Goal: Transaction & Acquisition: Purchase product/service

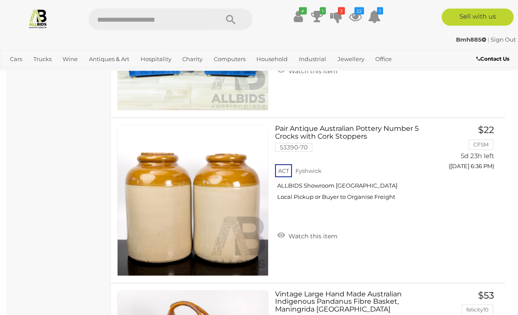
scroll to position [13435, 0]
click at [315, 234] on link "Watch this item" at bounding box center [307, 235] width 65 height 13
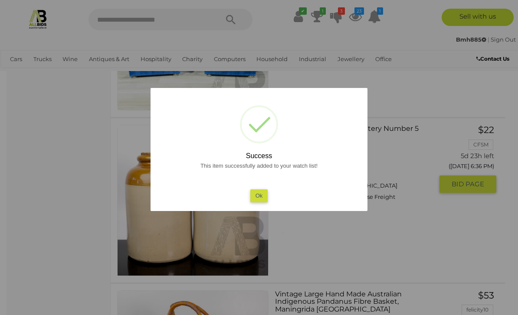
click at [266, 202] on button "Ok" at bounding box center [259, 196] width 18 height 13
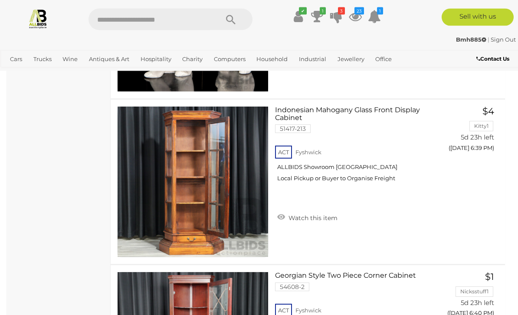
scroll to position [14614, 0]
click at [371, 112] on link "Indonesian Mahogany Glass Front Display Cabinet 51417-213 ACT Fyshwick" at bounding box center [357, 147] width 151 height 82
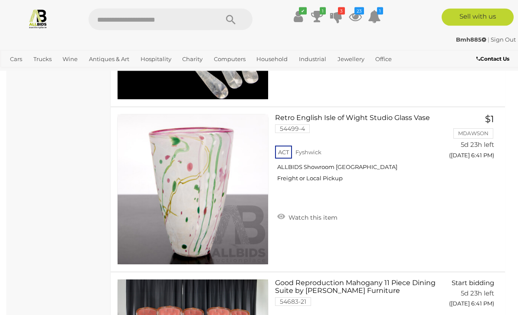
scroll to position [15104, 0]
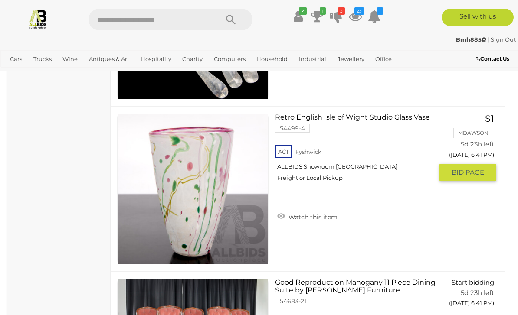
click at [386, 116] on link "Retro English Isle of Wight Studio Glass Vase 54499-4 ACT Fyshwick ALLBIDS Show…" at bounding box center [357, 151] width 151 height 75
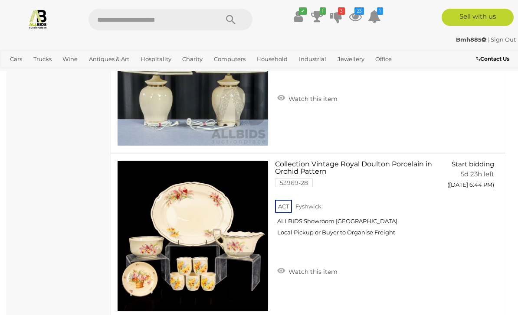
scroll to position [16217, 0]
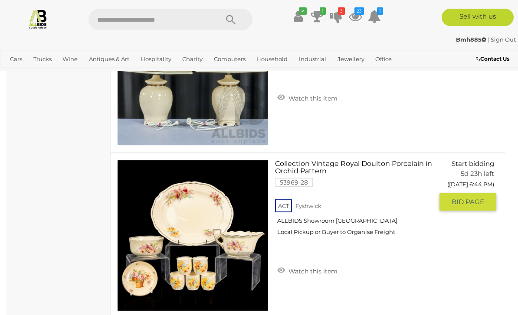
click at [318, 268] on link "Watch this item" at bounding box center [307, 270] width 65 height 13
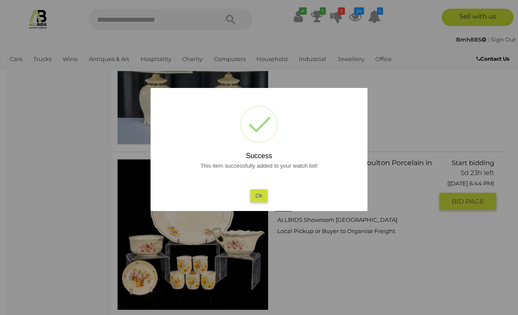
click at [262, 202] on button "Ok" at bounding box center [259, 196] width 18 height 13
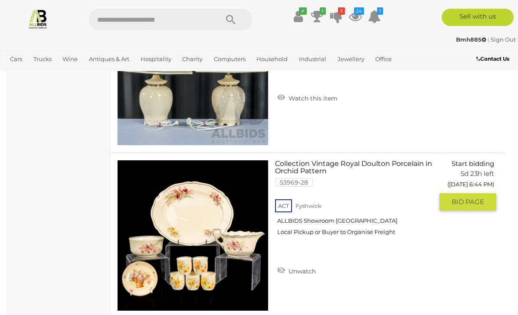
click at [320, 167] on link "Collection Vintage Royal Doulton Porcelain in Orchid Pattern 53969-28 ACT Fyshw…" at bounding box center [357, 201] width 151 height 82
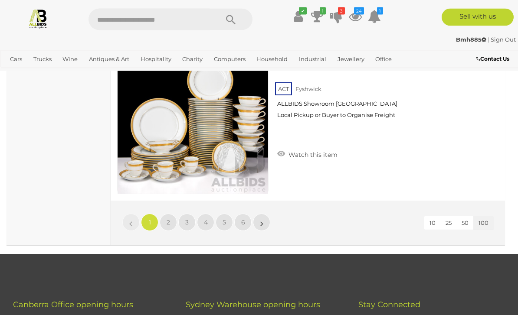
scroll to position [16682, 0]
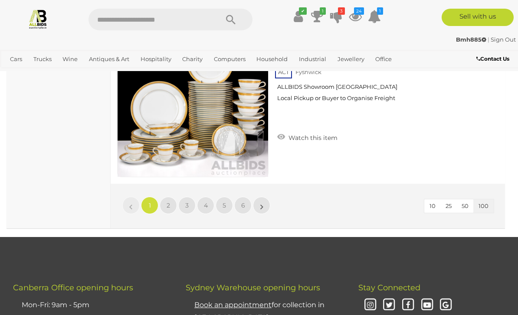
click at [172, 204] on link "2" at bounding box center [168, 205] width 17 height 17
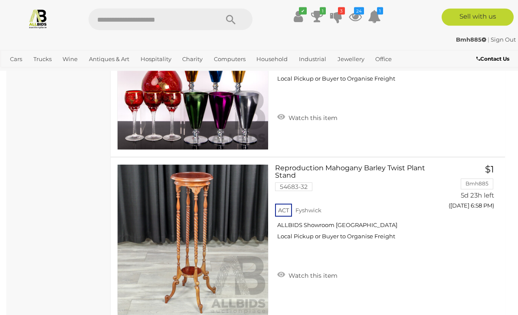
scroll to position [4948, 0]
click at [321, 273] on link "Watch this item" at bounding box center [307, 275] width 65 height 13
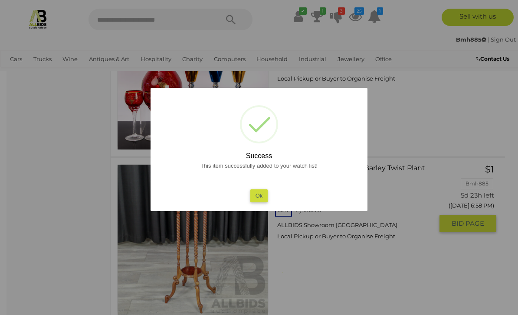
click at [262, 202] on button "Ok" at bounding box center [259, 196] width 18 height 13
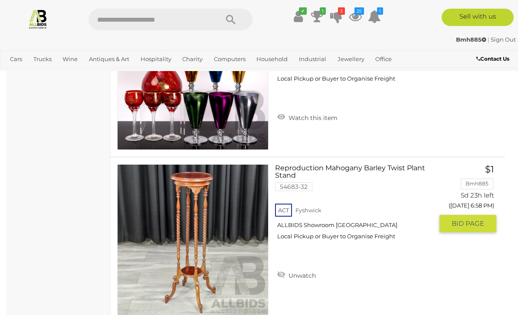
click at [349, 167] on link "Reproduction Mahogany Barley Twist Plant Stand 54683-32 ACT Fyshwick ALLBIDS Sh…" at bounding box center [357, 205] width 151 height 82
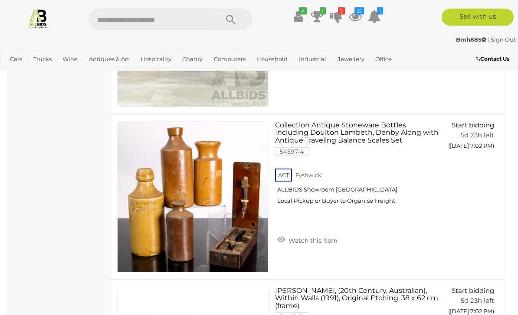
scroll to position [6317, 0]
click at [315, 237] on link "Watch this item" at bounding box center [307, 239] width 65 height 13
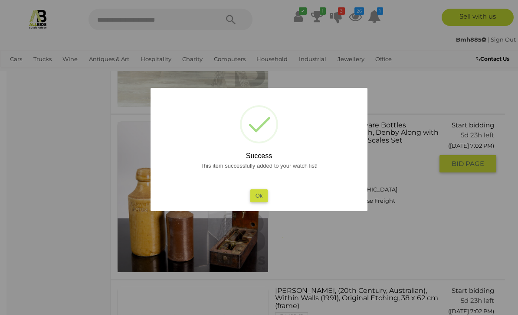
click at [263, 202] on button "Ok" at bounding box center [259, 196] width 18 height 13
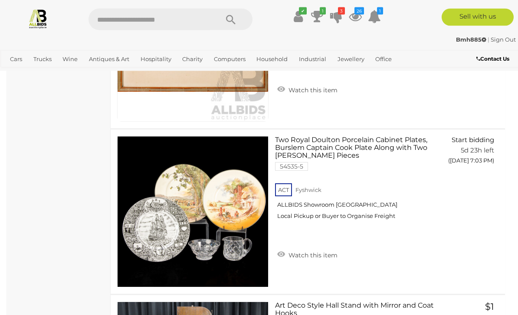
scroll to position [6633, 0]
click at [348, 148] on link "Two Royal Doulton Porcelain Cabinet Plates, Burslem Captain Cook Plate Along wi…" at bounding box center [357, 181] width 151 height 90
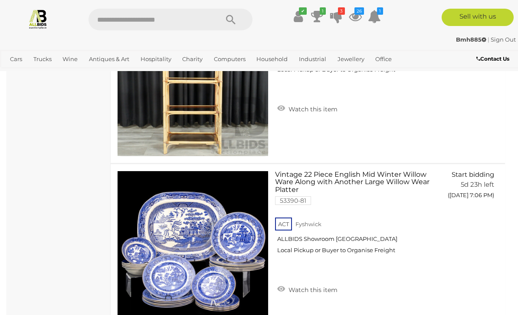
scroll to position [7761, 0]
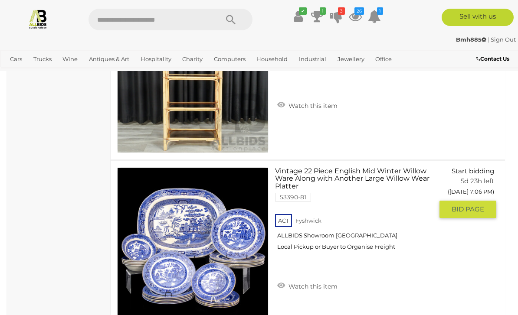
click at [371, 174] on link "Vintage 22 Piece English Mid Winter Willow Ware Along with Another Large Willow…" at bounding box center [357, 212] width 151 height 90
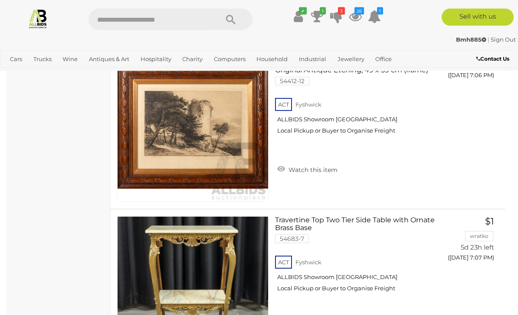
scroll to position [8048, 0]
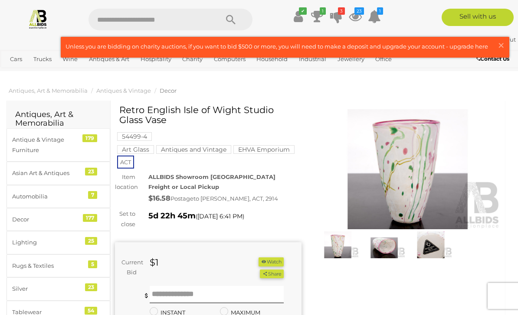
click at [341, 246] on img at bounding box center [338, 245] width 42 height 27
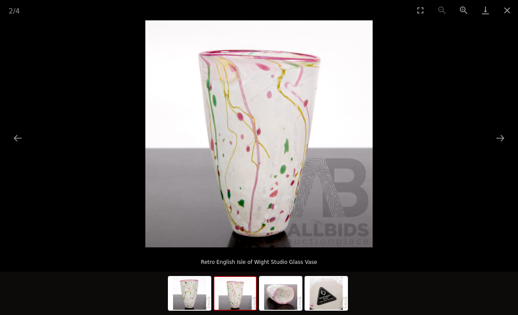
click at [244, 297] on img at bounding box center [235, 293] width 42 height 33
click at [285, 290] on img at bounding box center [281, 293] width 42 height 33
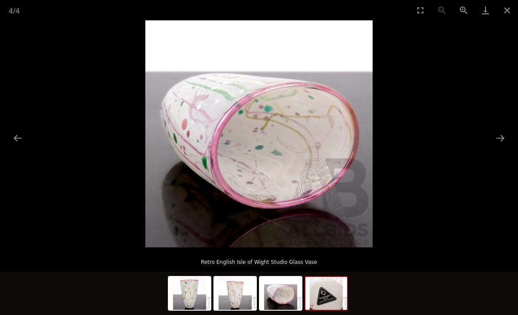
click at [332, 290] on img at bounding box center [326, 293] width 42 height 33
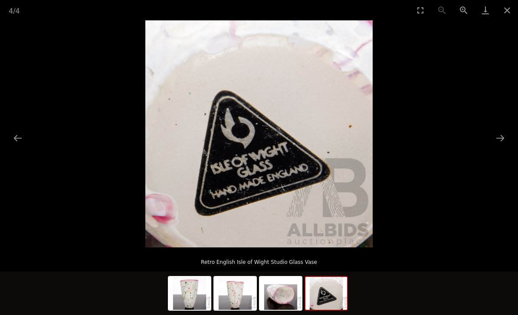
click at [205, 292] on img at bounding box center [190, 293] width 42 height 33
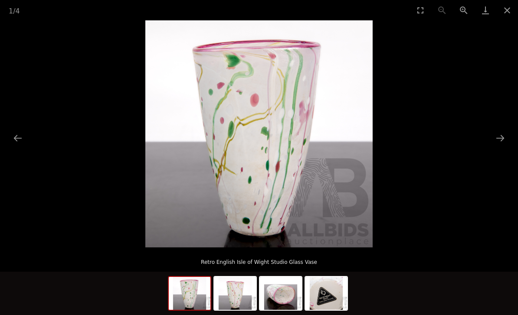
click at [509, 11] on button "Close gallery" at bounding box center [507, 10] width 22 height 20
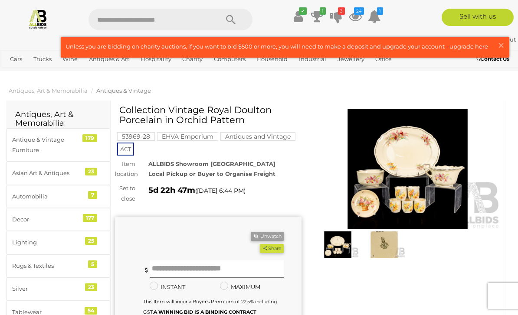
click at [392, 244] on img at bounding box center [384, 245] width 42 height 27
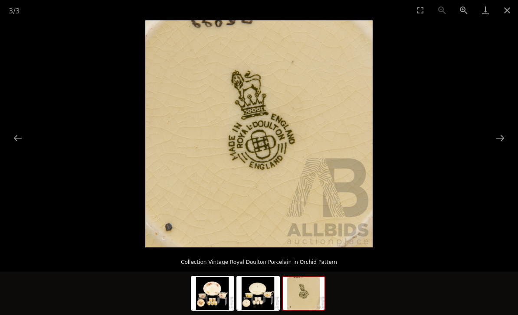
click at [266, 294] on img at bounding box center [258, 293] width 42 height 33
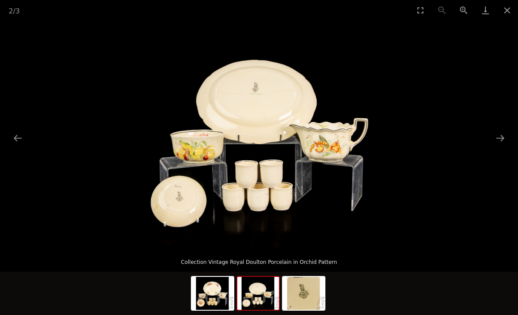
click at [223, 292] on img at bounding box center [213, 293] width 42 height 33
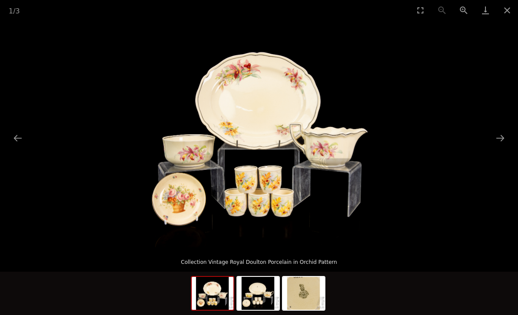
click at [510, 11] on button "Close gallery" at bounding box center [507, 10] width 22 height 20
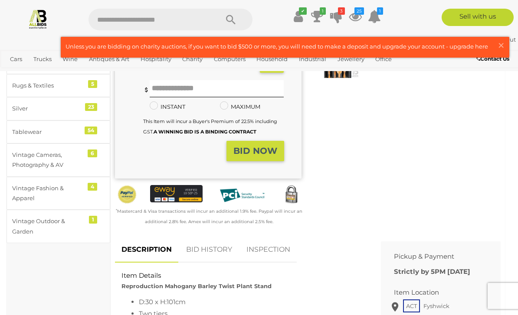
scroll to position [172, 0]
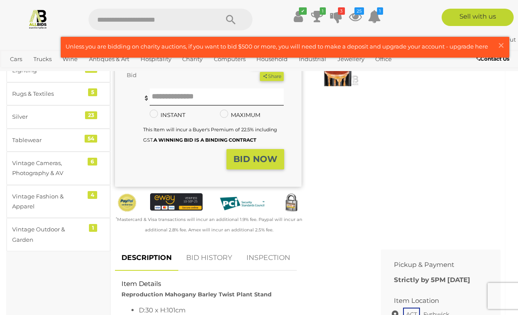
click at [217, 255] on link "BID HISTORY" at bounding box center [209, 259] width 59 height 26
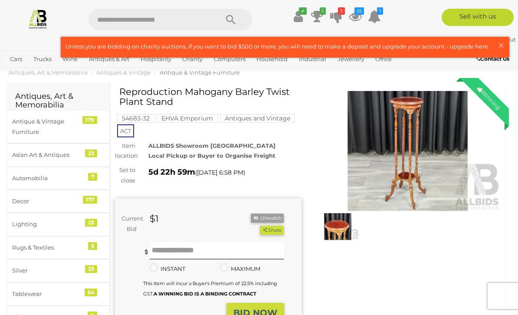
scroll to position [0, 0]
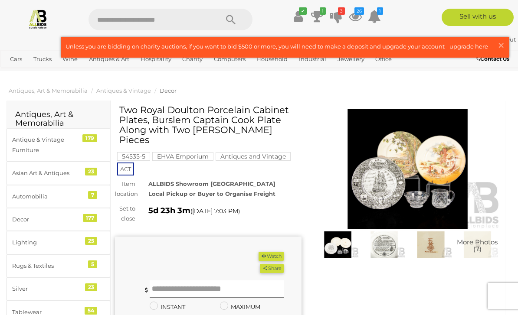
click at [420, 177] on img at bounding box center [408, 169] width 187 height 120
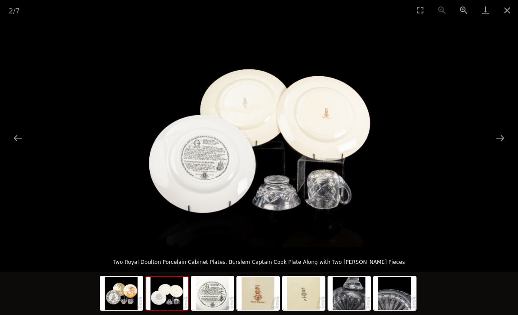
click at [177, 295] on img at bounding box center [167, 293] width 42 height 33
click at [220, 286] on img at bounding box center [213, 293] width 42 height 33
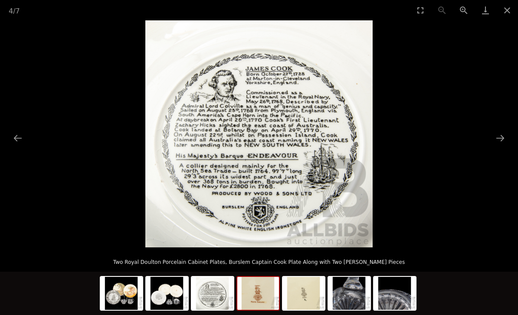
click at [270, 292] on img at bounding box center [258, 293] width 42 height 33
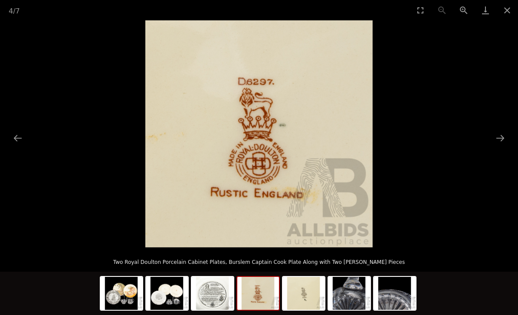
click at [309, 294] on img at bounding box center [304, 293] width 42 height 33
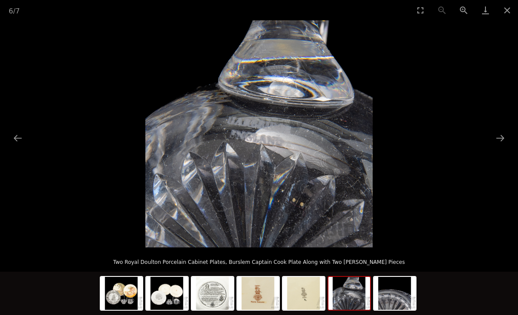
click at [358, 291] on img at bounding box center [349, 293] width 42 height 33
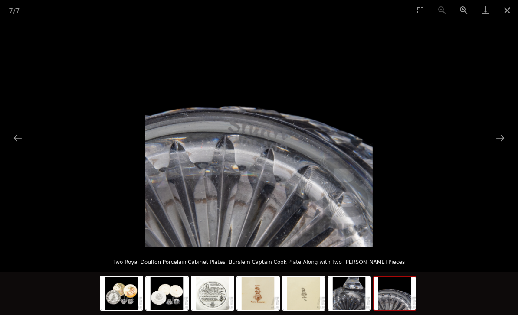
click at [398, 295] on img at bounding box center [395, 293] width 42 height 33
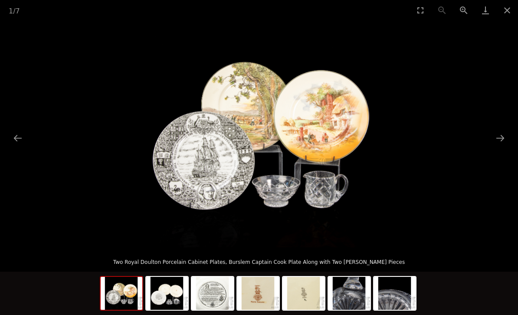
click at [133, 289] on img at bounding box center [122, 293] width 42 height 33
click at [509, 10] on button "Close gallery" at bounding box center [507, 10] width 22 height 20
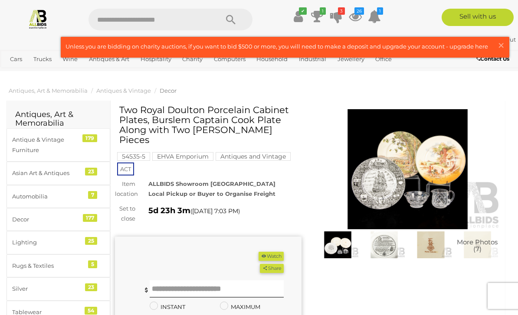
click at [274, 252] on button "Watch" at bounding box center [271, 256] width 25 height 9
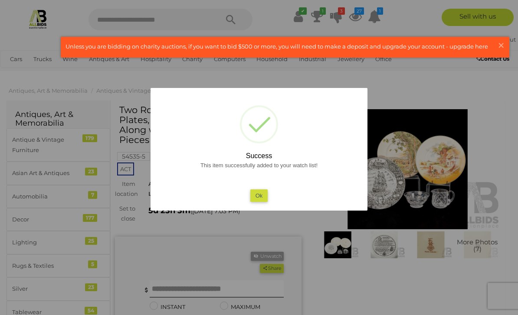
click at [266, 197] on button "Ok" at bounding box center [259, 196] width 18 height 13
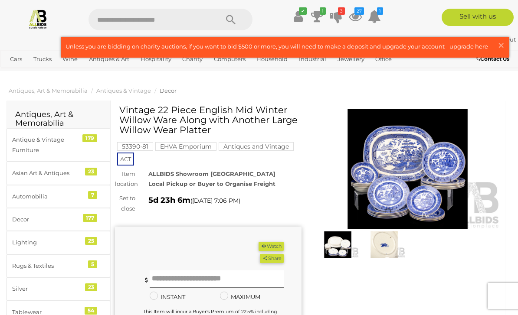
click at [417, 195] on img at bounding box center [408, 169] width 187 height 120
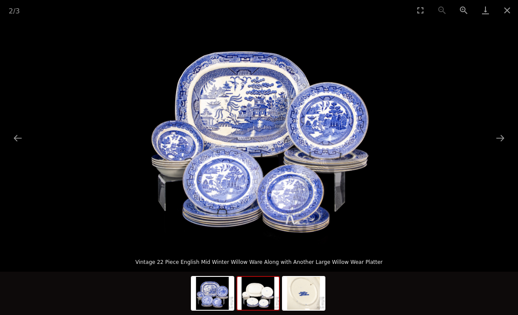
click at [269, 289] on img at bounding box center [258, 293] width 42 height 33
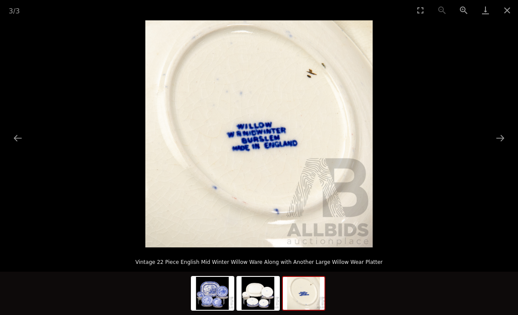
click at [310, 291] on img at bounding box center [304, 293] width 42 height 33
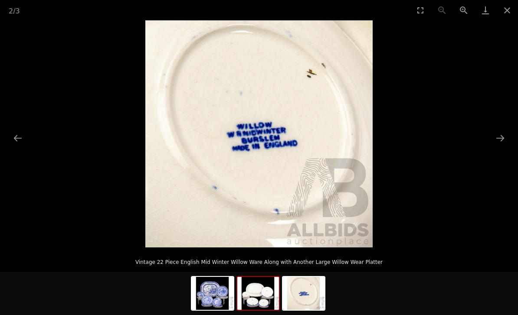
click at [267, 288] on img at bounding box center [258, 293] width 42 height 33
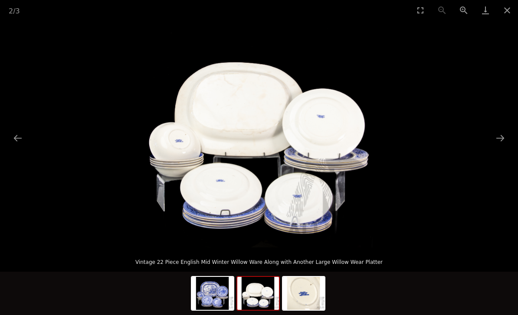
click at [223, 291] on img at bounding box center [213, 293] width 42 height 33
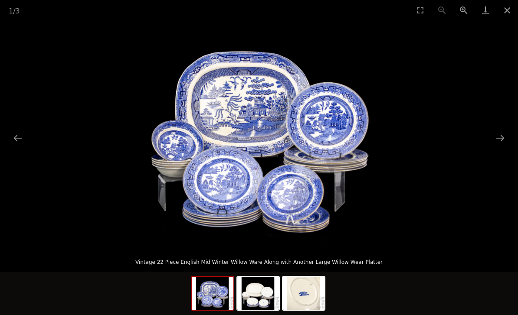
click at [509, 9] on button "Close gallery" at bounding box center [507, 10] width 22 height 20
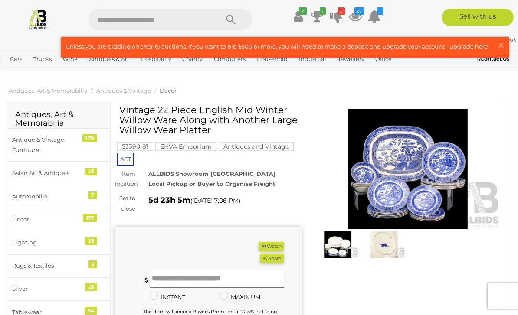
click at [275, 246] on button "Watch" at bounding box center [271, 246] width 25 height 9
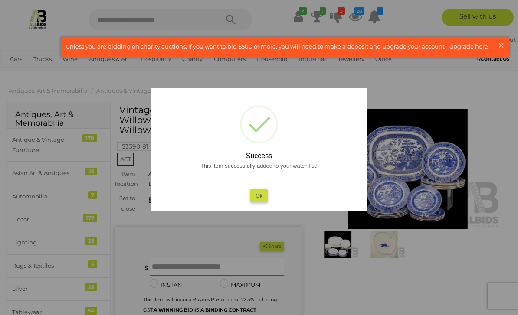
click at [264, 194] on button "Ok" at bounding box center [259, 196] width 18 height 13
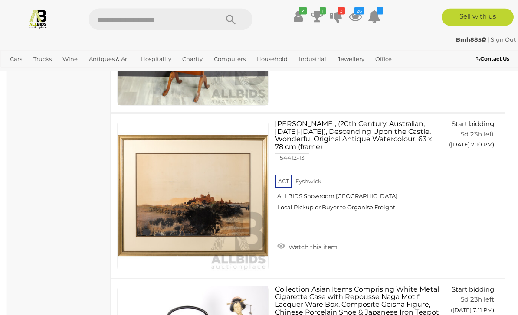
scroll to position [9465, 0]
click at [363, 128] on link "[PERSON_NAME], (20th Century, Australian, [DATE]-[DATE]), Descending Upon the C…" at bounding box center [357, 169] width 151 height 98
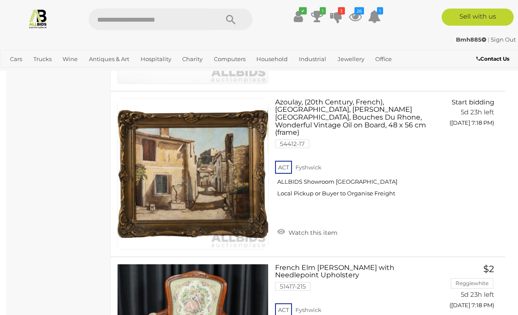
scroll to position [12302, 0]
click at [359, 111] on link "Azoulay, (20th Century, French), Se Village, Les Baure Provence, Bouches Du Rho…" at bounding box center [357, 150] width 151 height 105
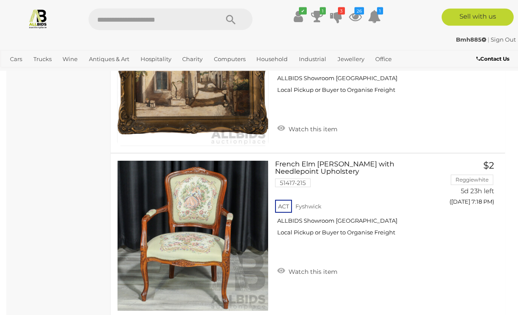
scroll to position [12406, 0]
click at [312, 271] on link "Watch this item" at bounding box center [307, 271] width 65 height 13
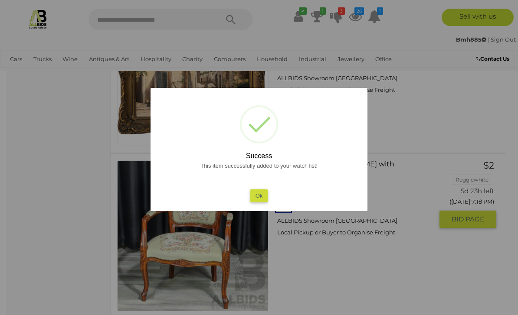
click at [263, 202] on button "Ok" at bounding box center [259, 196] width 18 height 13
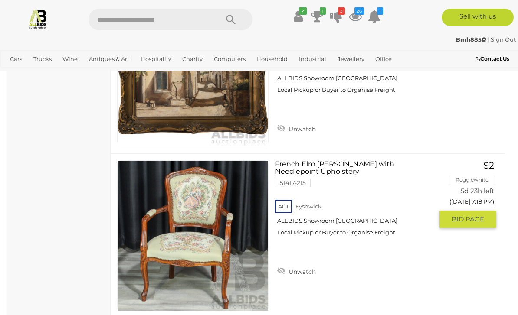
click at [248, 238] on img at bounding box center [193, 236] width 151 height 151
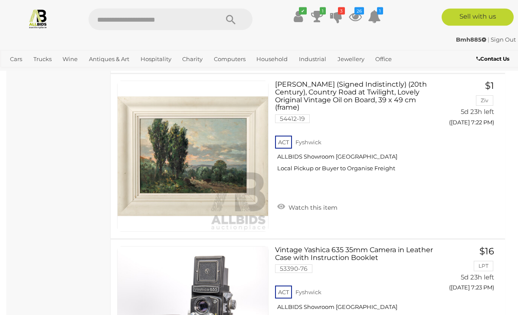
scroll to position [13976, 0]
click at [315, 205] on link "Watch this item" at bounding box center [307, 206] width 65 height 13
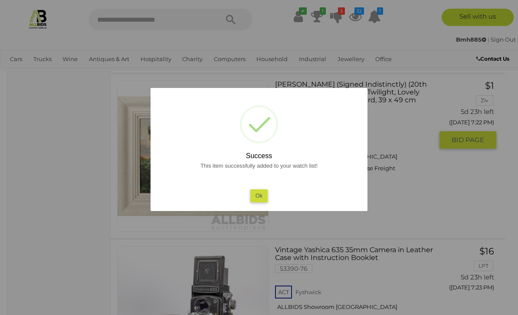
click at [261, 202] on button "Ok" at bounding box center [259, 196] width 18 height 13
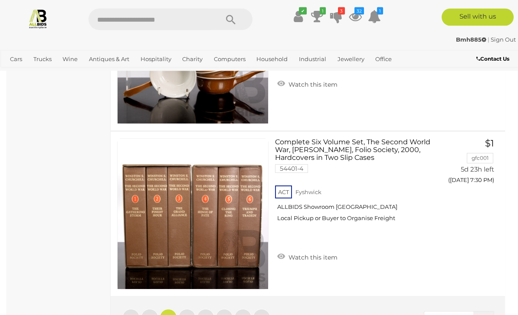
scroll to position [16569, 0]
click at [322, 252] on link "Watch this item" at bounding box center [307, 256] width 65 height 13
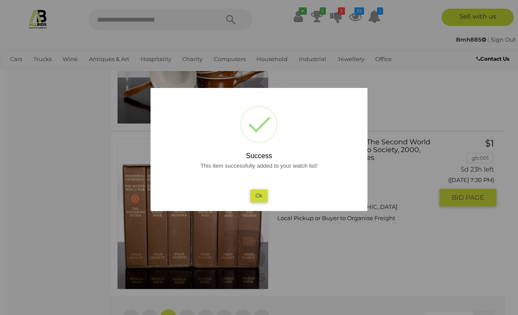
click at [263, 202] on button "Ok" at bounding box center [259, 196] width 18 height 13
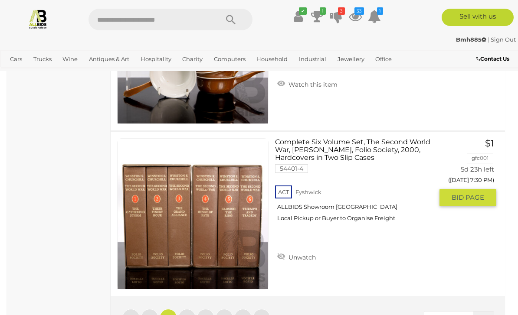
click at [361, 148] on link "Complete Six Volume Set, The Second World War, Sir Winston S Churchill, Folio S…" at bounding box center [357, 183] width 151 height 90
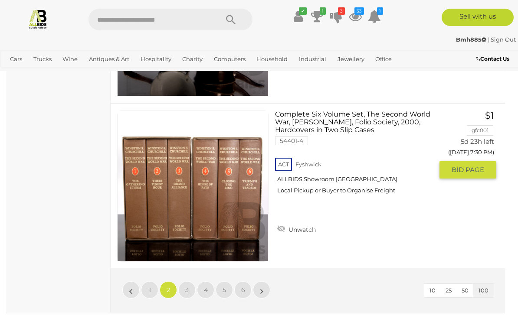
click at [190, 286] on link "3" at bounding box center [186, 290] width 17 height 17
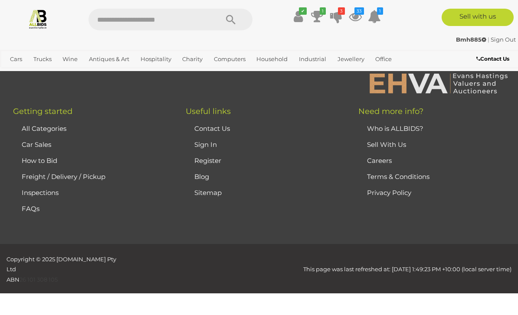
scroll to position [213, 0]
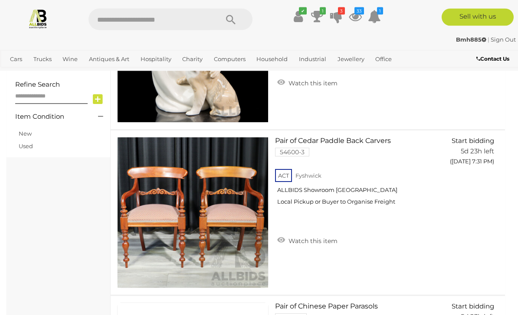
scroll to position [670, 0]
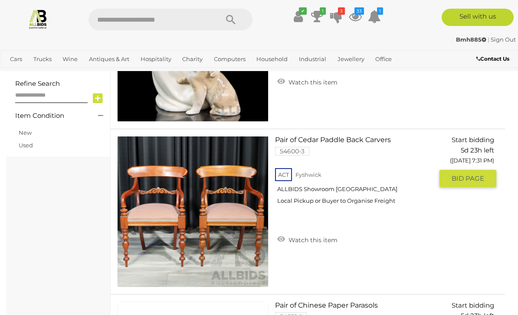
click at [314, 240] on link "Watch this item" at bounding box center [307, 239] width 65 height 13
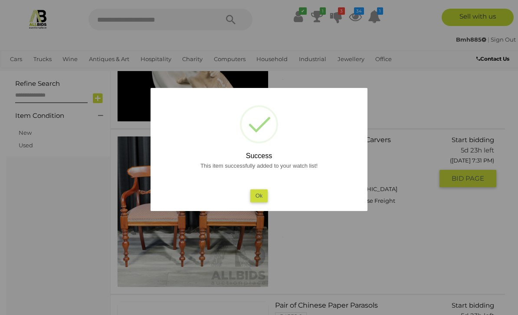
click at [264, 202] on button "Ok" at bounding box center [259, 196] width 18 height 13
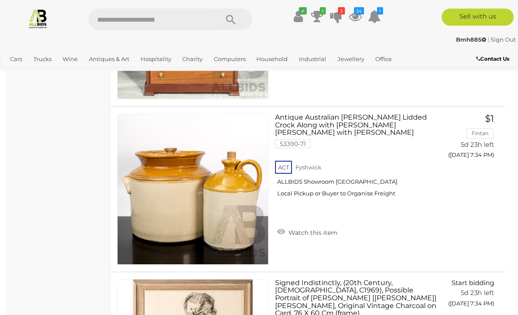
scroll to position [1521, 0]
click at [317, 231] on link "Watch this item" at bounding box center [307, 232] width 65 height 13
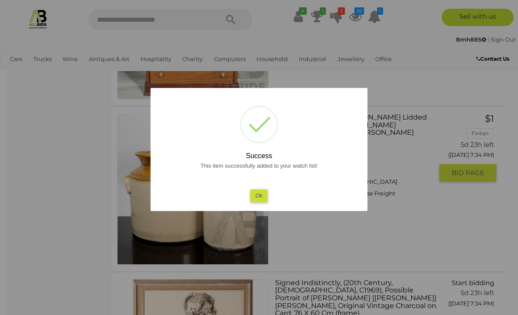
click at [264, 202] on button "Ok" at bounding box center [259, 196] width 18 height 13
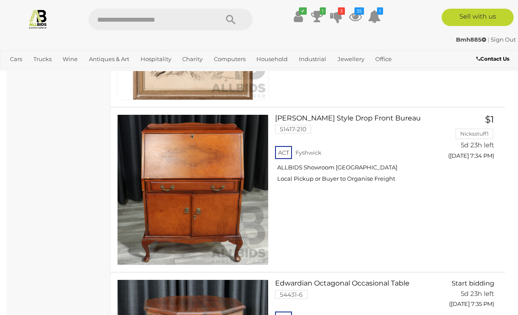
scroll to position [1852, 0]
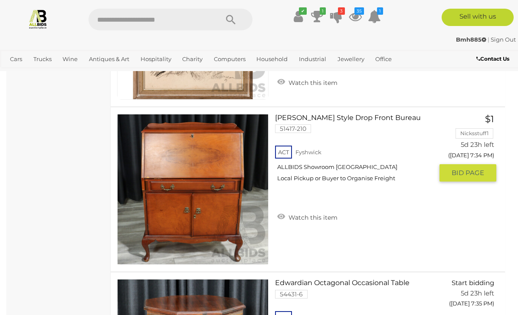
click at [351, 119] on link "Queen Anne Style Drop Front Bureau 51417-210 ACT Fyshwick ALLBIDS Showroom Fysh…" at bounding box center [357, 151] width 151 height 75
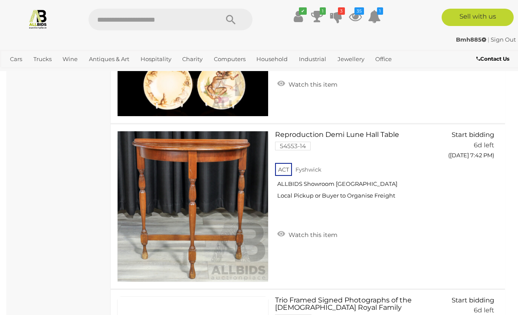
scroll to position [4817, 0]
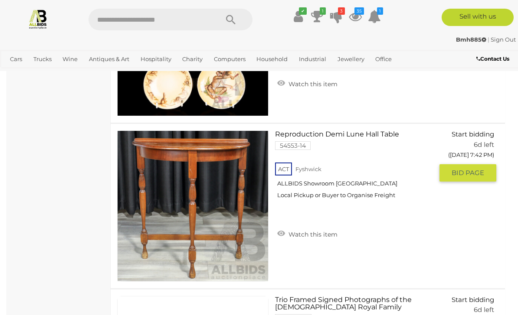
click at [320, 230] on link "Watch this item" at bounding box center [307, 233] width 65 height 13
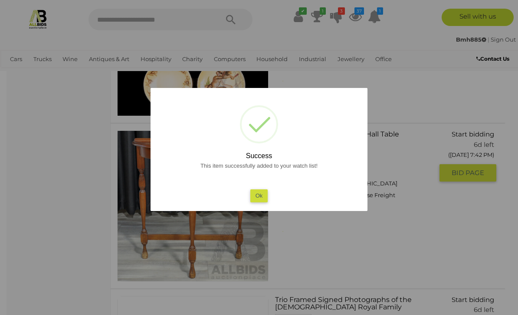
click at [263, 202] on button "Ok" at bounding box center [259, 196] width 18 height 13
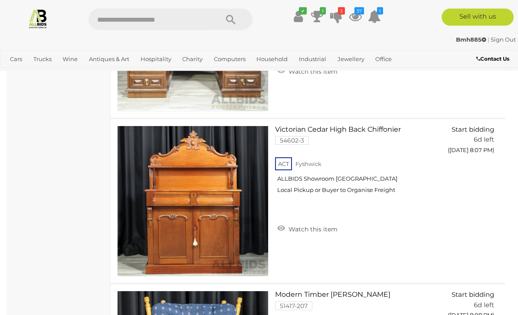
scroll to position [11117, 0]
click at [351, 126] on link "Victorian Cedar High Back Chiffonier 54602-3 ACT Fyshwick ALLBIDS Showroom Fysh…" at bounding box center [357, 163] width 151 height 75
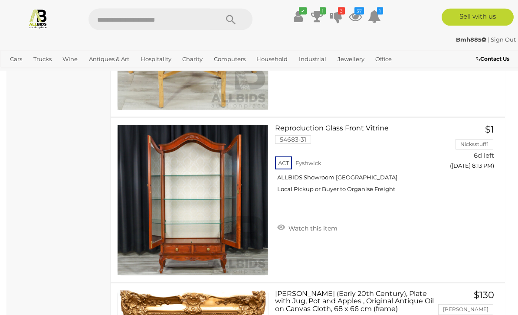
scroll to position [12112, 0]
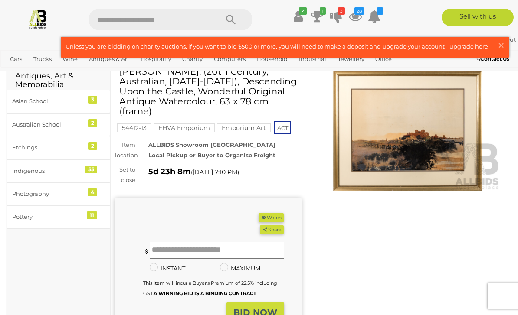
scroll to position [38, 0]
click at [423, 136] on img at bounding box center [408, 131] width 187 height 120
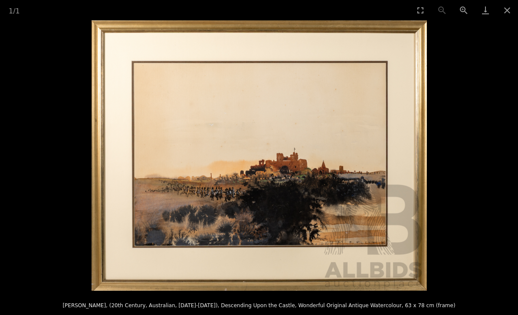
click at [510, 14] on button "Close gallery" at bounding box center [507, 10] width 22 height 20
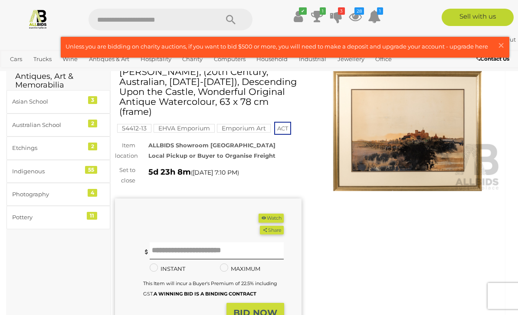
click at [276, 215] on button "Watch" at bounding box center [271, 218] width 25 height 9
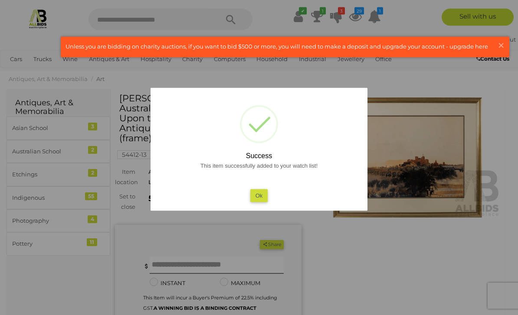
scroll to position [9, 0]
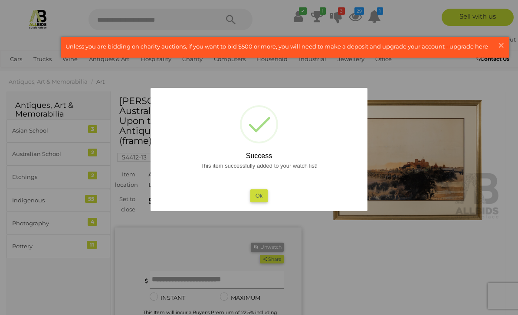
click at [264, 197] on button "Ok" at bounding box center [259, 196] width 18 height 13
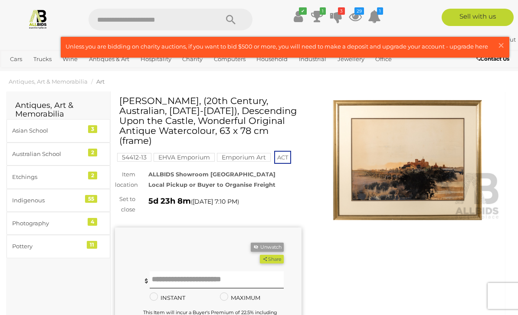
scroll to position [0, 0]
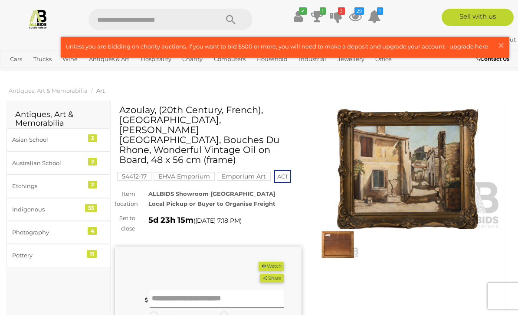
click at [418, 172] on img at bounding box center [408, 169] width 187 height 120
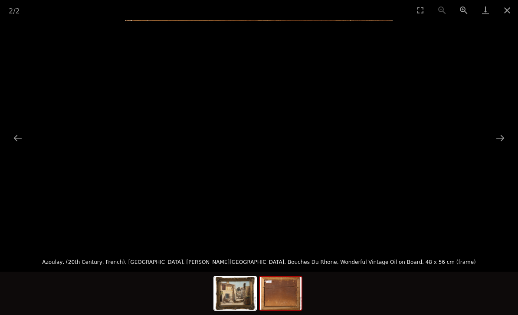
click at [301, 290] on img at bounding box center [281, 293] width 42 height 33
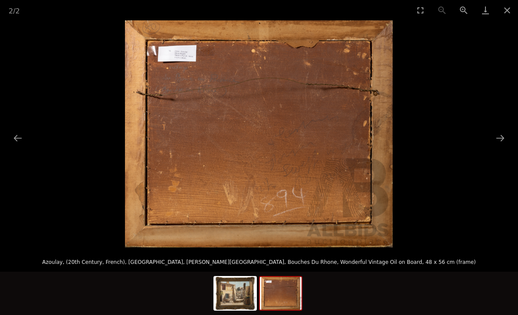
click at [246, 295] on img at bounding box center [235, 293] width 42 height 33
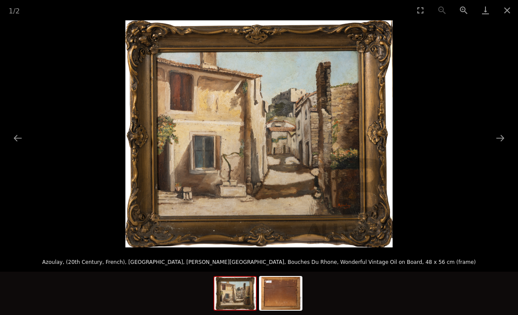
click at [508, 14] on button "Close gallery" at bounding box center [507, 10] width 22 height 20
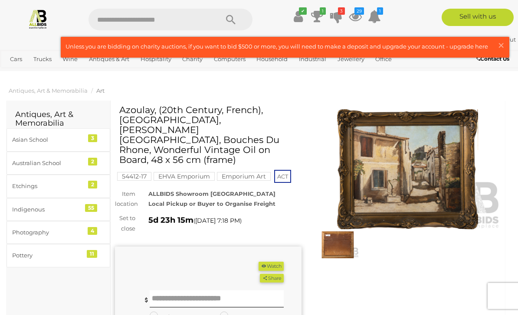
click at [277, 262] on button "Watch" at bounding box center [271, 266] width 25 height 9
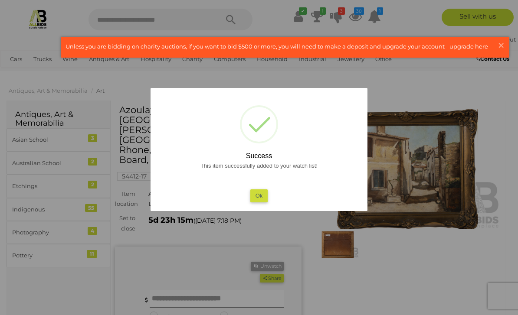
click at [261, 200] on button "Ok" at bounding box center [259, 196] width 18 height 13
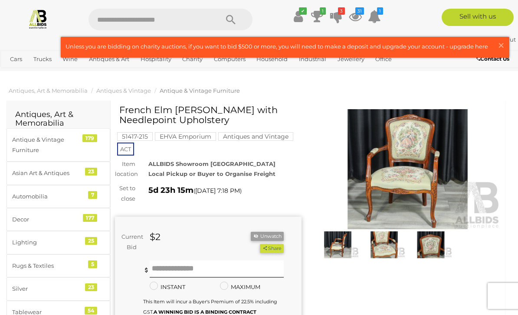
click at [422, 163] on img at bounding box center [408, 169] width 187 height 120
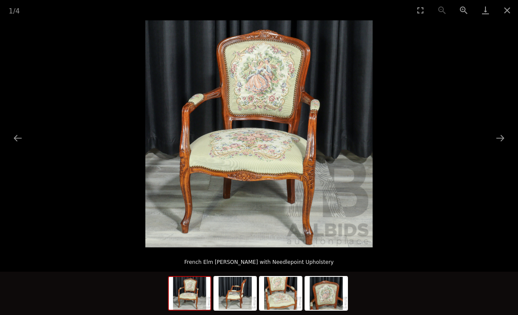
click at [241, 292] on img at bounding box center [235, 293] width 42 height 33
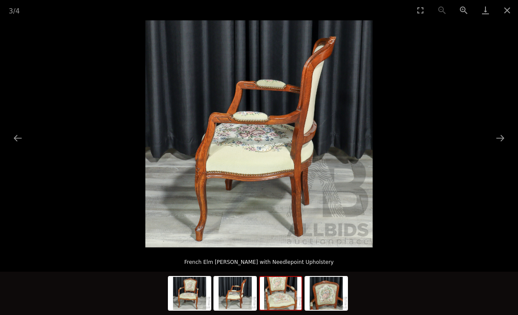
click at [289, 283] on img at bounding box center [281, 293] width 42 height 33
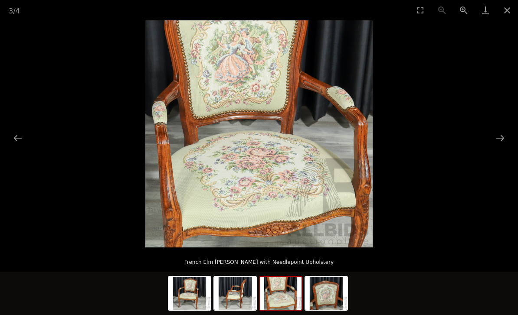
click at [325, 289] on img at bounding box center [326, 293] width 42 height 33
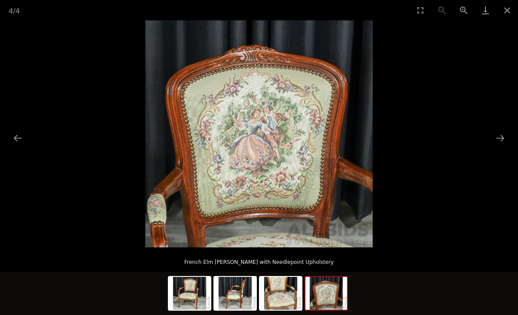
click at [510, 11] on button "Close gallery" at bounding box center [507, 10] width 22 height 20
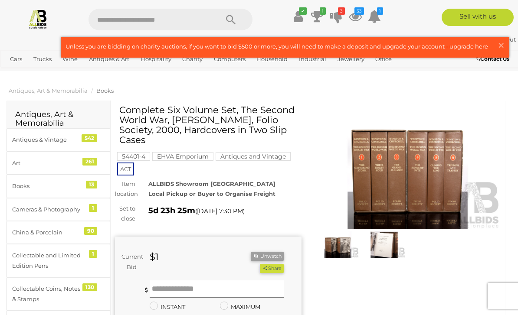
click at [424, 170] on img at bounding box center [408, 169] width 187 height 120
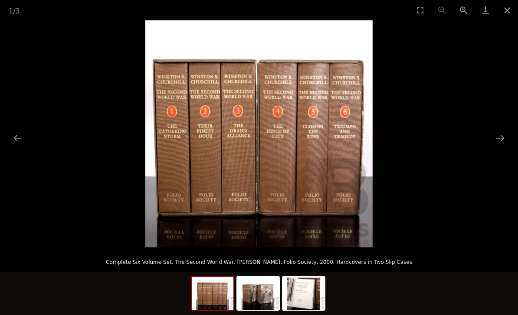
click at [263, 294] on img at bounding box center [258, 293] width 42 height 33
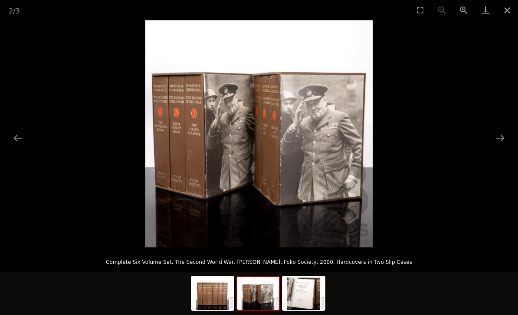
click at [315, 285] on img at bounding box center [304, 293] width 42 height 33
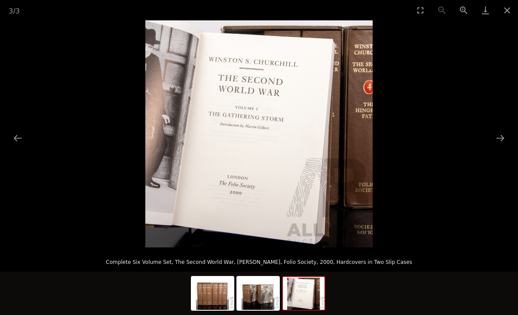
click at [507, 12] on button "Close gallery" at bounding box center [507, 10] width 22 height 20
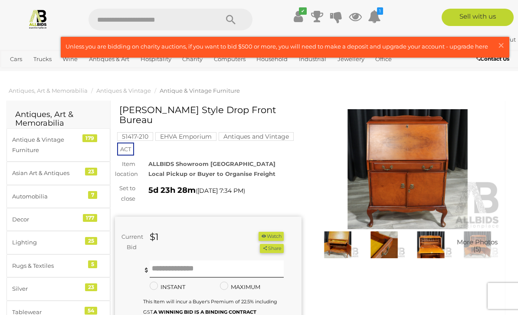
click at [418, 175] on img at bounding box center [408, 169] width 187 height 120
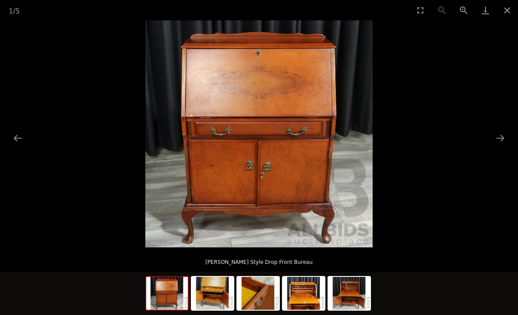
click at [504, 139] on button "Next slide" at bounding box center [500, 138] width 18 height 17
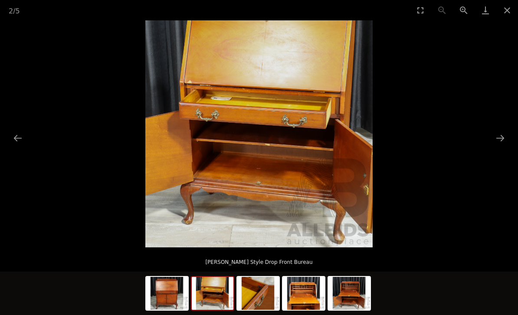
click at [502, 141] on button "Next slide" at bounding box center [500, 138] width 18 height 17
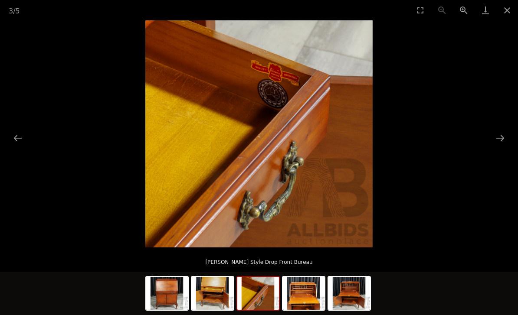
click at [501, 142] on button "Next slide" at bounding box center [500, 138] width 18 height 17
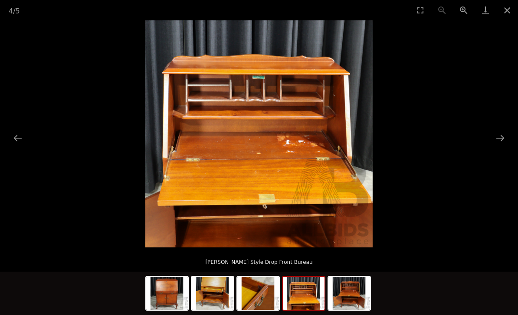
click at [503, 141] on button "Next slide" at bounding box center [500, 138] width 18 height 17
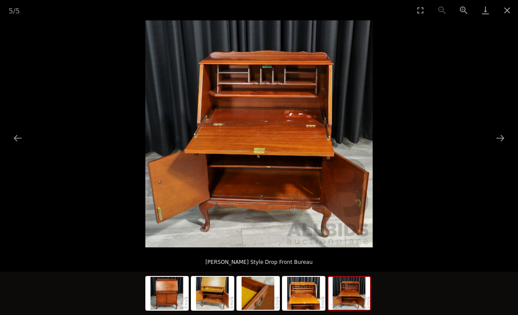
click at [502, 140] on button "Next slide" at bounding box center [500, 138] width 18 height 17
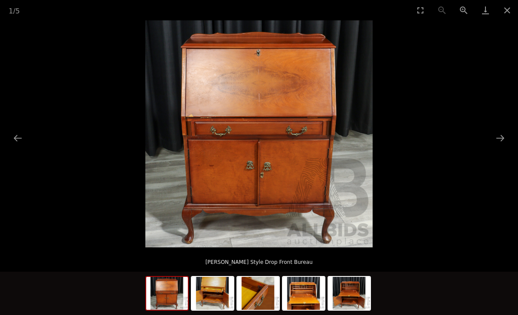
click at [512, 10] on button "Close gallery" at bounding box center [507, 10] width 22 height 20
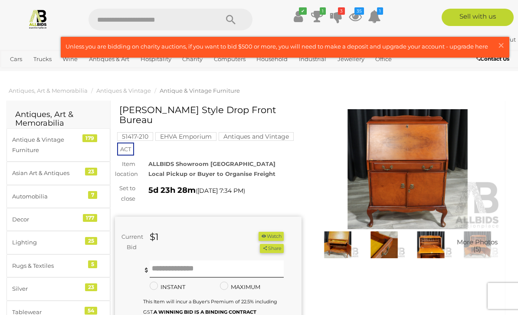
click at [272, 232] on button "Watch" at bounding box center [271, 236] width 25 height 9
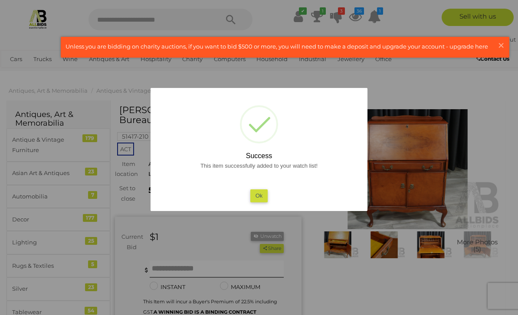
click at [265, 198] on button "Ok" at bounding box center [259, 196] width 18 height 13
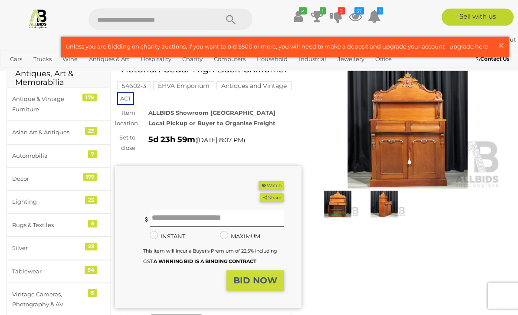
scroll to position [13, 0]
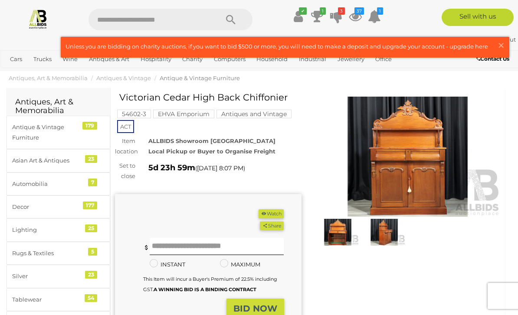
click at [419, 167] on img at bounding box center [408, 157] width 187 height 120
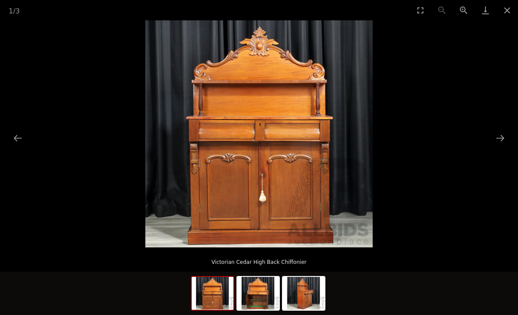
click at [502, 143] on button "Next slide" at bounding box center [500, 138] width 18 height 17
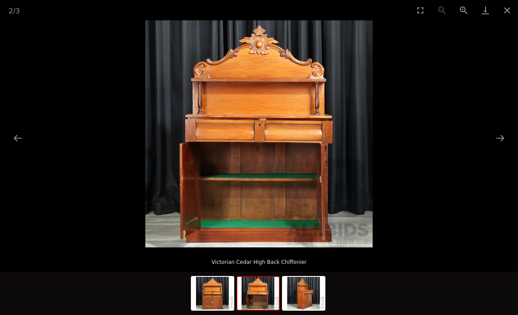
click at [502, 144] on button "Next slide" at bounding box center [500, 138] width 18 height 17
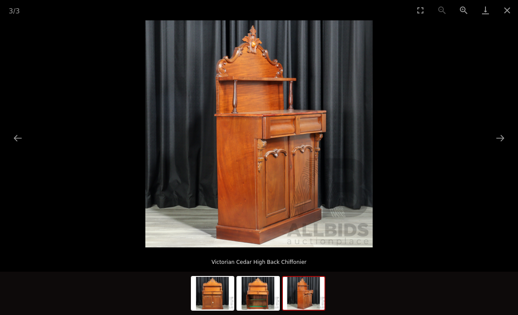
click at [272, 291] on img at bounding box center [258, 293] width 42 height 33
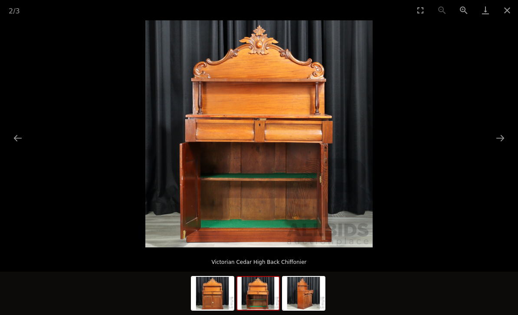
click at [227, 295] on img at bounding box center [213, 293] width 42 height 33
click at [268, 299] on img at bounding box center [258, 293] width 42 height 33
click at [507, 13] on button "Close gallery" at bounding box center [507, 10] width 22 height 20
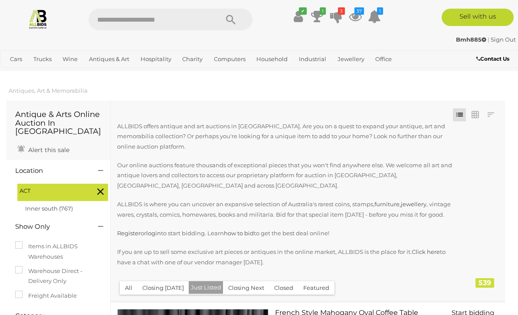
scroll to position [12112, 0]
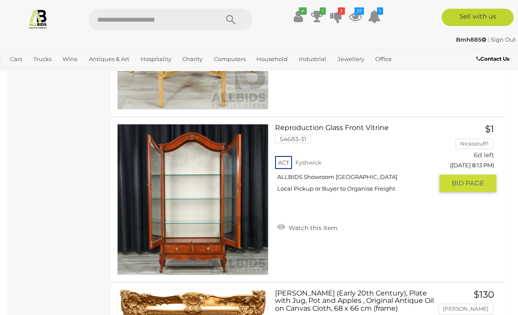
click at [350, 126] on link "Reproduction Glass Front Vitrine 54683-31 ACT Fyshwick ALLBIDS Showroom [GEOGRA…" at bounding box center [357, 161] width 151 height 75
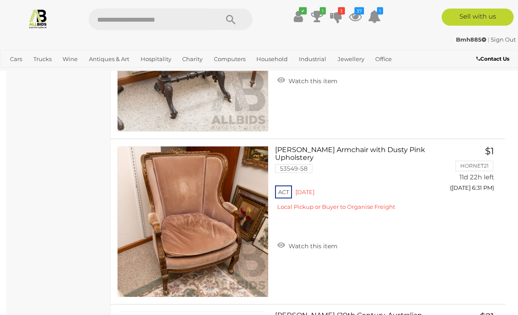
scroll to position [12587, 0]
click at [344, 148] on link "Louis XVI Bergère Armchair with Dusty Pink Upholstery 53549-58 ACT Red Hill" at bounding box center [357, 181] width 151 height 71
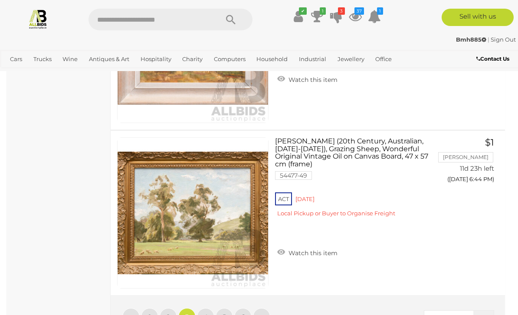
scroll to position [16573, 0]
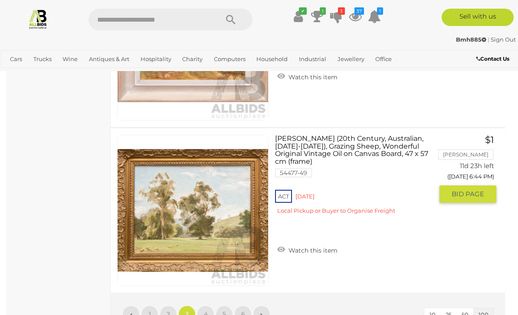
click at [315, 248] on link "Watch this item" at bounding box center [307, 249] width 65 height 13
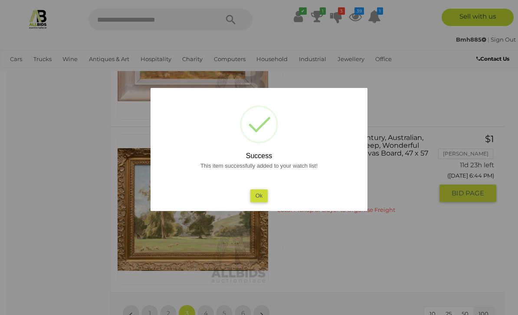
click at [264, 202] on button "Ok" at bounding box center [259, 196] width 18 height 13
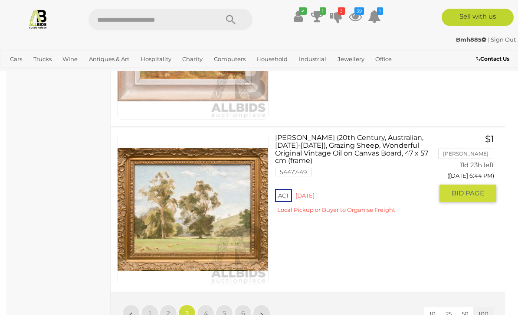
click at [211, 309] on link "4" at bounding box center [205, 313] width 17 height 17
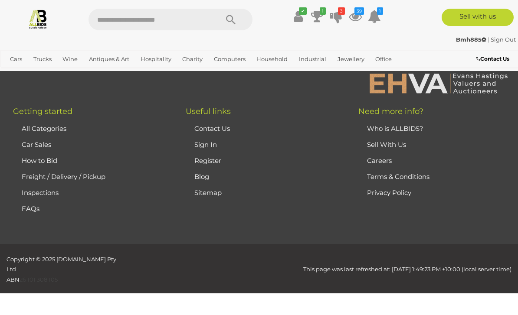
scroll to position [213, 0]
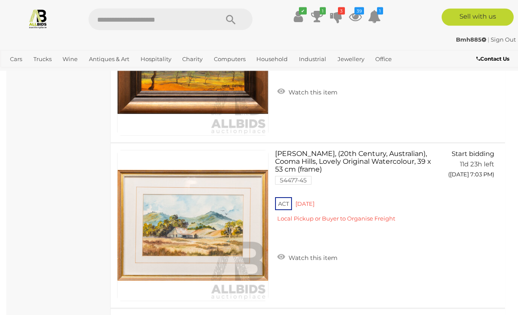
scroll to position [5958, 0]
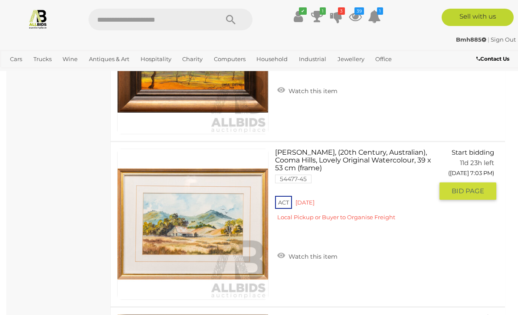
click at [317, 253] on link "Watch this item" at bounding box center [307, 255] width 65 height 13
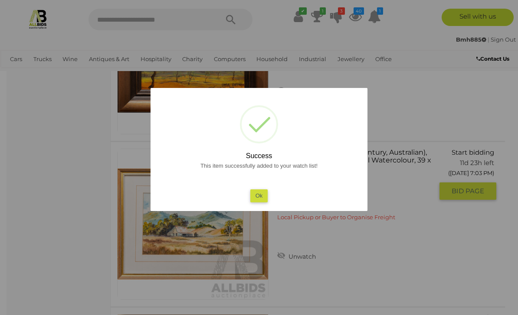
click at [262, 202] on button "Ok" at bounding box center [259, 196] width 18 height 13
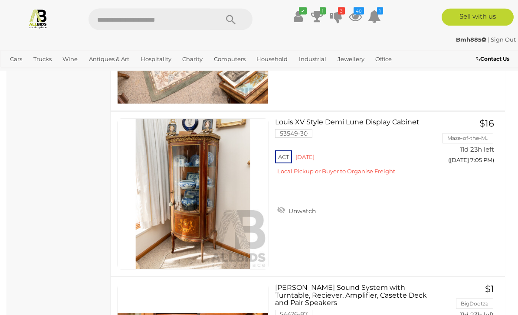
scroll to position [6651, 0]
click at [346, 124] on link "Louis XV Style Demi Lune Display Cabinet 53549-30 ACT Red Hill" at bounding box center [357, 149] width 151 height 63
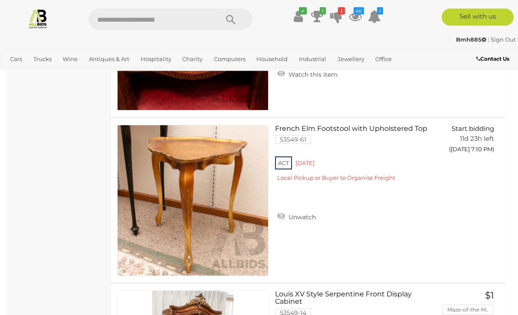
scroll to position [8301, 0]
click at [345, 130] on link "French Elm Footstool with Upholstered Top 53549-61 ACT Red Hill" at bounding box center [357, 156] width 151 height 63
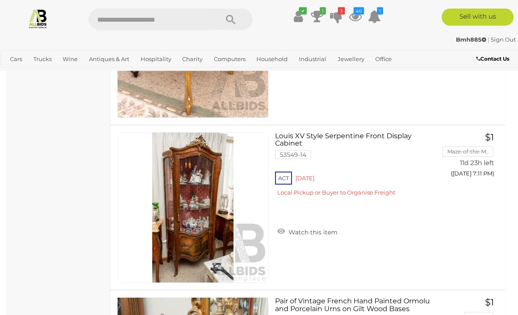
scroll to position [8461, 0]
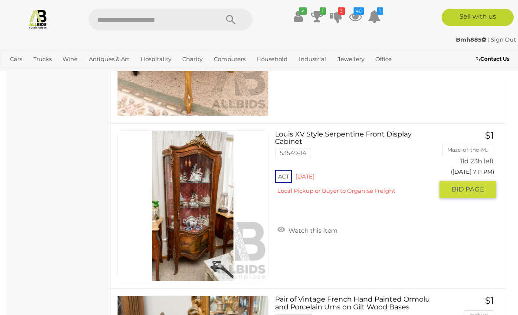
click at [353, 135] on link "Louis XV Style Serpentine Front Display Cabinet 53549-14 ACT Red Hill" at bounding box center [357, 166] width 151 height 71
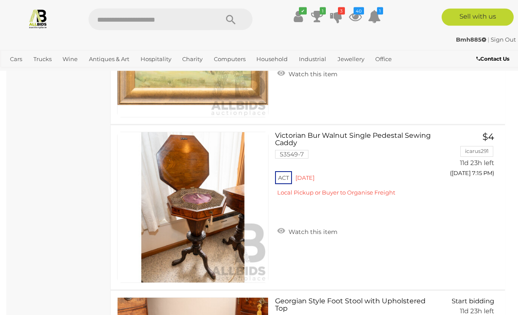
scroll to position [9619, 0]
click at [361, 135] on link "Victorian Bur Walnut Single Pedestal Sewing Caddy 53549-7 ACT Red Hill" at bounding box center [357, 167] width 151 height 71
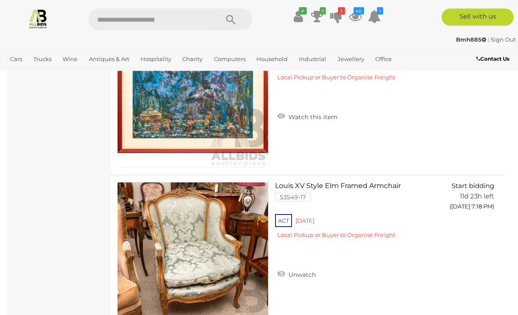
scroll to position [10563, 0]
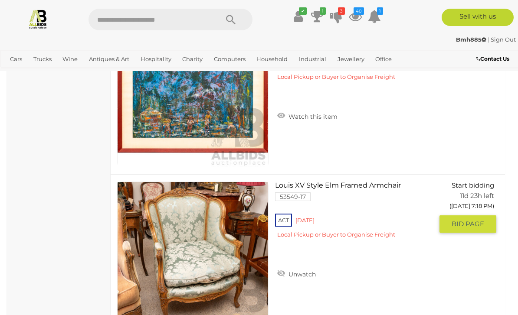
click at [362, 186] on link "Louis XV Style Elm Framed Armchair 53549-17 ACT Red Hill" at bounding box center [357, 213] width 151 height 63
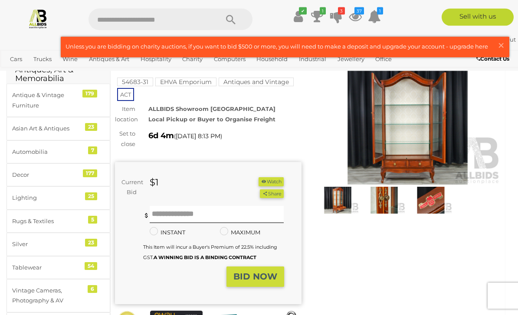
click at [417, 134] on img at bounding box center [408, 125] width 187 height 120
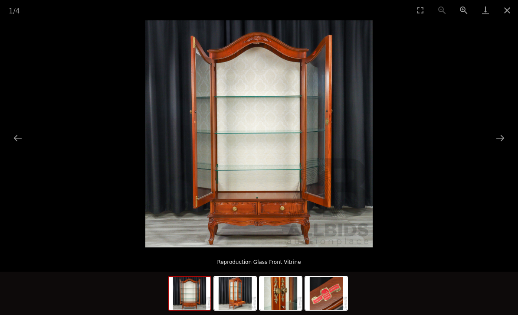
click at [502, 141] on button "Next slide" at bounding box center [500, 138] width 18 height 17
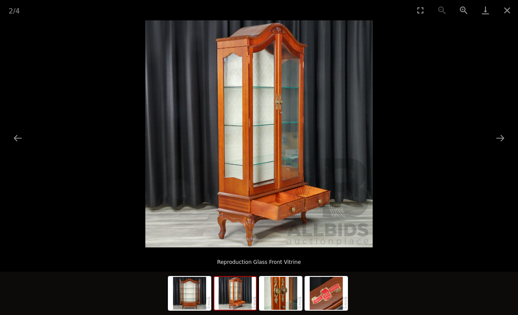
click at [502, 141] on button "Next slide" at bounding box center [500, 138] width 18 height 17
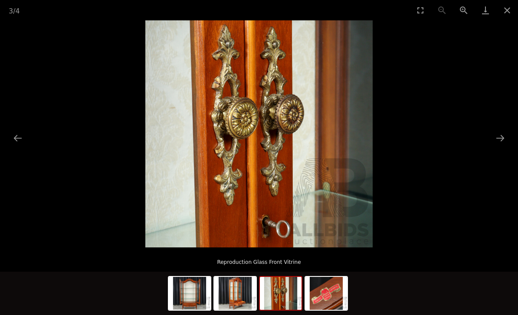
click at [502, 143] on button "Next slide" at bounding box center [500, 138] width 18 height 17
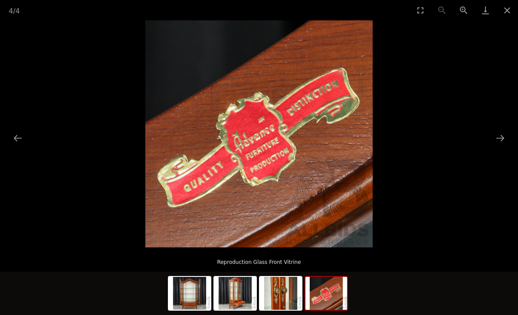
click at [243, 292] on img at bounding box center [235, 293] width 42 height 33
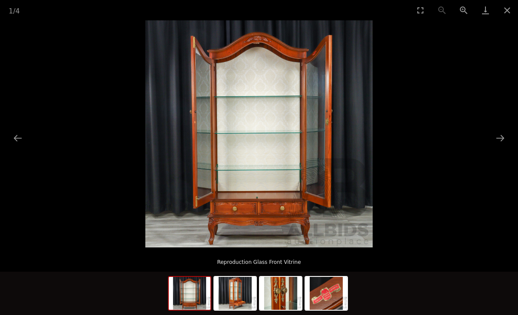
click at [201, 286] on img at bounding box center [190, 293] width 42 height 33
click at [511, 9] on button "Close gallery" at bounding box center [507, 10] width 22 height 20
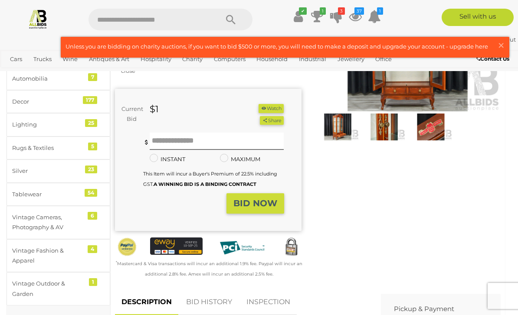
scroll to position [99, 0]
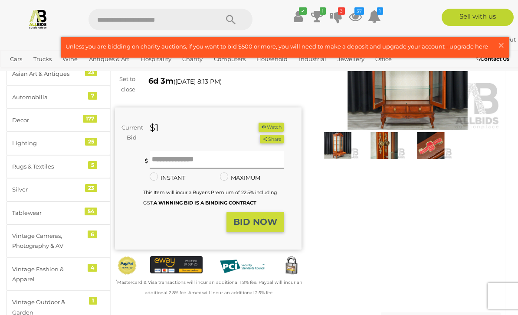
click at [278, 125] on button "Watch" at bounding box center [271, 127] width 25 height 9
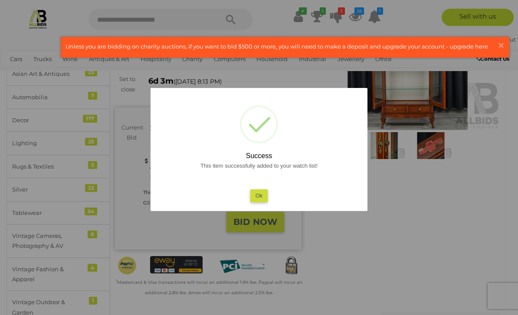
click at [264, 195] on button "Ok" at bounding box center [259, 196] width 18 height 13
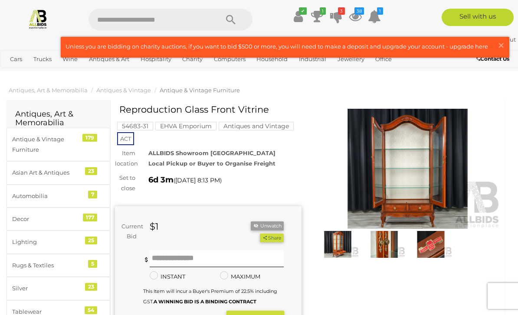
scroll to position [0, 0]
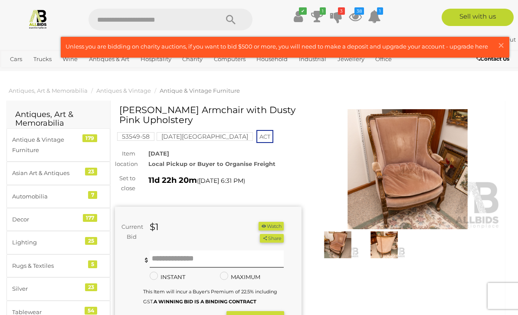
click at [387, 241] on img at bounding box center [384, 245] width 42 height 27
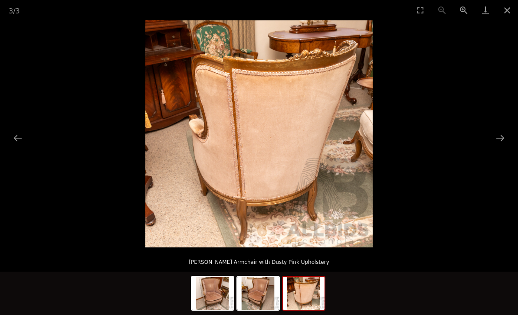
click at [273, 295] on img at bounding box center [258, 293] width 42 height 33
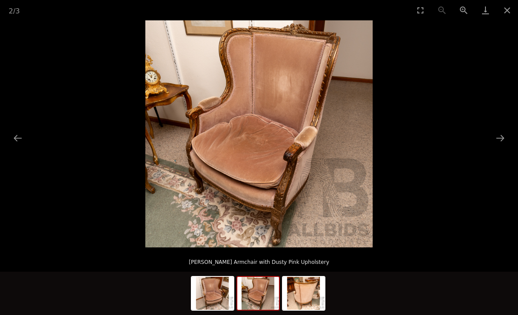
click at [233, 297] on img at bounding box center [213, 293] width 42 height 33
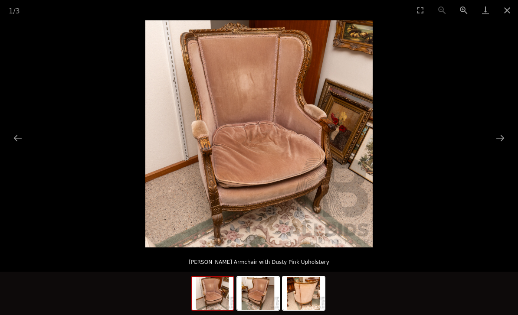
click at [508, 7] on button "Close gallery" at bounding box center [507, 10] width 22 height 20
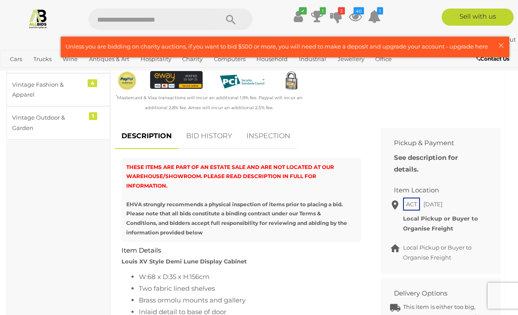
scroll to position [284, 0]
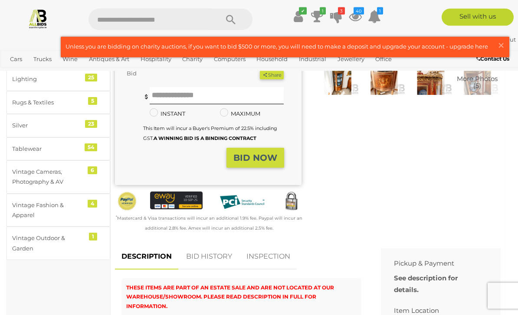
click at [224, 256] on link "BID HISTORY" at bounding box center [209, 258] width 59 height 26
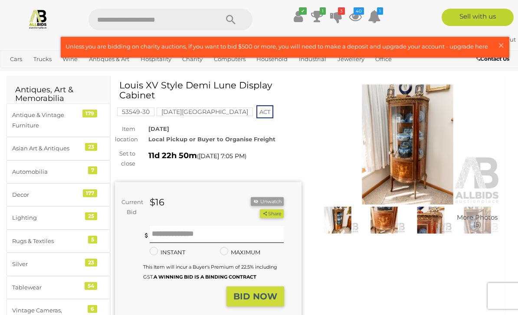
scroll to position [23, 0]
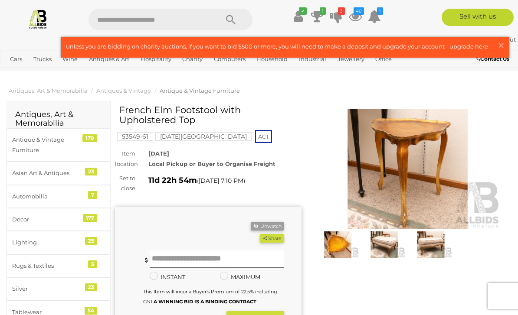
click at [350, 246] on img at bounding box center [338, 245] width 42 height 27
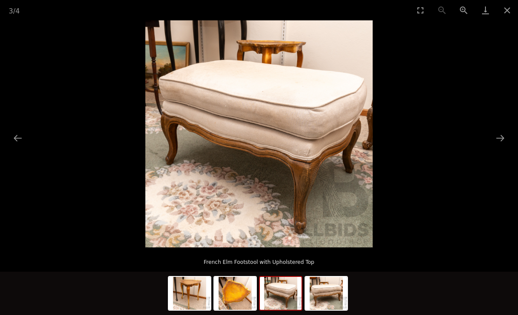
click at [289, 288] on img at bounding box center [281, 293] width 42 height 33
click at [336, 284] on img at bounding box center [326, 293] width 42 height 33
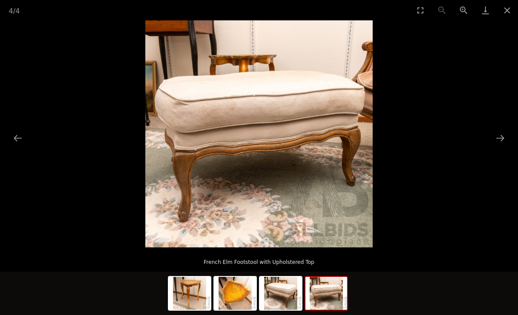
click at [236, 292] on img at bounding box center [235, 293] width 42 height 33
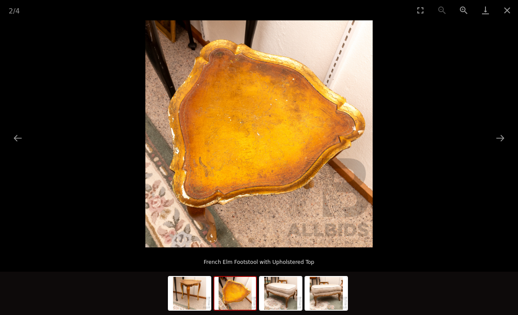
click at [200, 291] on img at bounding box center [190, 293] width 42 height 33
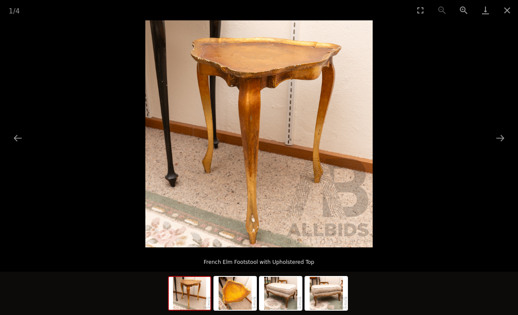
click at [508, 15] on button "Close gallery" at bounding box center [507, 10] width 22 height 20
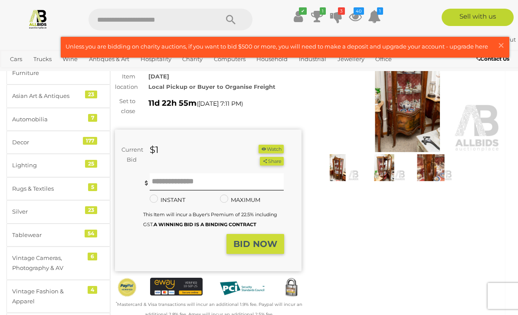
scroll to position [25, 0]
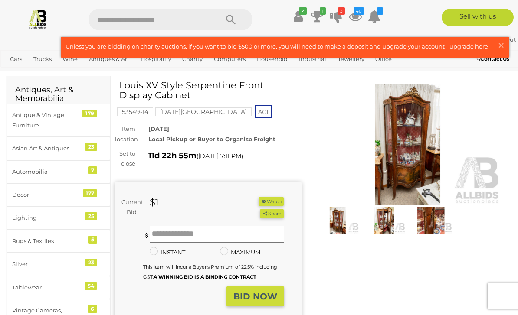
click at [419, 155] on img at bounding box center [408, 145] width 187 height 120
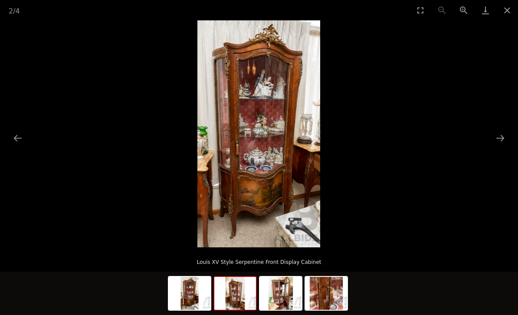
click at [245, 295] on img at bounding box center [235, 293] width 42 height 33
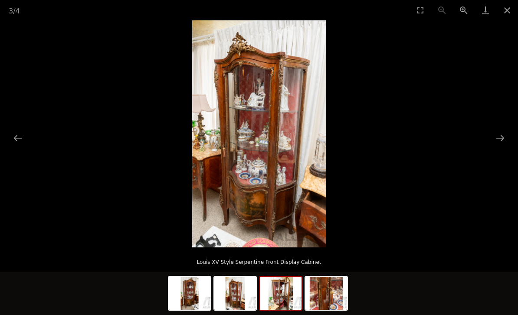
click at [279, 292] on img at bounding box center [281, 293] width 42 height 33
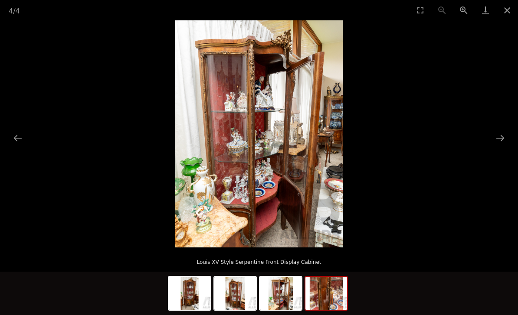
click at [323, 291] on img at bounding box center [326, 293] width 42 height 33
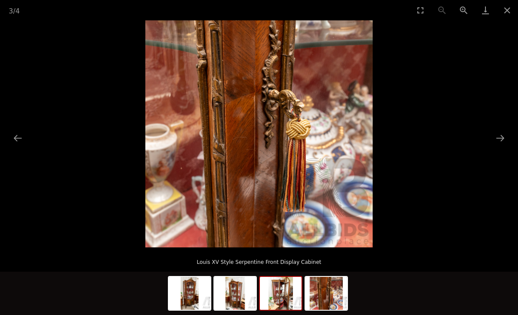
click at [282, 291] on img at bounding box center [281, 293] width 42 height 33
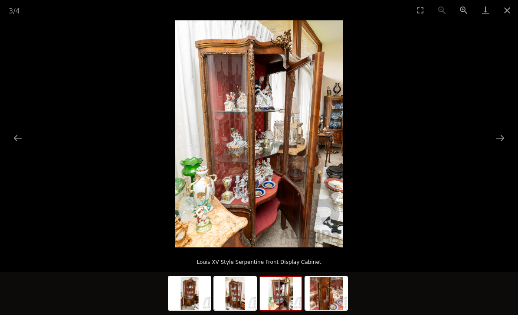
click at [242, 294] on img at bounding box center [235, 293] width 42 height 33
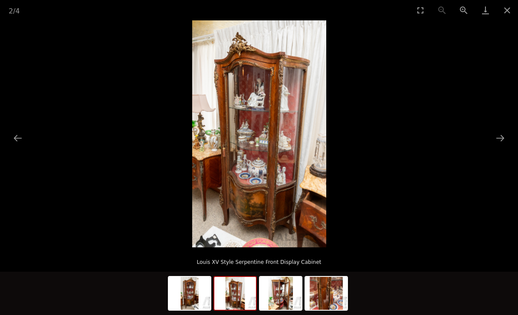
click at [508, 13] on button "Close gallery" at bounding box center [507, 10] width 22 height 20
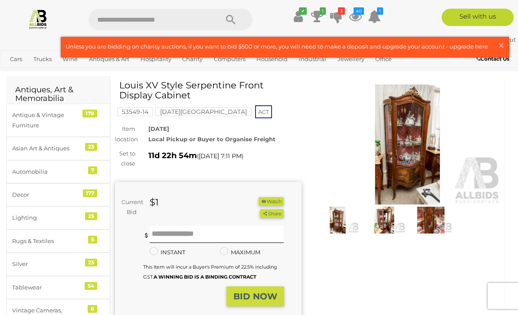
click at [278, 200] on button "Watch" at bounding box center [271, 201] width 25 height 9
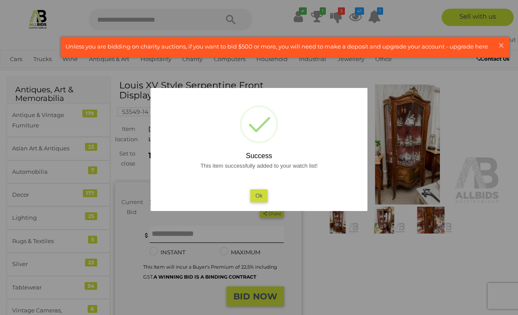
click at [262, 198] on button "Ok" at bounding box center [259, 196] width 18 height 13
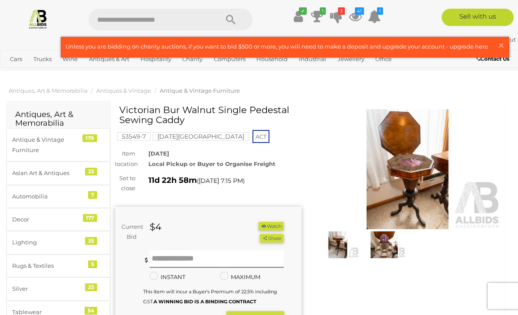
click at [430, 178] on img at bounding box center [408, 169] width 187 height 120
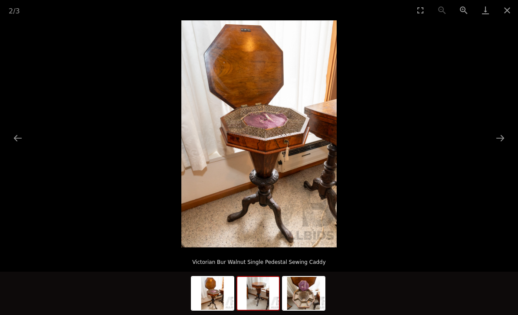
click at [269, 290] on img at bounding box center [258, 293] width 42 height 33
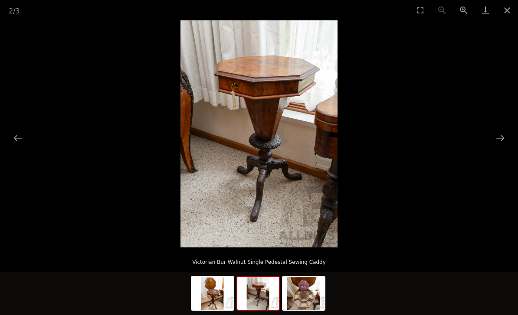
click at [312, 289] on img at bounding box center [304, 293] width 42 height 33
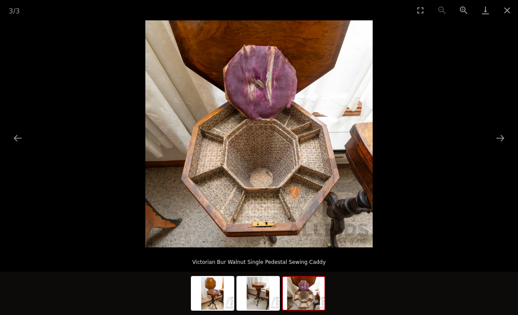
click at [228, 292] on img at bounding box center [213, 293] width 42 height 33
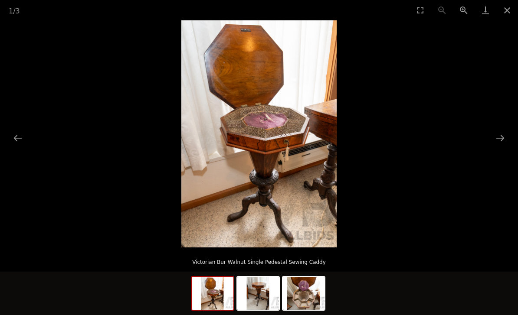
click at [508, 13] on button "Close gallery" at bounding box center [507, 10] width 22 height 20
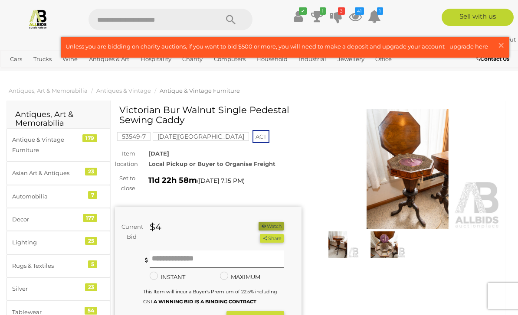
click at [275, 225] on button "Watch" at bounding box center [271, 226] width 25 height 9
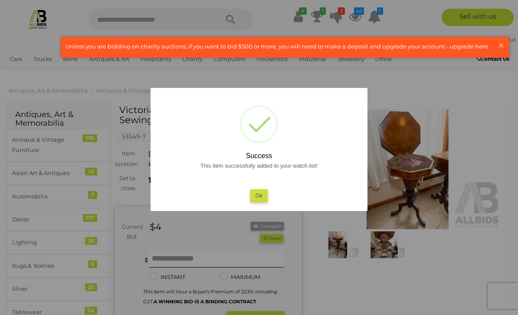
click at [264, 196] on button "Ok" at bounding box center [259, 196] width 18 height 13
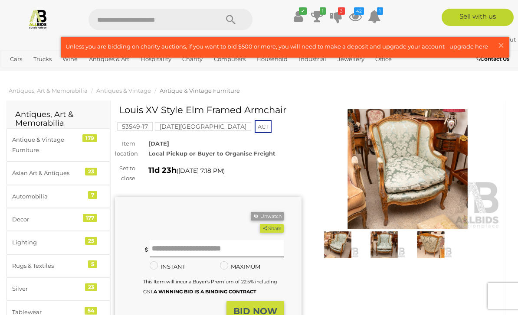
click at [413, 166] on img at bounding box center [408, 169] width 187 height 120
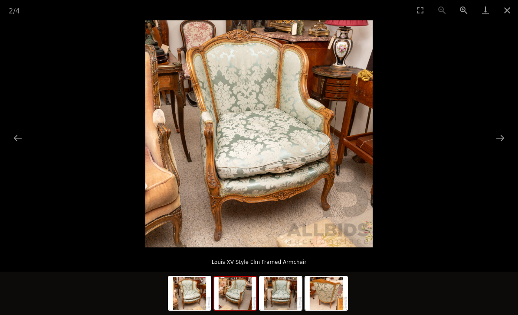
click at [246, 297] on img at bounding box center [235, 293] width 42 height 33
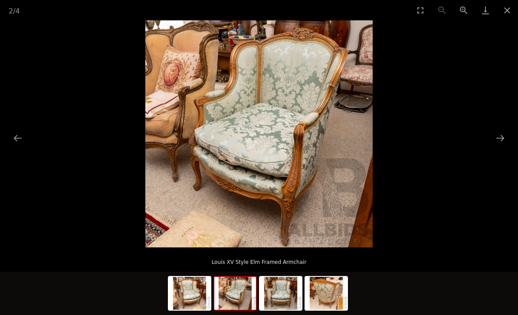
click at [289, 285] on img at bounding box center [281, 293] width 42 height 33
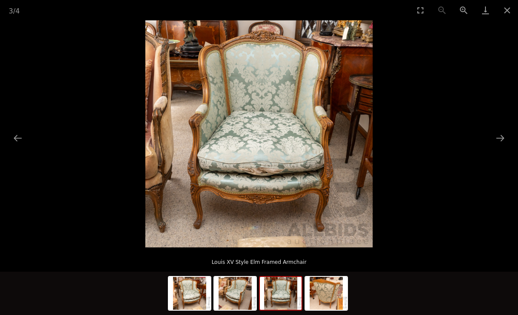
click at [334, 285] on img at bounding box center [326, 293] width 42 height 33
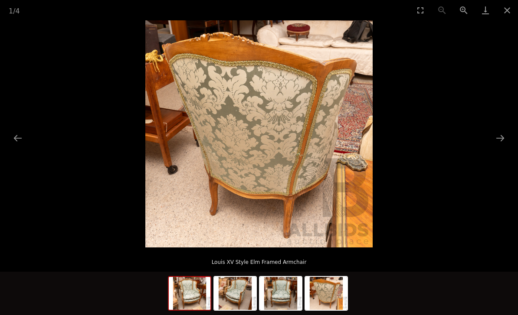
click at [198, 291] on img at bounding box center [190, 293] width 42 height 33
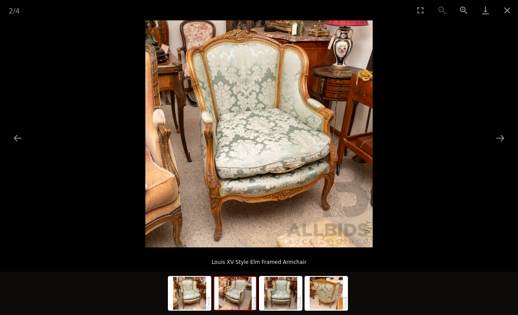
click at [243, 287] on img at bounding box center [235, 293] width 42 height 33
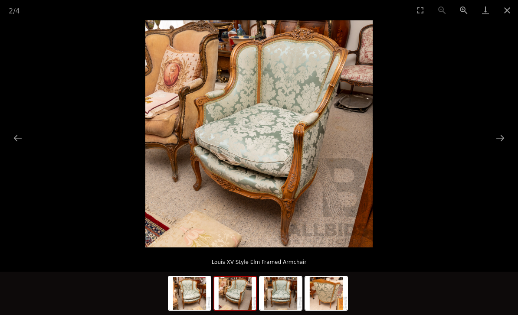
click at [507, 10] on button "Close gallery" at bounding box center [507, 10] width 22 height 20
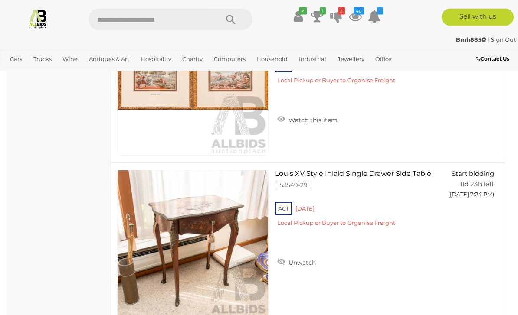
scroll to position [12728, 0]
click at [367, 171] on link "Louis XV Style Inlaid Single Drawer Side Table 53549-29 ACT Red Hill" at bounding box center [357, 201] width 151 height 63
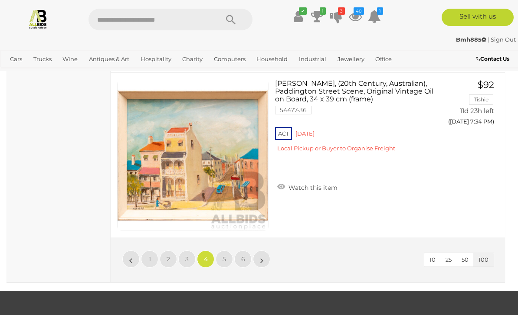
scroll to position [16630, 0]
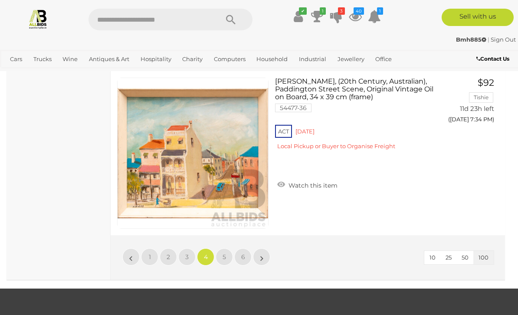
click at [227, 252] on link "5" at bounding box center [224, 257] width 17 height 17
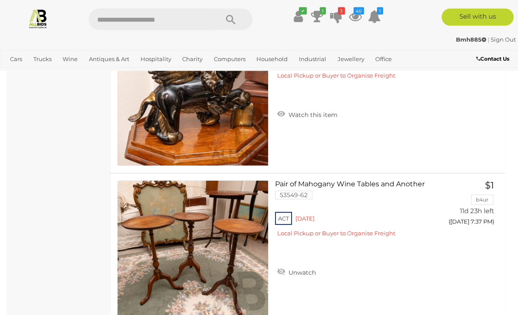
scroll to position [1123, 0]
click at [377, 185] on link "Pair of Mahogany Wine Tables and Another 53549-62 ACT Red Hill" at bounding box center [357, 211] width 151 height 63
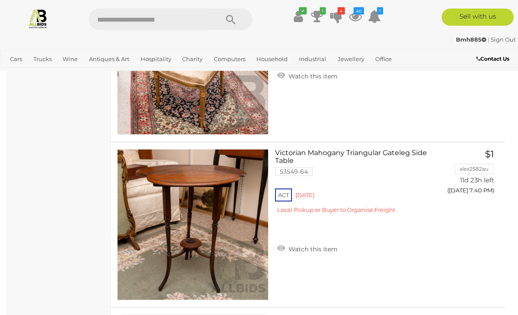
scroll to position [2810, 0]
click at [368, 151] on link "Victorian Mahogany Triangular Gateleg Side Table 53549-64 ACT Red Hill" at bounding box center [357, 184] width 151 height 71
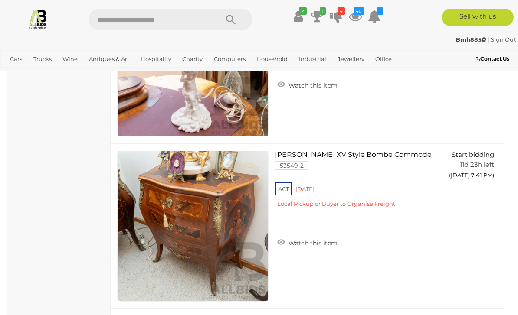
scroll to position [3146, 0]
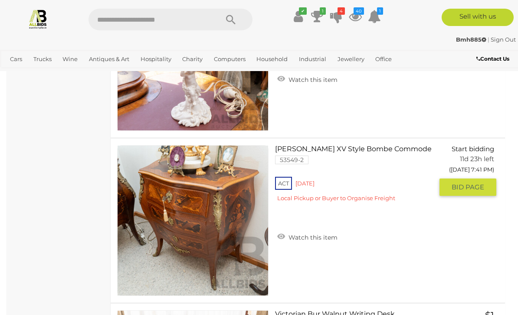
click at [374, 149] on link "French Louis XV Style Bombe Commode 53549-2 ACT Red Hill" at bounding box center [357, 176] width 151 height 63
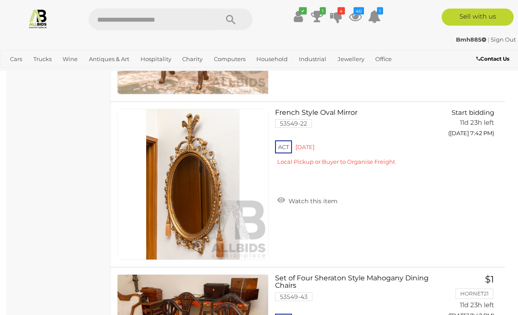
scroll to position [3679, 0]
click at [334, 112] on link "French Style Oval Mirror 53549-22 ACT Red Hill Local Pickup or Buyer to Organis…" at bounding box center [357, 140] width 151 height 63
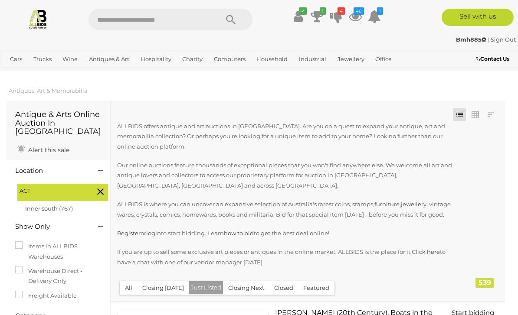
scroll to position [3707, 0]
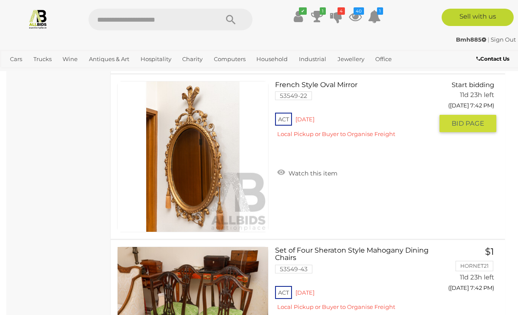
click at [320, 172] on link "Watch this item" at bounding box center [307, 172] width 65 height 13
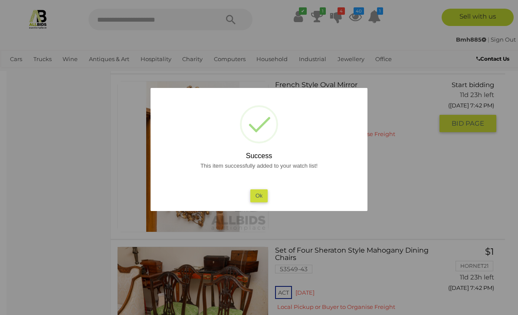
click at [264, 197] on button "Ok" at bounding box center [259, 196] width 18 height 13
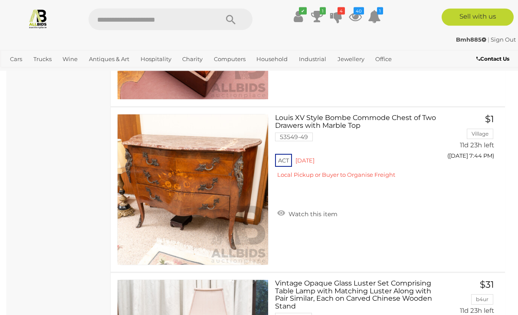
scroll to position [4667, 0]
click at [355, 121] on link "Louis XV Style Bombe Commode Chest of Two Drawers with Marble Top 53549-49 ACT …" at bounding box center [357, 149] width 151 height 71
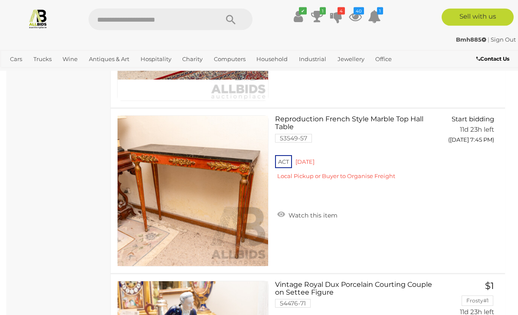
scroll to position [5330, 0]
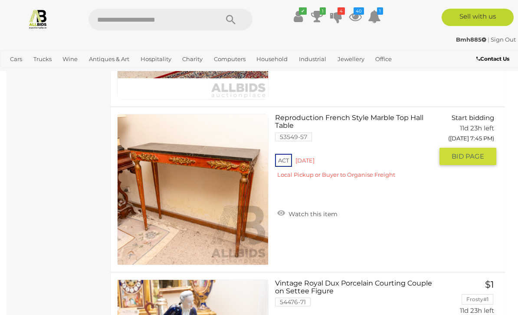
click at [356, 121] on link "Reproduction French Style Marble Top Hall Table 53549-57 ACT Red Hill" at bounding box center [357, 149] width 151 height 71
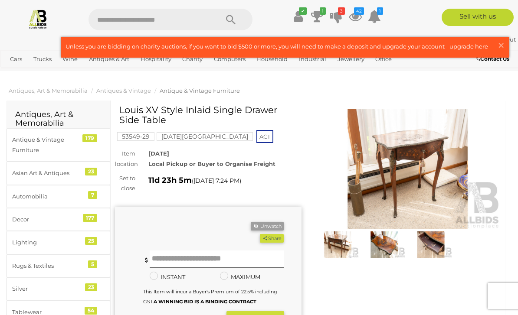
click at [398, 165] on img at bounding box center [408, 169] width 187 height 120
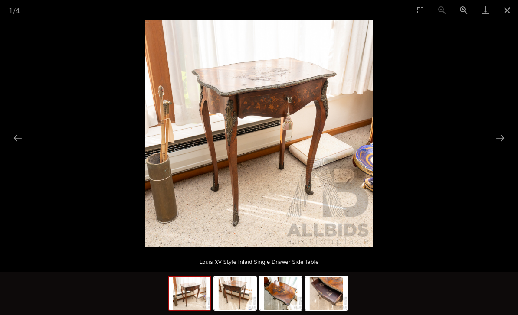
click at [249, 296] on img at bounding box center [235, 293] width 42 height 33
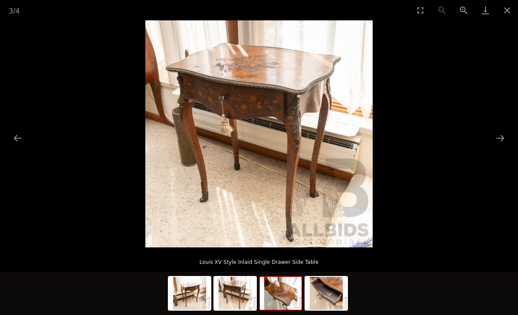
click at [291, 285] on img at bounding box center [281, 293] width 42 height 33
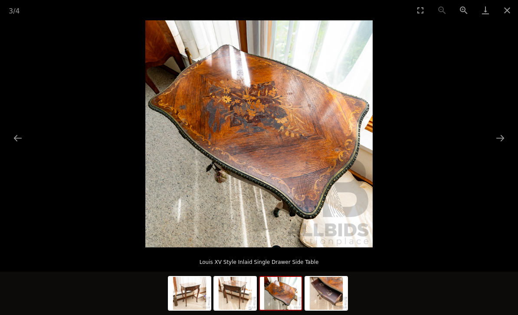
click at [333, 287] on img at bounding box center [326, 293] width 42 height 33
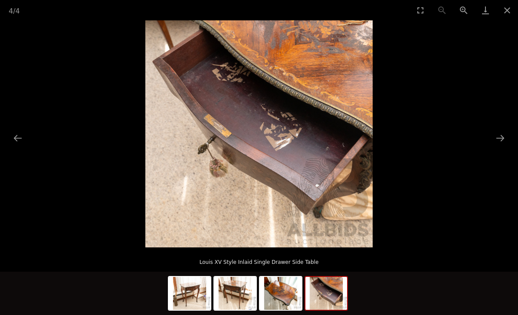
click at [203, 292] on img at bounding box center [190, 293] width 42 height 33
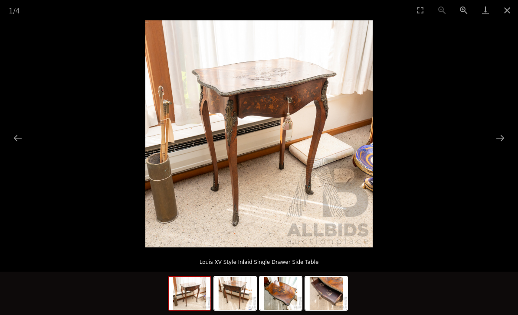
click at [512, 13] on button "Close gallery" at bounding box center [507, 10] width 22 height 20
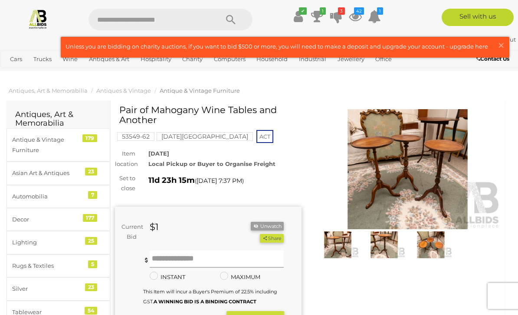
click at [206, 253] on input "text" at bounding box center [217, 259] width 135 height 17
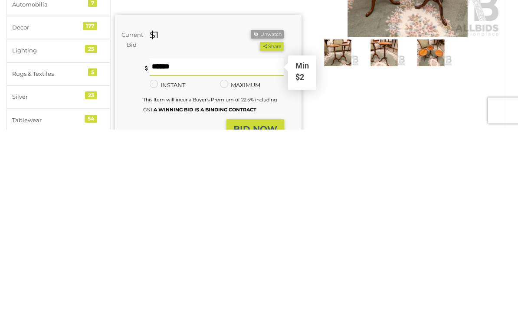
type input "**"
click at [266, 310] on strong "BID NOW" at bounding box center [255, 315] width 44 height 10
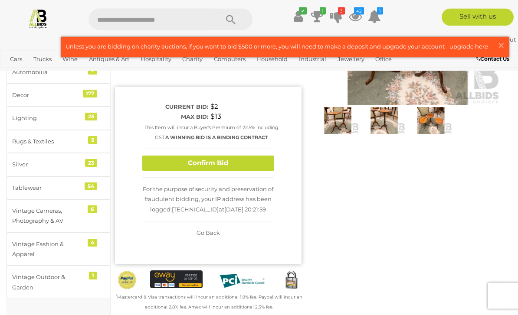
scroll to position [124, 0]
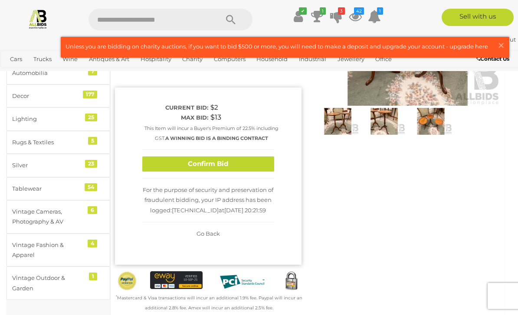
click at [229, 165] on button "Confirm Bid" at bounding box center [208, 164] width 132 height 15
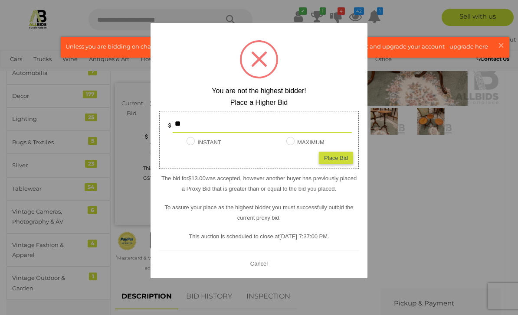
click at [266, 263] on button "Cancel" at bounding box center [259, 264] width 23 height 11
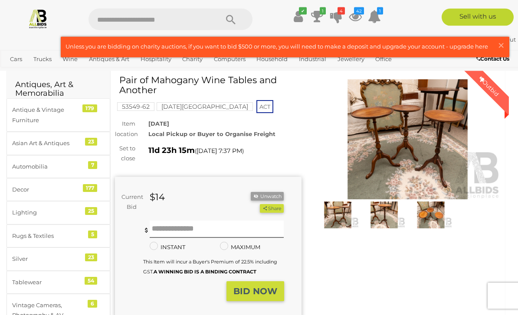
scroll to position [0, 0]
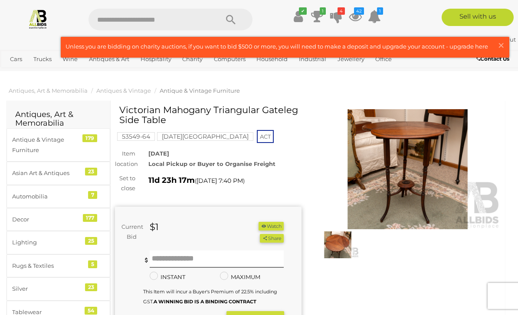
click at [277, 225] on button "Watch" at bounding box center [271, 226] width 25 height 9
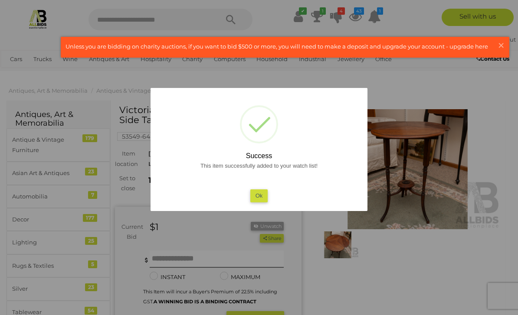
click at [416, 169] on div at bounding box center [259, 157] width 518 height 315
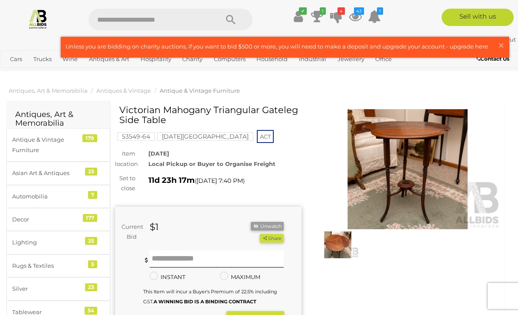
click at [429, 185] on img at bounding box center [408, 169] width 187 height 120
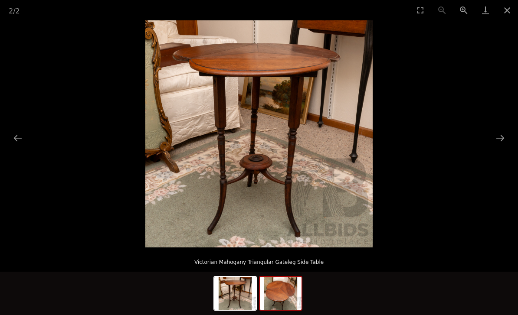
click at [290, 288] on img at bounding box center [281, 293] width 42 height 33
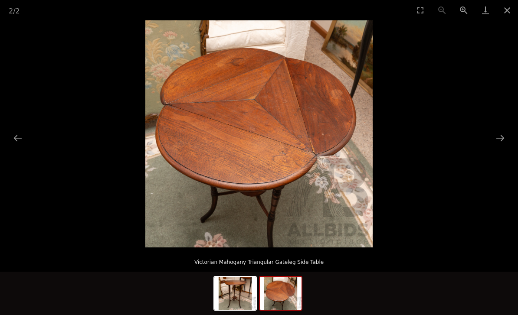
click at [246, 292] on img at bounding box center [235, 293] width 42 height 33
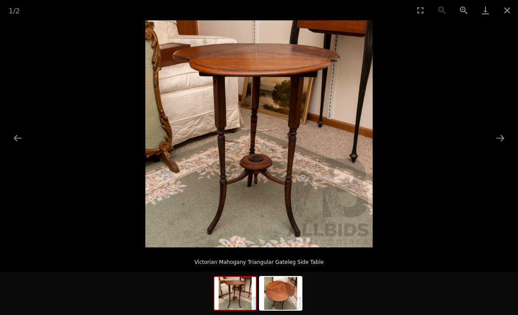
click at [507, 12] on button "Close gallery" at bounding box center [507, 10] width 22 height 20
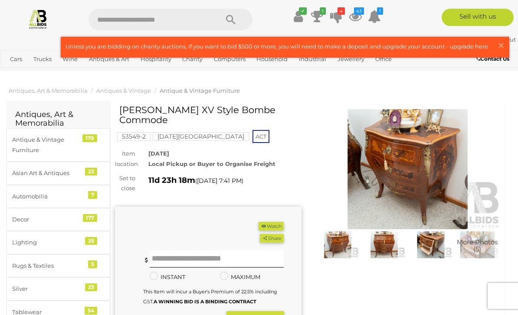
click at [416, 180] on img at bounding box center [408, 169] width 187 height 120
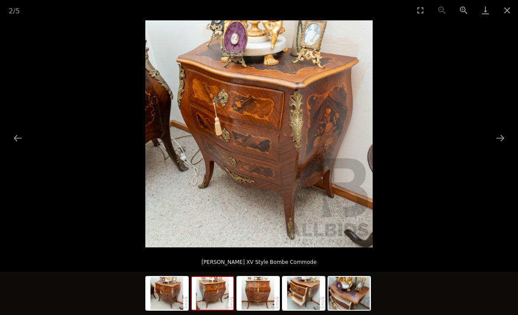
click at [217, 295] on img at bounding box center [213, 293] width 42 height 33
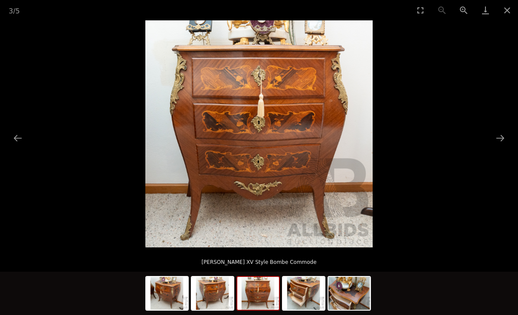
click at [263, 291] on img at bounding box center [258, 293] width 42 height 33
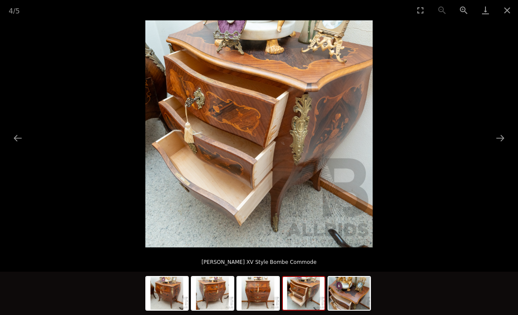
click at [318, 289] on img at bounding box center [304, 293] width 42 height 33
click at [352, 290] on img at bounding box center [349, 293] width 42 height 33
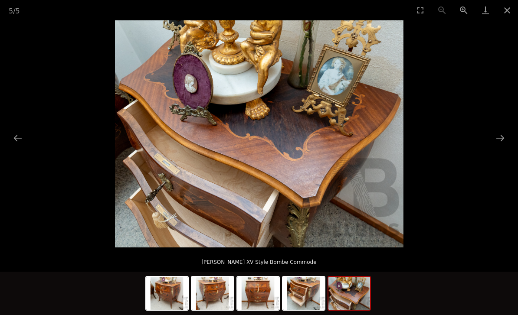
click at [178, 290] on img at bounding box center [167, 293] width 42 height 33
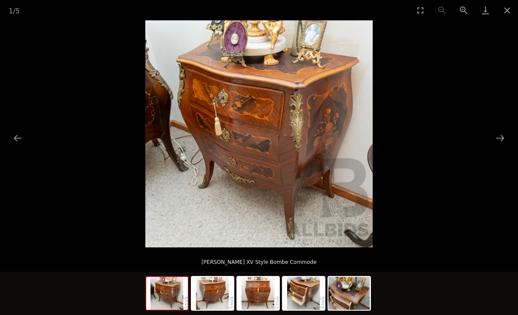
click at [513, 13] on button "Close gallery" at bounding box center [507, 10] width 22 height 20
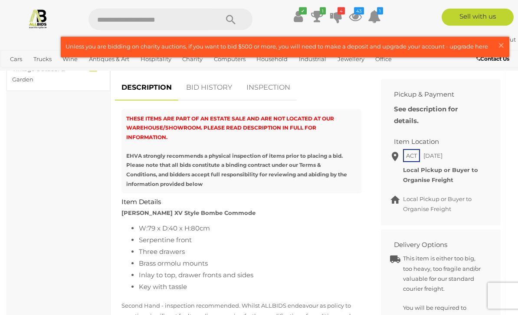
scroll to position [333, 0]
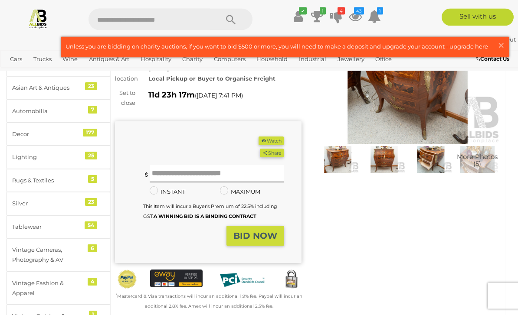
click at [278, 138] on button "Watch" at bounding box center [271, 141] width 25 height 9
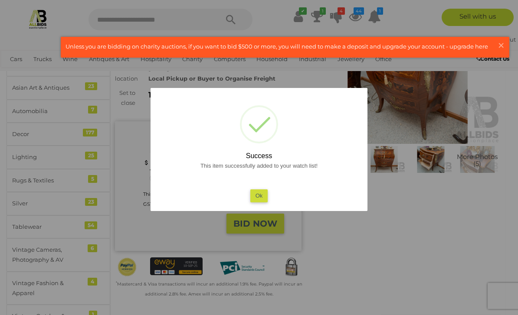
click at [264, 196] on button "Ok" at bounding box center [259, 196] width 18 height 13
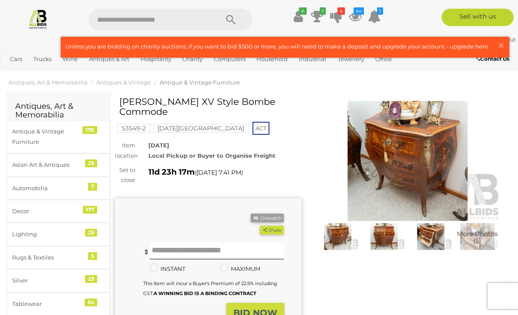
scroll to position [0, 0]
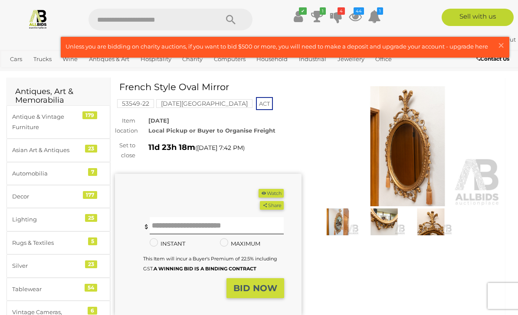
scroll to position [13, 0]
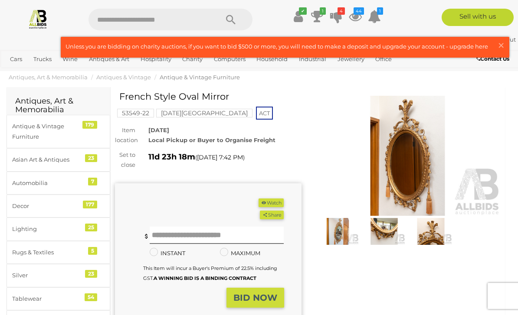
click at [412, 153] on img at bounding box center [408, 156] width 187 height 120
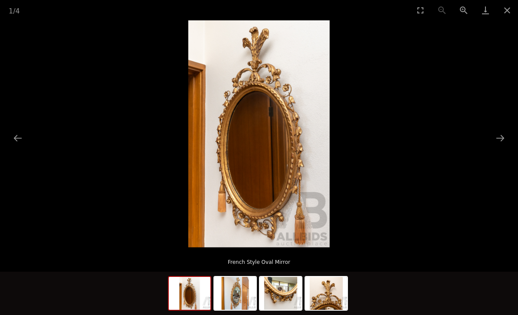
click at [245, 292] on img at bounding box center [235, 293] width 42 height 33
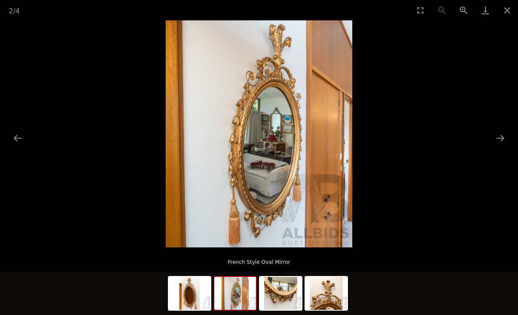
click at [284, 288] on img at bounding box center [281, 293] width 42 height 33
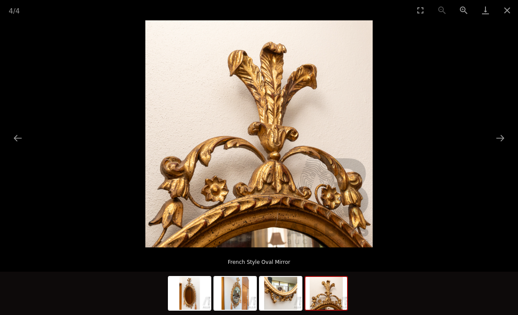
click at [335, 287] on img at bounding box center [326, 293] width 42 height 33
click at [507, 15] on button "Close gallery" at bounding box center [507, 10] width 22 height 20
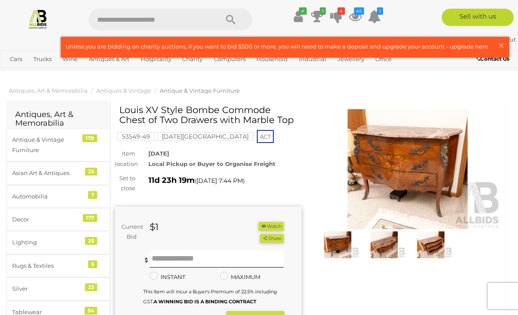
click at [427, 169] on img at bounding box center [408, 169] width 187 height 120
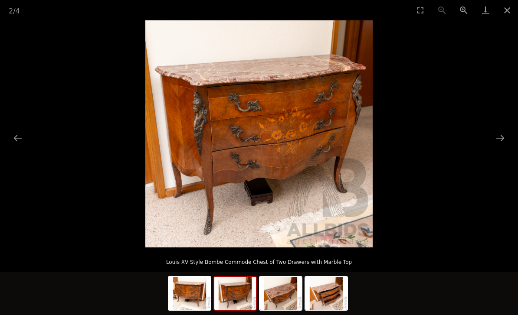
click at [241, 295] on img at bounding box center [235, 293] width 42 height 33
click at [288, 301] on img at bounding box center [281, 293] width 42 height 33
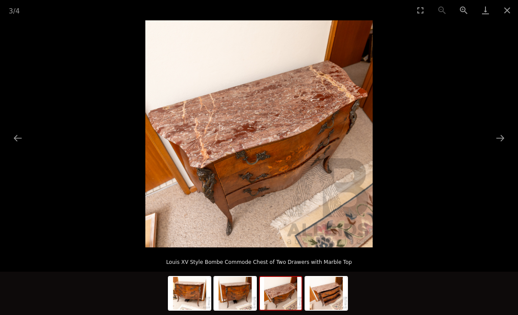
click at [328, 289] on img at bounding box center [326, 293] width 42 height 33
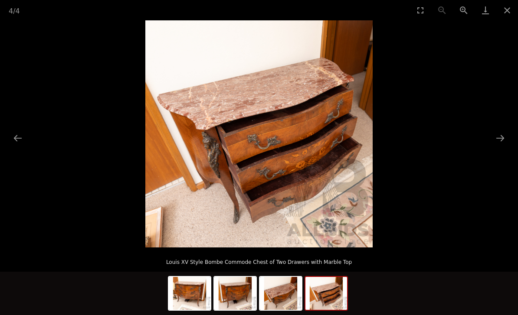
click at [514, 10] on button "Close gallery" at bounding box center [507, 10] width 22 height 20
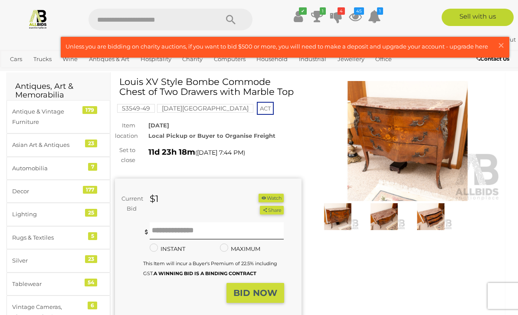
scroll to position [25, 0]
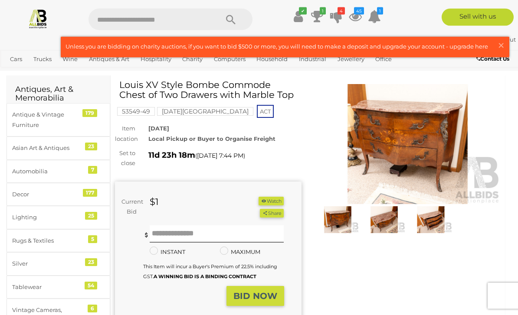
click at [277, 199] on button "Watch" at bounding box center [271, 201] width 25 height 9
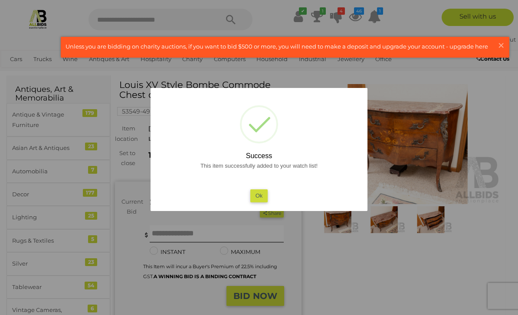
click at [264, 194] on button "Ok" at bounding box center [259, 196] width 18 height 13
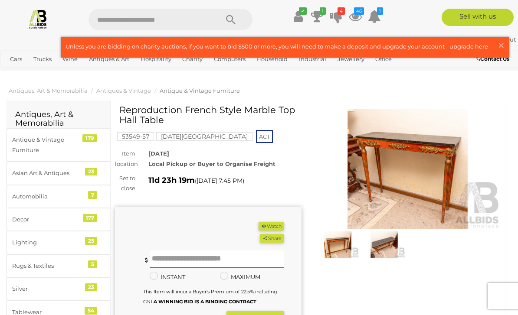
click at [422, 174] on img at bounding box center [408, 169] width 187 height 120
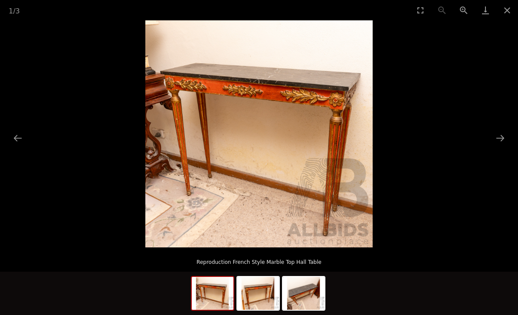
click at [265, 289] on img at bounding box center [258, 293] width 42 height 33
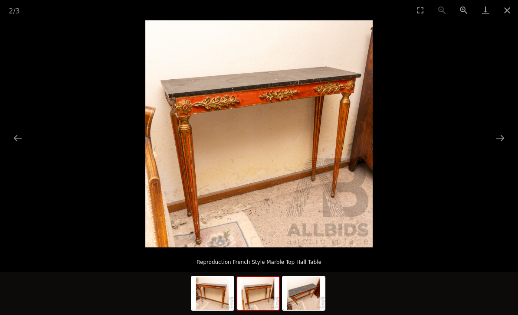
click at [315, 284] on img at bounding box center [304, 293] width 42 height 33
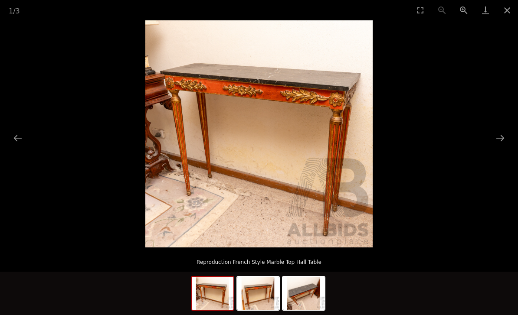
click at [220, 290] on img at bounding box center [213, 293] width 42 height 33
click at [510, 13] on button "Close gallery" at bounding box center [507, 10] width 22 height 20
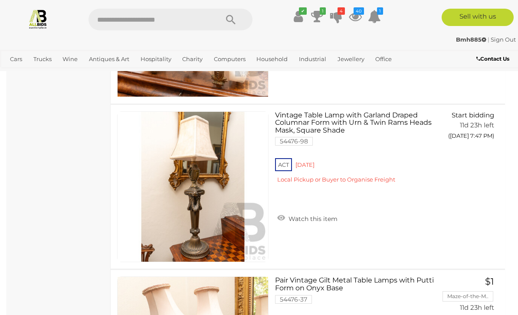
scroll to position [6492, 0]
click at [360, 115] on link "Vintage Table Lamp with Garland Draped Columnar Form with Urn & Twin Rams Heads…" at bounding box center [357, 151] width 151 height 79
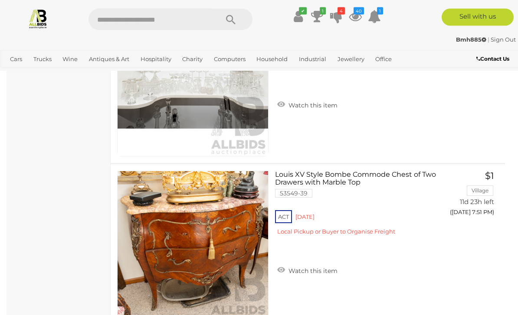
scroll to position [8089, 0]
click at [316, 269] on link "Watch this item" at bounding box center [307, 270] width 65 height 13
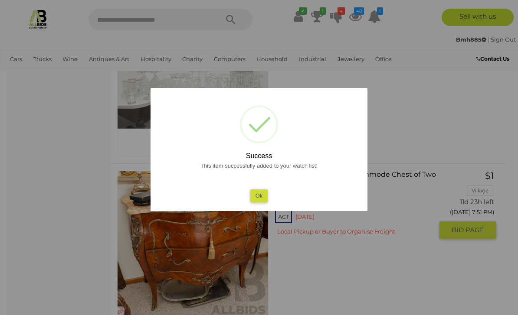
click at [264, 202] on button "Ok" at bounding box center [259, 196] width 18 height 13
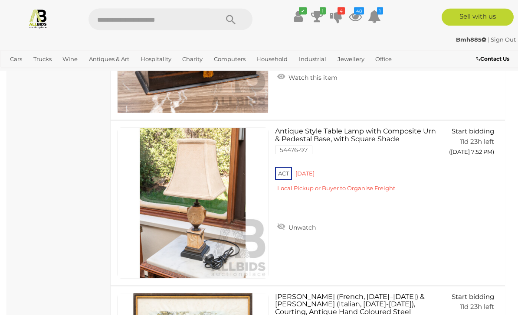
scroll to position [8798, 0]
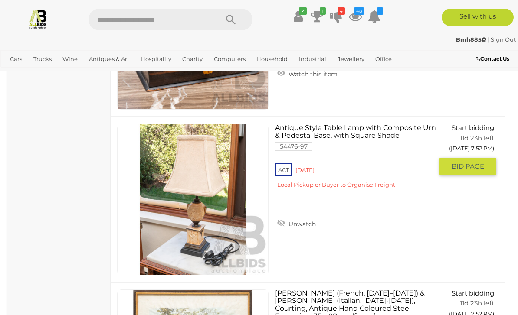
click at [370, 131] on link "Antique Style Table Lamp with Composite Urn & Pedestal Base, with Square Shade …" at bounding box center [357, 159] width 151 height 71
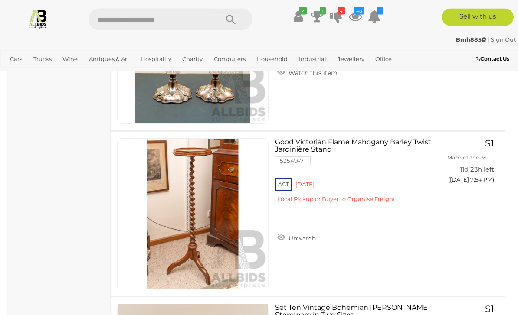
scroll to position [9612, 0]
click at [333, 148] on link "Good Victorian Flame Mahogany Barley Twist Jardinière Stand 53549-71 ACT Red Hi…" at bounding box center [357, 173] width 151 height 71
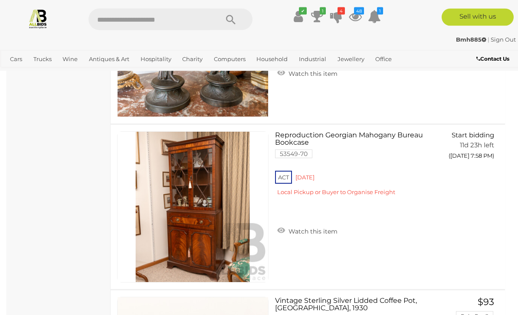
scroll to position [11607, 0]
click at [312, 138] on link "Reproduction Georgian Mahogany Bureau Bookcase 53549-70 ACT Red Hill" at bounding box center [357, 166] width 151 height 71
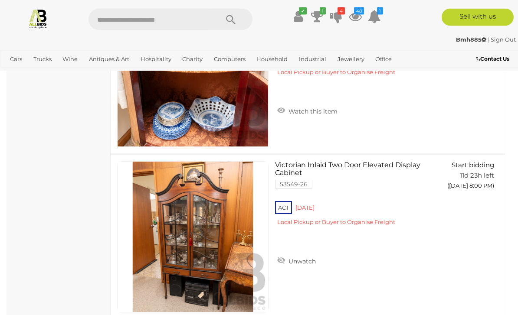
scroll to position [12571, 0]
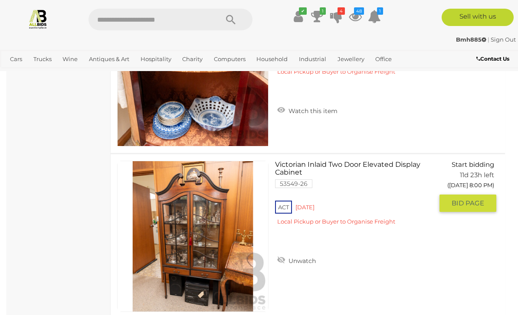
click at [365, 163] on link "Victorian Inlaid Two Door Elevated Display Cabinet 53549-26 ACT Red Hill" at bounding box center [357, 196] width 151 height 71
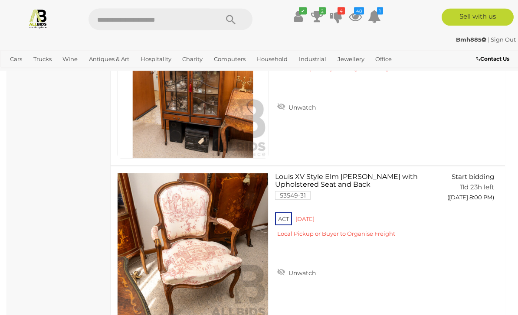
scroll to position [12725, 0]
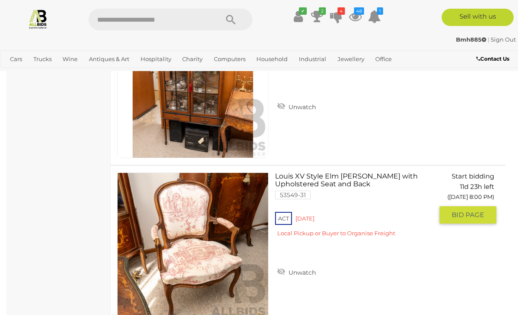
click at [326, 183] on link "Louis XV Style Elm Carver with Upholstered Seat and Back 53549-31 ACT Red Hill" at bounding box center [357, 208] width 151 height 71
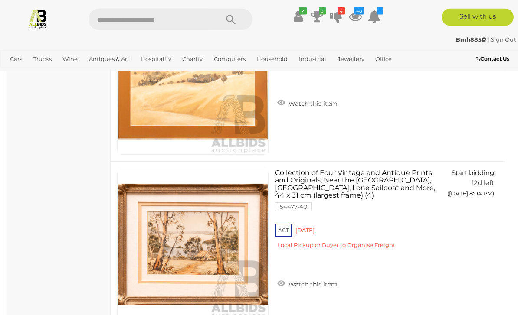
scroll to position [14386, 0]
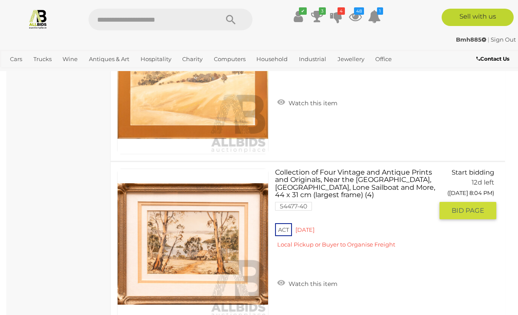
click at [377, 180] on link "Collection of Four Vintage and Antique Prints and Originals, Near the Barbican,…" at bounding box center [357, 212] width 151 height 86
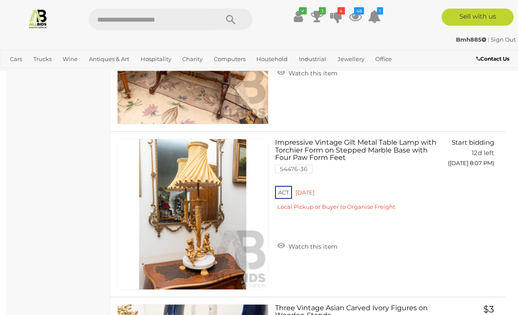
scroll to position [15409, 0]
click at [355, 151] on link "Impressive Vintage Gilt Metal Table Lamp with Torchier Form on Stepped Marble B…" at bounding box center [357, 178] width 151 height 79
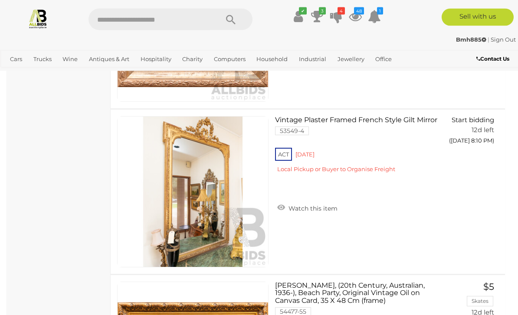
scroll to position [16260, 0]
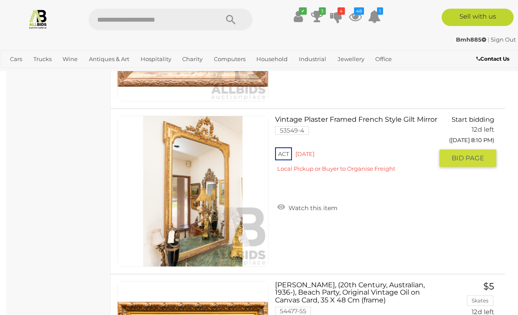
click at [366, 120] on link "Vintage Plaster Framed French Style Gilt Mirror 53549-4 ACT Red Hill" at bounding box center [357, 147] width 151 height 63
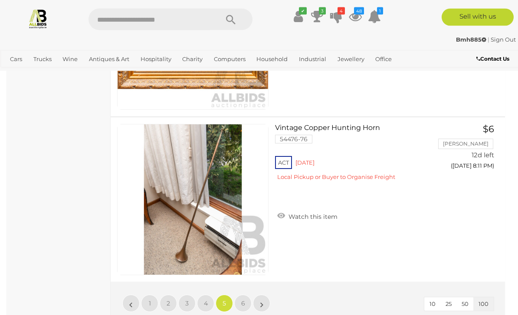
scroll to position [16583, 0]
click at [249, 302] on link "6" at bounding box center [242, 303] width 17 height 17
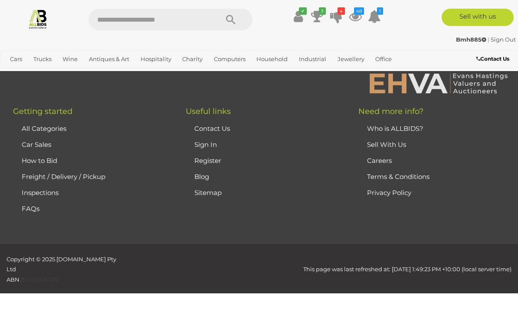
scroll to position [213, 0]
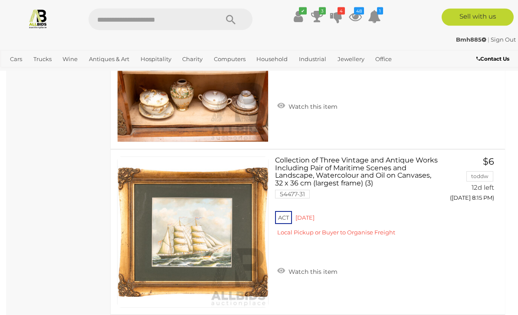
scroll to position [1454, 0]
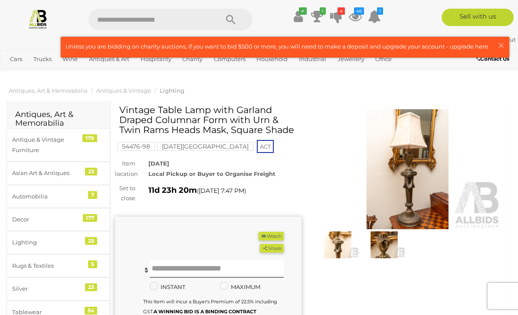
click at [423, 173] on img at bounding box center [408, 169] width 187 height 120
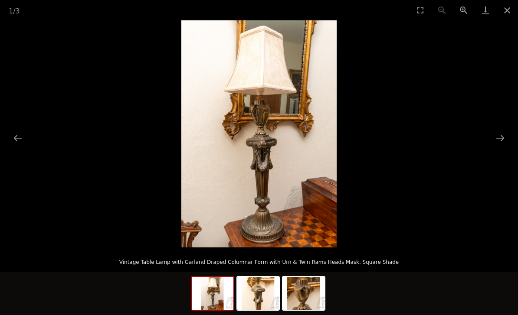
click at [271, 294] on img at bounding box center [258, 293] width 42 height 33
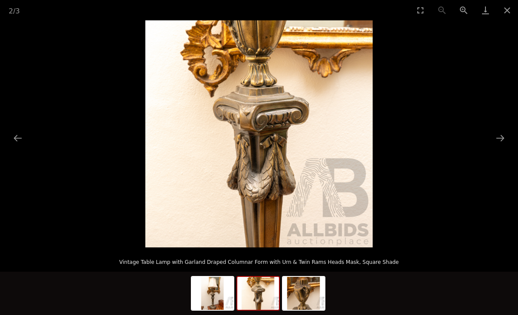
click at [316, 294] on img at bounding box center [304, 293] width 42 height 33
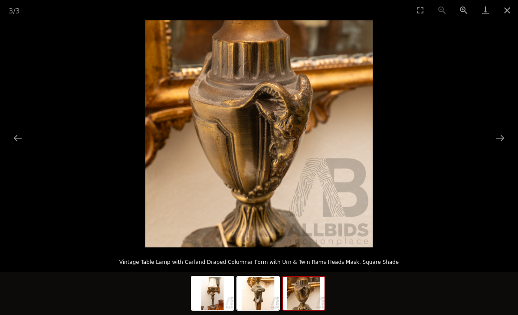
click at [215, 290] on img at bounding box center [213, 293] width 42 height 33
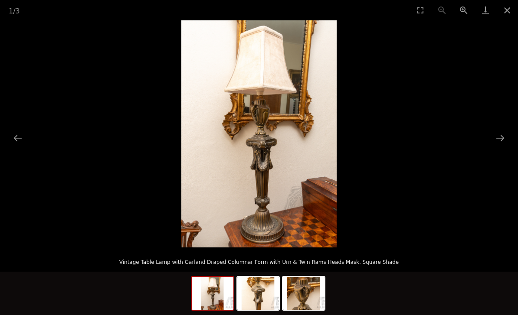
click at [509, 11] on button "Close gallery" at bounding box center [507, 10] width 22 height 20
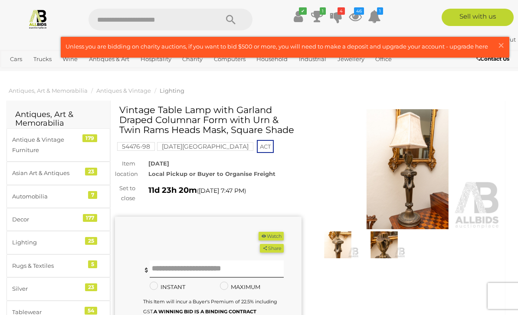
click at [278, 236] on button "Watch" at bounding box center [271, 236] width 25 height 9
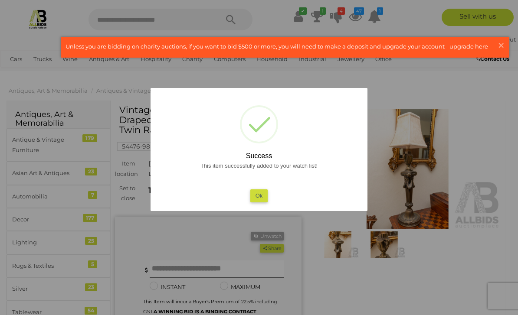
click at [262, 196] on button "Ok" at bounding box center [259, 196] width 18 height 13
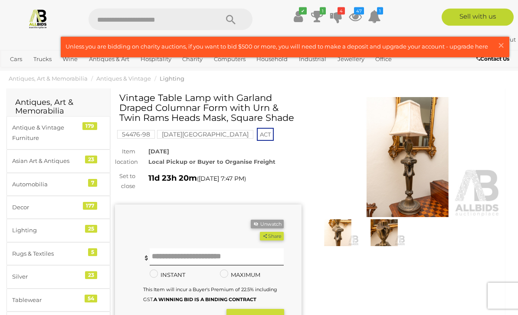
scroll to position [8, 0]
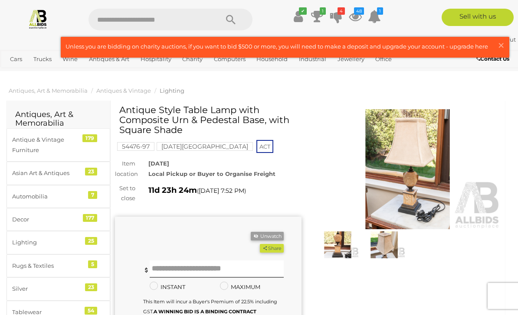
click at [427, 171] on img at bounding box center [408, 169] width 187 height 120
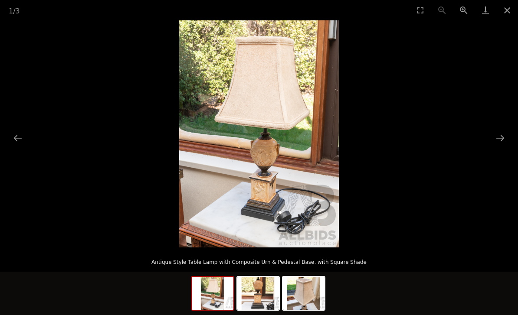
click at [270, 289] on img at bounding box center [258, 293] width 42 height 33
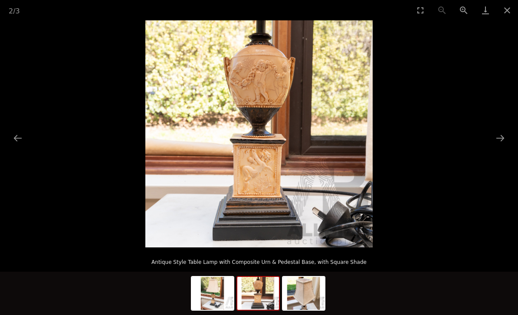
click at [312, 285] on img at bounding box center [304, 293] width 42 height 33
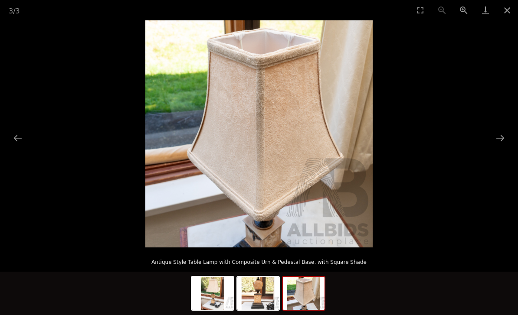
click at [511, 12] on button "Close gallery" at bounding box center [507, 10] width 22 height 20
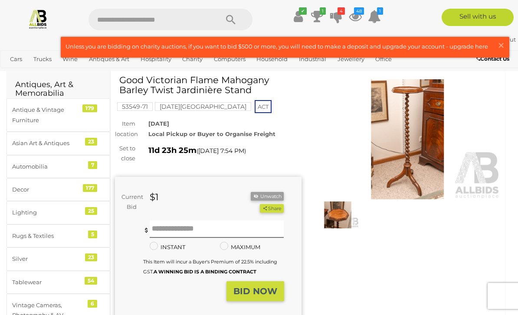
scroll to position [10, 0]
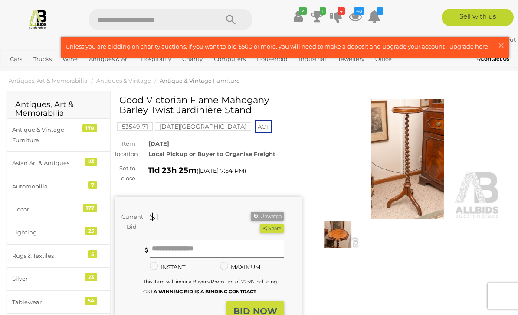
click at [419, 157] on img at bounding box center [408, 159] width 187 height 120
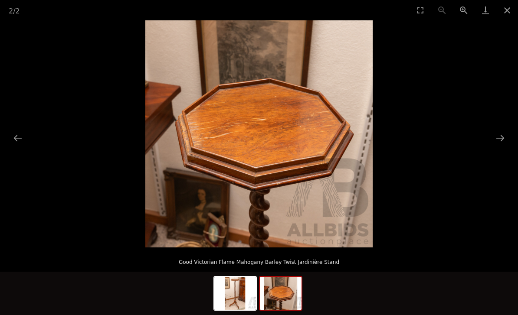
click at [292, 290] on img at bounding box center [281, 293] width 42 height 33
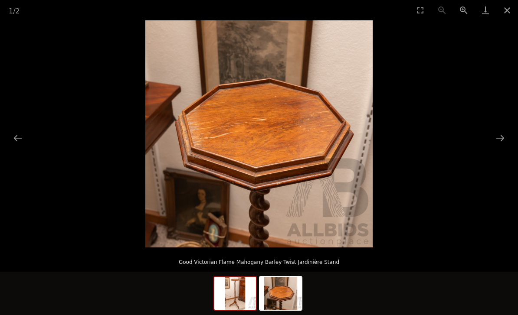
click at [245, 296] on img at bounding box center [235, 293] width 42 height 33
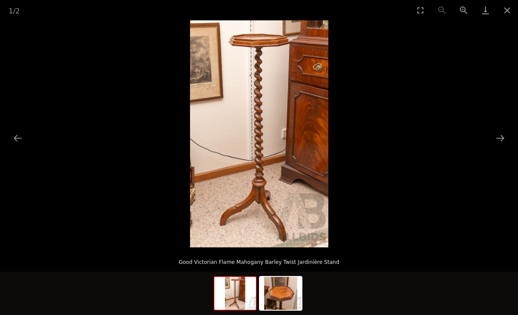
click at [509, 12] on button "Close gallery" at bounding box center [507, 10] width 22 height 20
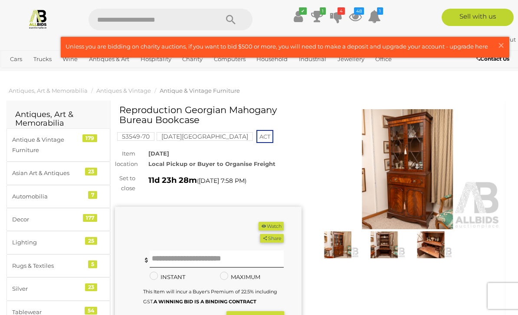
click at [424, 173] on img at bounding box center [408, 169] width 187 height 120
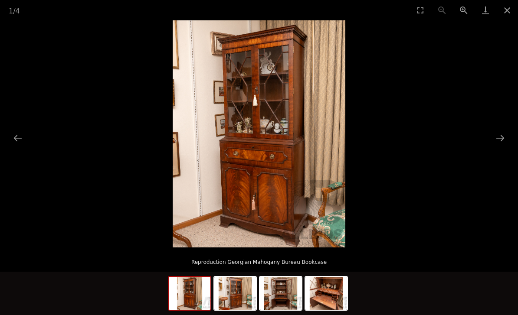
click at [503, 140] on button "Next slide" at bounding box center [500, 138] width 18 height 17
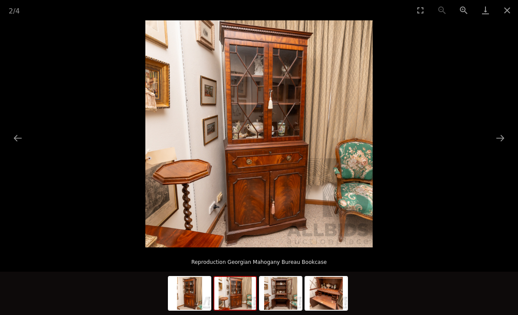
click at [503, 141] on button "Next slide" at bounding box center [500, 138] width 18 height 17
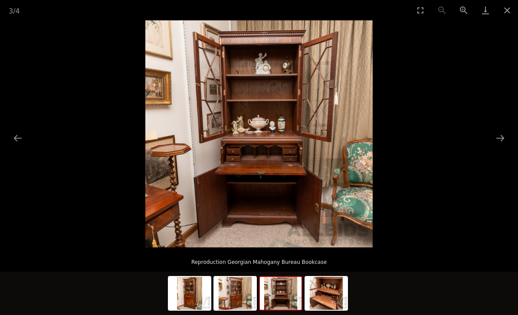
click at [504, 143] on button "Next slide" at bounding box center [500, 138] width 18 height 17
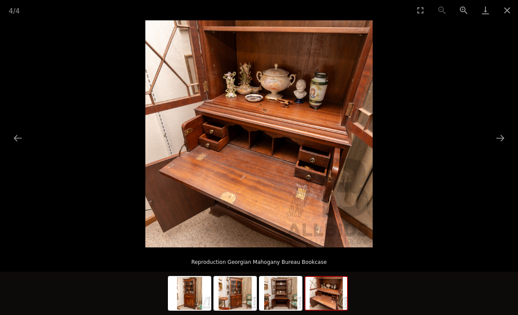
click at [503, 145] on button "Next slide" at bounding box center [500, 138] width 18 height 17
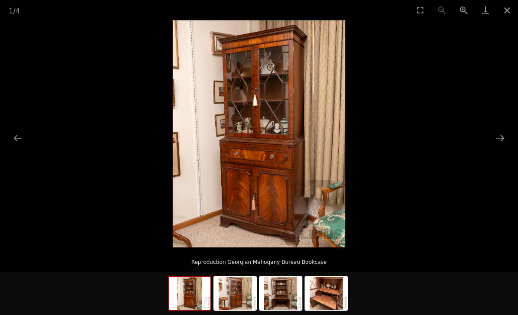
click at [508, 12] on button "Close gallery" at bounding box center [507, 10] width 22 height 20
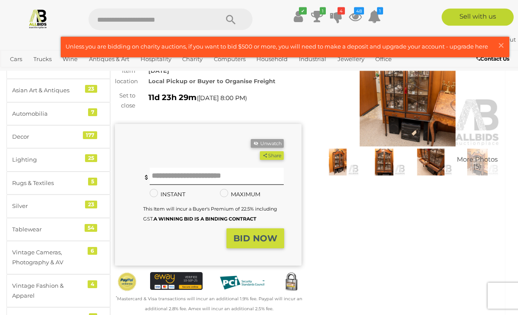
scroll to position [79, 0]
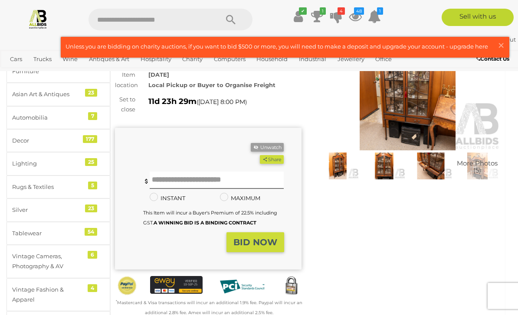
click at [429, 124] on img at bounding box center [408, 90] width 187 height 120
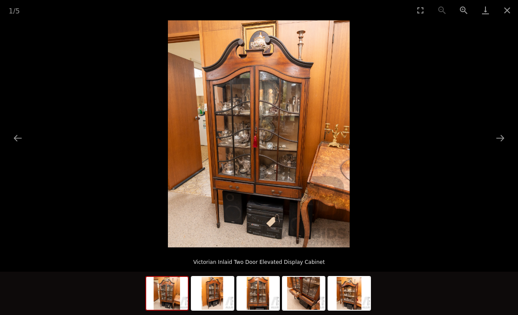
click at [499, 144] on button "Next slide" at bounding box center [500, 138] width 18 height 17
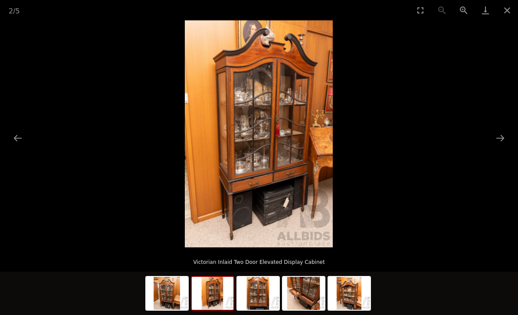
click at [503, 142] on button "Next slide" at bounding box center [500, 138] width 18 height 17
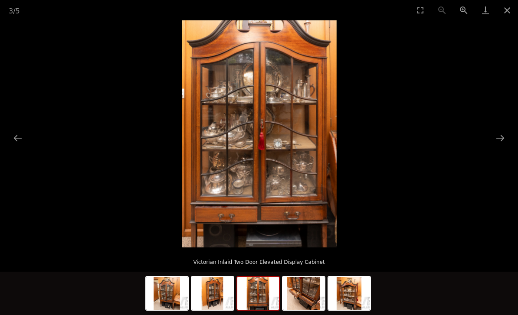
click at [504, 142] on button "Next slide" at bounding box center [500, 138] width 18 height 17
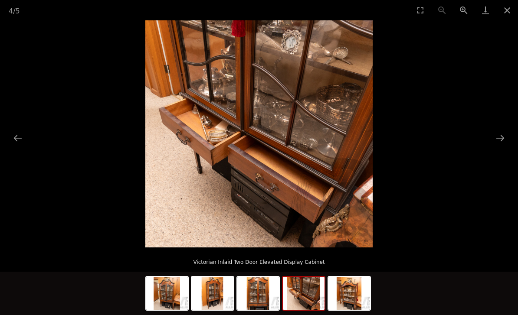
click at [504, 141] on button "Next slide" at bounding box center [500, 138] width 18 height 17
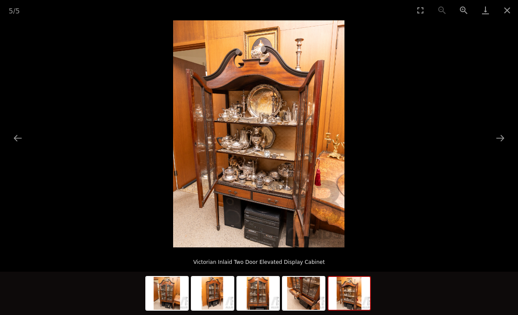
click at [508, 8] on button "Close gallery" at bounding box center [507, 10] width 22 height 20
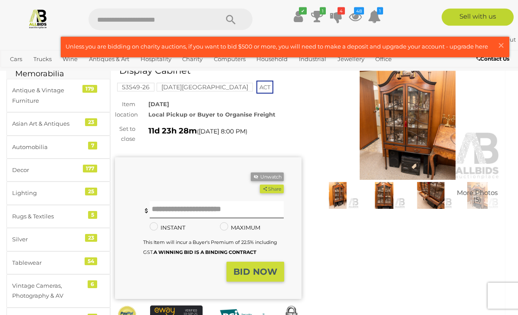
scroll to position [49, 0]
click at [207, 212] on input "text" at bounding box center [217, 209] width 135 height 17
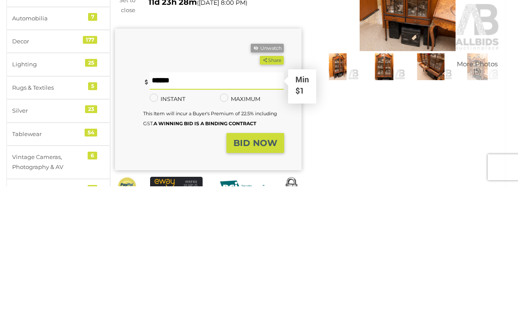
type input "**"
click at [261, 267] on strong "BID NOW" at bounding box center [255, 272] width 44 height 10
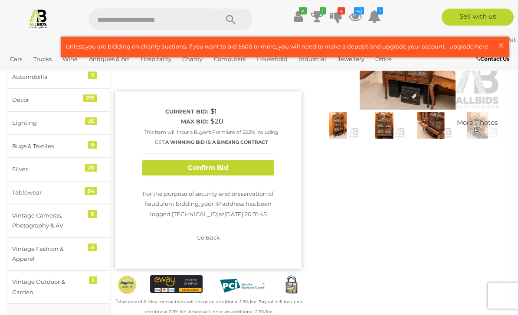
scroll to position [115, 0]
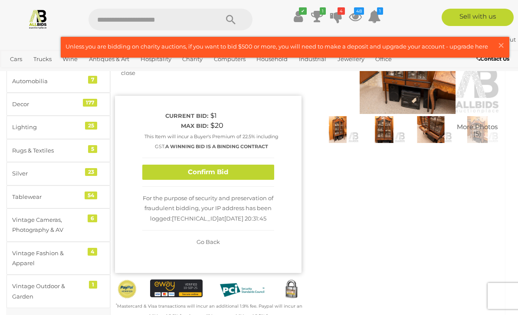
click at [239, 169] on button "Confirm Bid" at bounding box center [208, 172] width 132 height 15
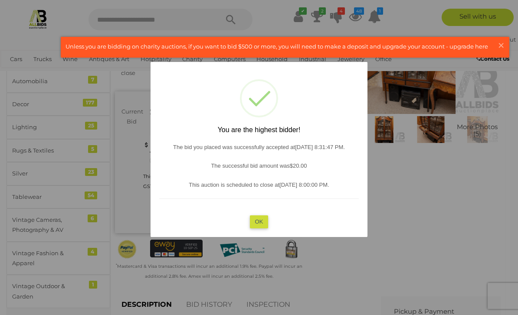
click at [264, 228] on button "OK" at bounding box center [259, 222] width 19 height 13
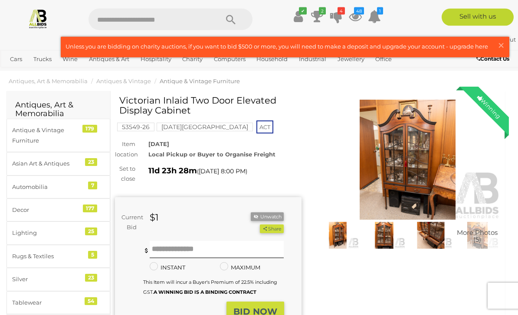
scroll to position [0, 0]
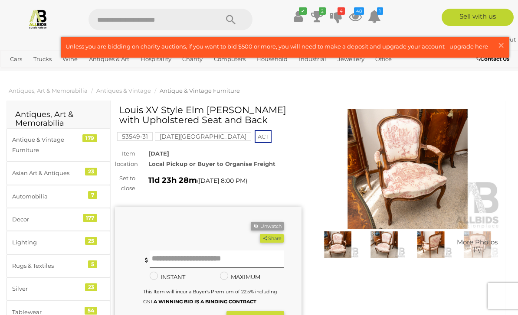
click at [425, 192] on img at bounding box center [408, 169] width 187 height 120
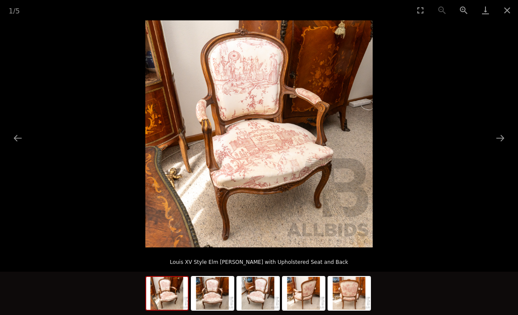
click at [504, 143] on button "Next slide" at bounding box center [500, 138] width 18 height 17
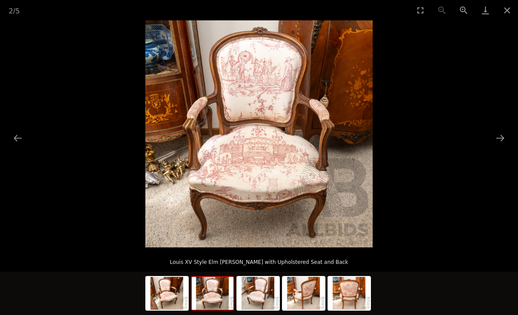
click at [504, 138] on button "Next slide" at bounding box center [500, 138] width 18 height 17
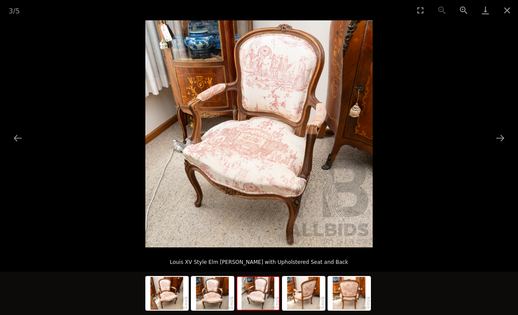
click at [503, 140] on button "Next slide" at bounding box center [500, 138] width 18 height 17
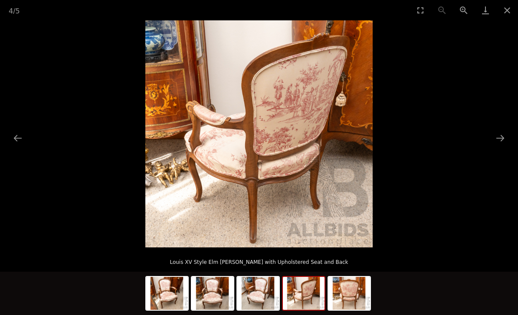
click at [502, 137] on button "Next slide" at bounding box center [500, 138] width 18 height 17
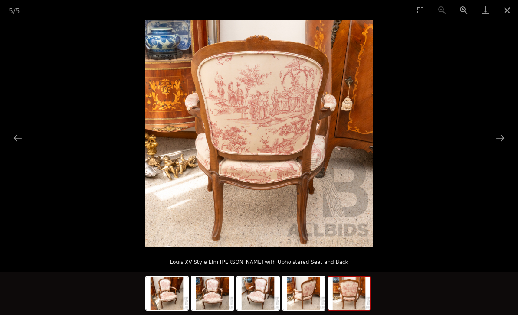
click at [500, 144] on button "Next slide" at bounding box center [500, 138] width 18 height 17
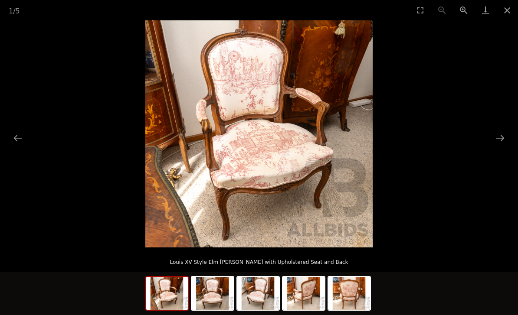
click at [513, 7] on button "Close gallery" at bounding box center [507, 10] width 22 height 20
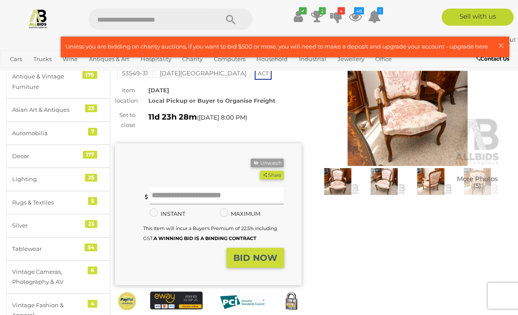
click at [184, 199] on input "text" at bounding box center [217, 196] width 135 height 17
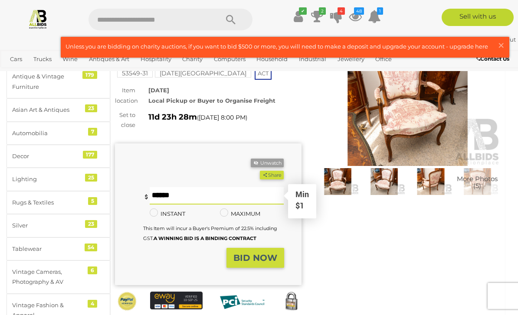
scroll to position [63, 0]
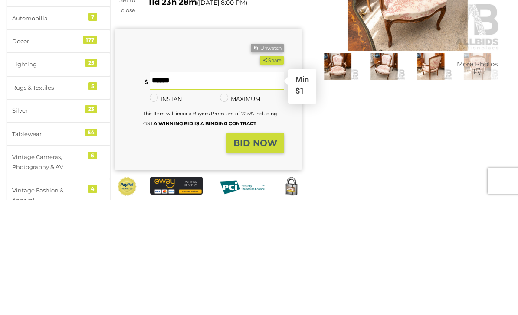
type input "**"
click at [259, 253] on strong "BID NOW" at bounding box center [255, 258] width 44 height 10
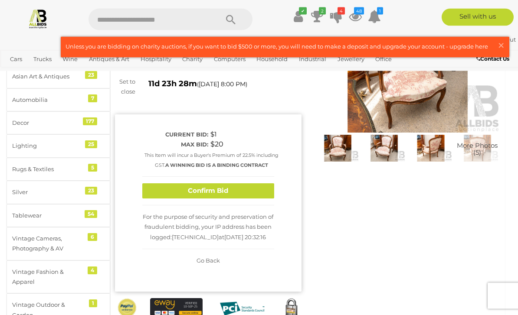
click at [235, 189] on button "Confirm Bid" at bounding box center [208, 191] width 132 height 15
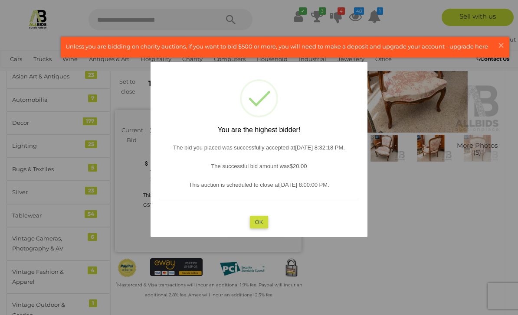
click at [265, 228] on button "OK" at bounding box center [259, 222] width 19 height 13
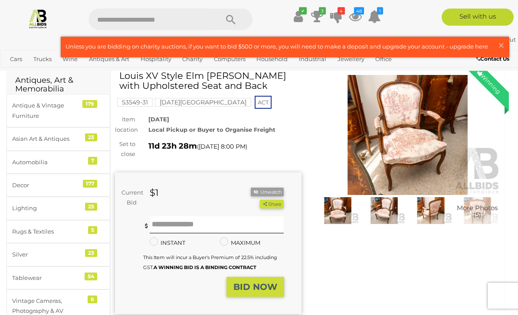
scroll to position [0, 0]
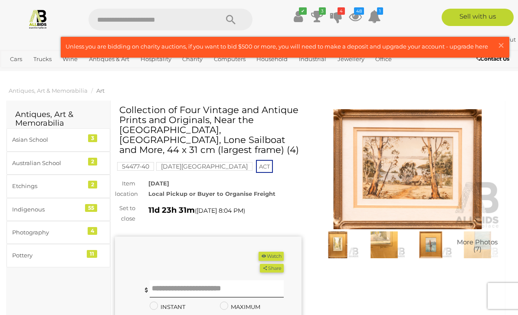
click at [426, 178] on img at bounding box center [408, 169] width 187 height 120
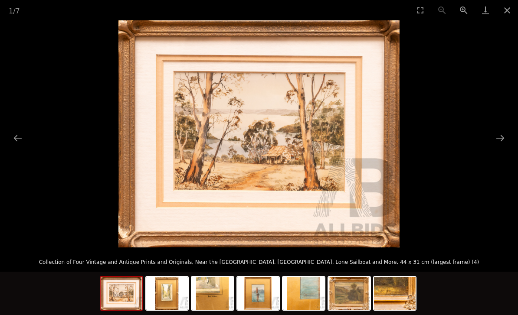
click at [502, 141] on button "Next slide" at bounding box center [500, 138] width 18 height 17
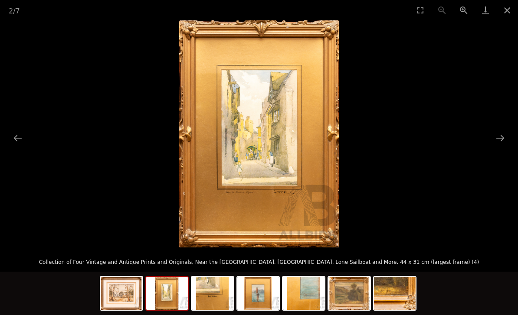
click at [502, 144] on button "Next slide" at bounding box center [500, 138] width 18 height 17
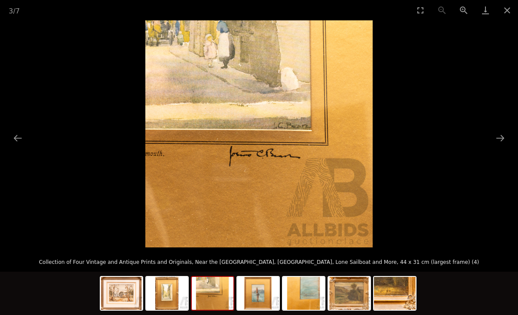
click at [501, 142] on button "Next slide" at bounding box center [500, 138] width 18 height 17
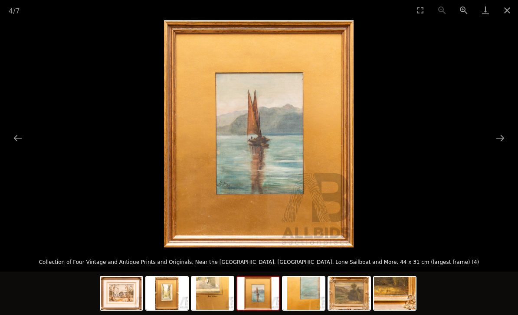
click at [503, 141] on button "Next slide" at bounding box center [500, 138] width 18 height 17
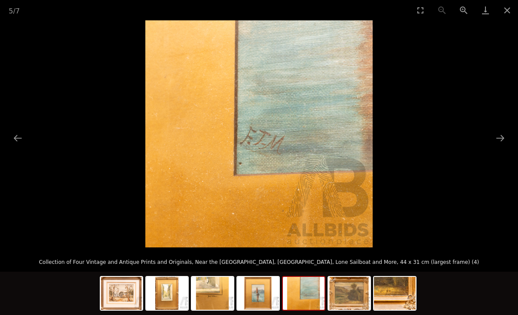
click at [505, 137] on button "Next slide" at bounding box center [500, 138] width 18 height 17
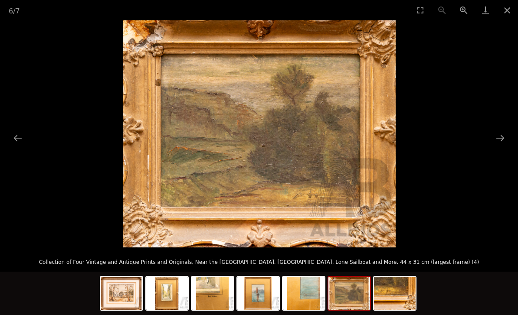
click at [498, 143] on button "Next slide" at bounding box center [500, 138] width 18 height 17
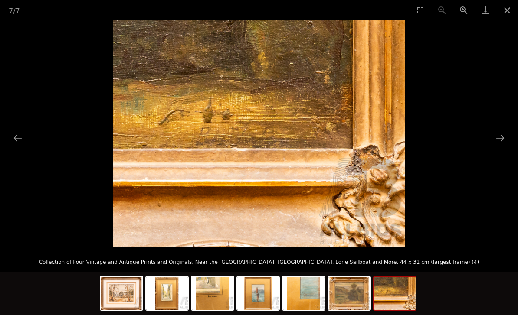
click at [501, 141] on button "Next slide" at bounding box center [500, 138] width 18 height 17
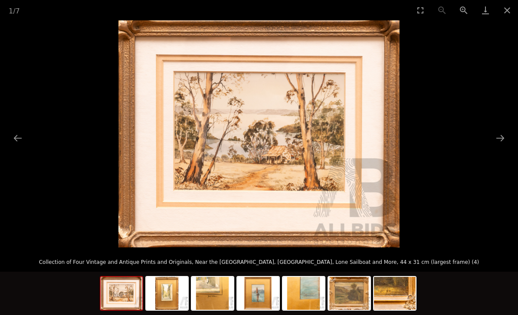
click at [513, 13] on button "Close gallery" at bounding box center [507, 10] width 22 height 20
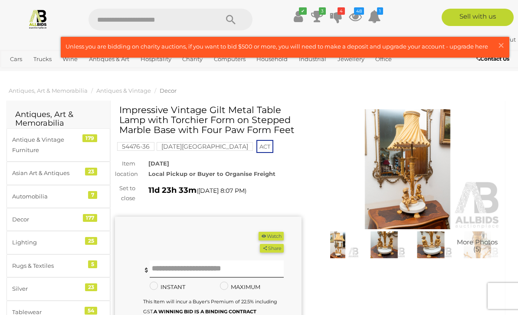
click at [433, 170] on img at bounding box center [408, 169] width 187 height 120
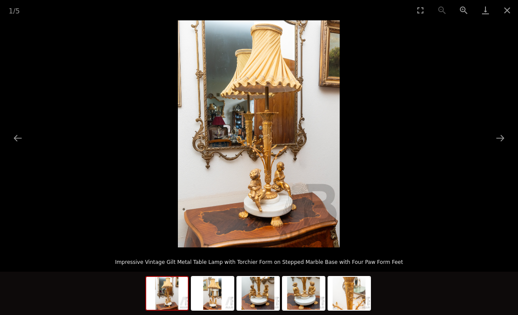
click at [503, 141] on button "Next slide" at bounding box center [500, 138] width 18 height 17
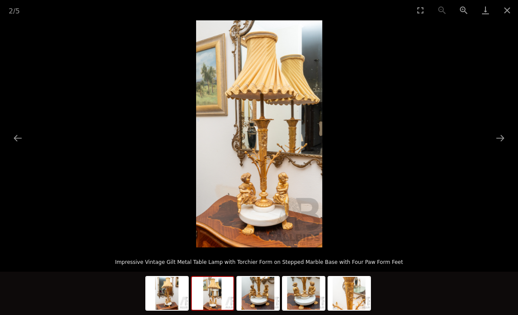
click at [502, 140] on button "Next slide" at bounding box center [500, 138] width 18 height 17
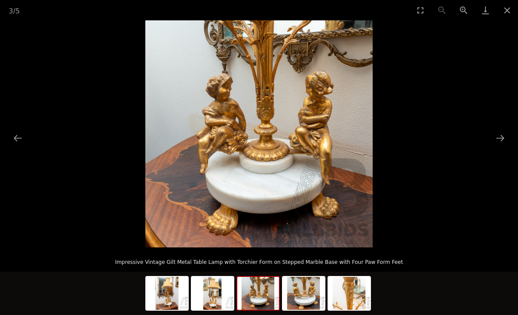
click at [500, 144] on button "Next slide" at bounding box center [500, 138] width 18 height 17
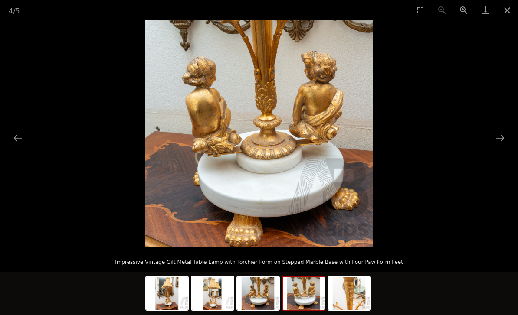
click at [310, 294] on img at bounding box center [304, 293] width 42 height 33
click at [322, 288] on img at bounding box center [304, 293] width 42 height 33
click at [278, 290] on img at bounding box center [258, 293] width 42 height 33
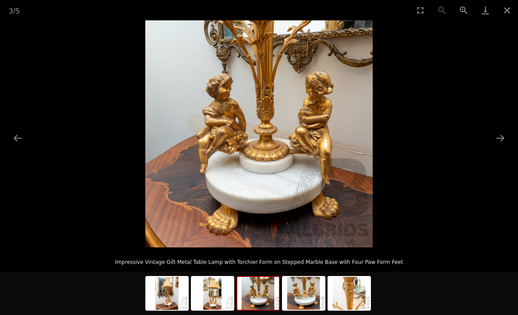
click at [224, 289] on img at bounding box center [213, 293] width 42 height 33
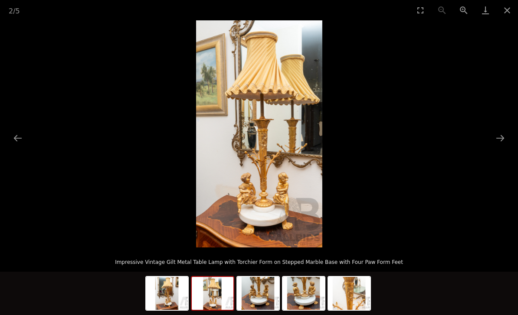
click at [222, 289] on img at bounding box center [213, 293] width 42 height 33
click at [512, 13] on button "Close gallery" at bounding box center [507, 10] width 22 height 20
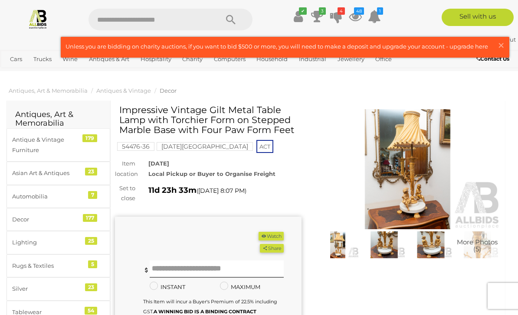
click at [275, 235] on button "Watch" at bounding box center [271, 236] width 25 height 9
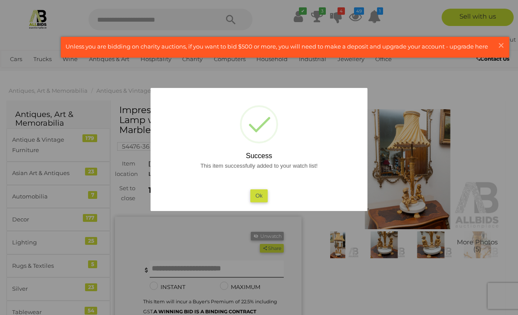
click at [266, 194] on button "Ok" at bounding box center [259, 196] width 18 height 13
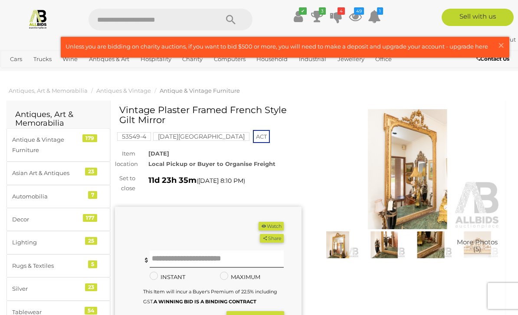
click at [426, 172] on img at bounding box center [408, 169] width 187 height 120
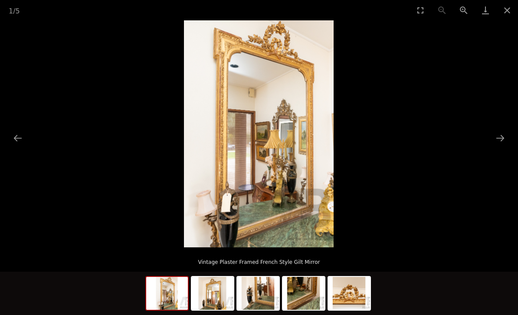
click at [503, 138] on button "Next slide" at bounding box center [500, 138] width 18 height 17
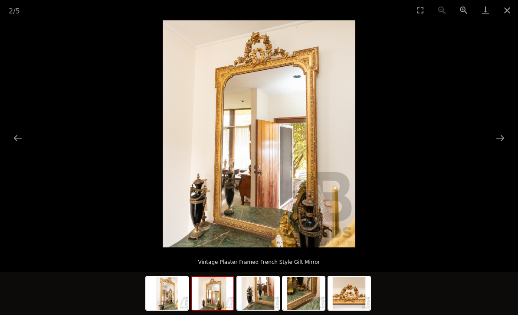
click at [505, 143] on button "Next slide" at bounding box center [500, 138] width 18 height 17
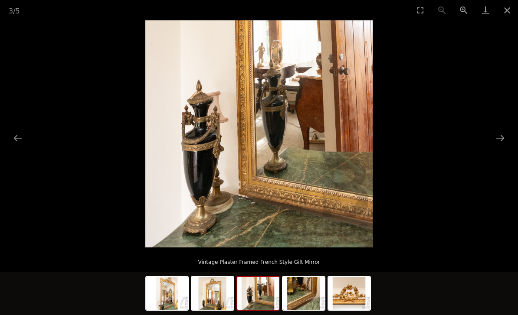
click at [502, 142] on button "Next slide" at bounding box center [500, 138] width 18 height 17
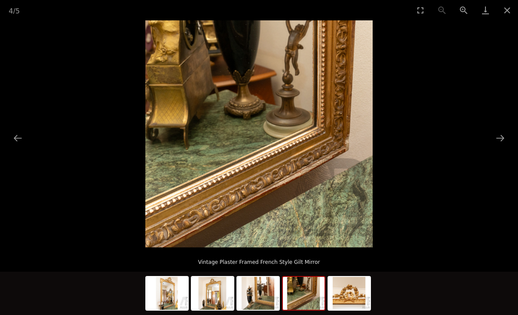
click at [502, 143] on button "Next slide" at bounding box center [500, 138] width 18 height 17
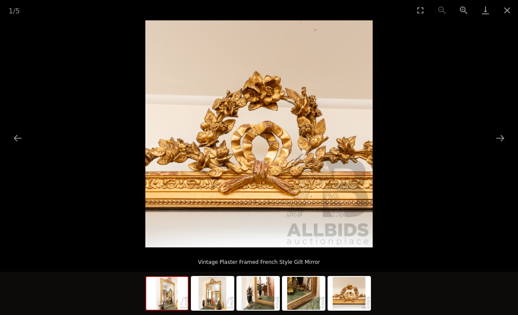
click at [184, 293] on img at bounding box center [167, 293] width 42 height 33
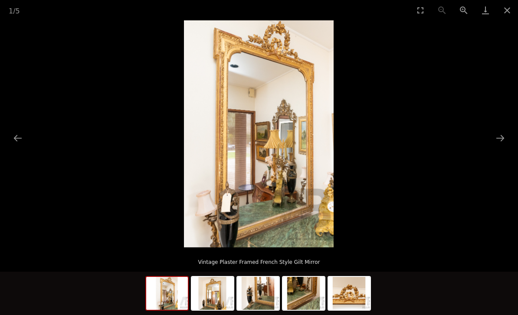
click at [511, 10] on button "Close gallery" at bounding box center [507, 10] width 22 height 20
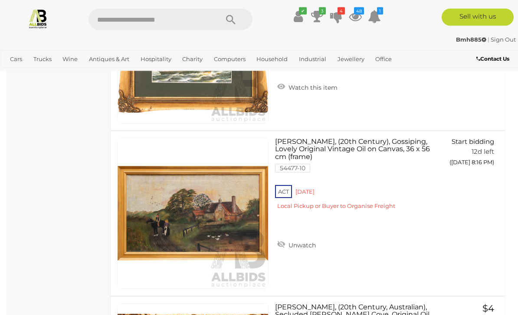
scroll to position [1662, 0]
click at [368, 148] on link "[PERSON_NAME], (20th Century), Gossiping, Lovely Original Vintage Oil on Canvas…" at bounding box center [357, 177] width 151 height 79
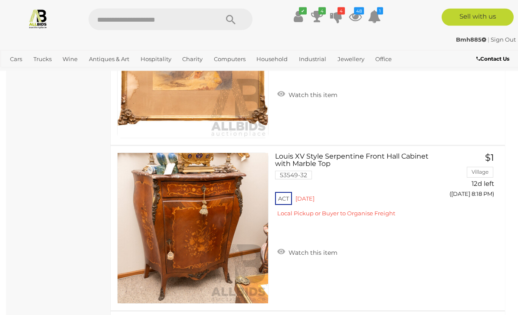
scroll to position [2310, 0]
click at [373, 163] on link "Louis XV Style Serpentine Front Hall Cabinet with Marble Top 53549-32 ACT [GEOG…" at bounding box center [357, 188] width 151 height 71
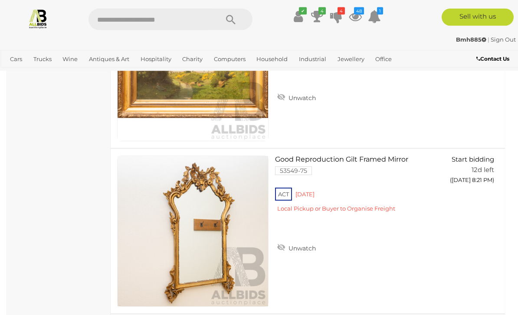
scroll to position [3304, 0]
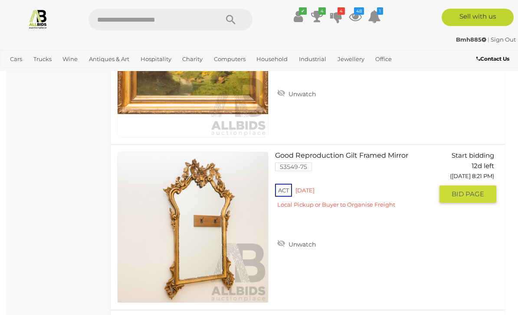
click at [374, 156] on link "Good Reproduction Gilt Framed Mirror 53549-75 ACT [GEOGRAPHIC_DATA]" at bounding box center [357, 183] width 151 height 63
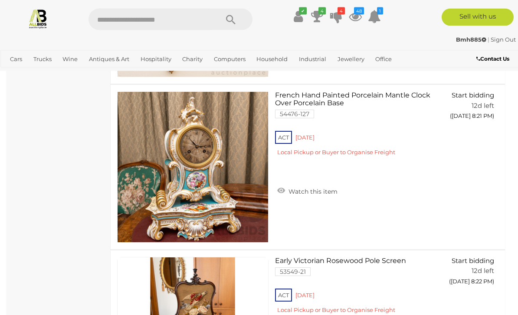
scroll to position [3531, 0]
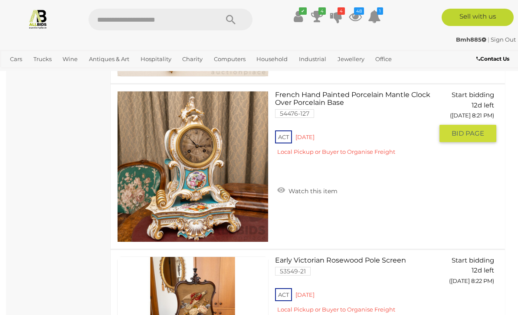
click at [351, 98] on link "French Hand Painted Porcelain Mantle Clock Over Porcelain Base 54476-127 ACT [G…" at bounding box center [357, 126] width 151 height 71
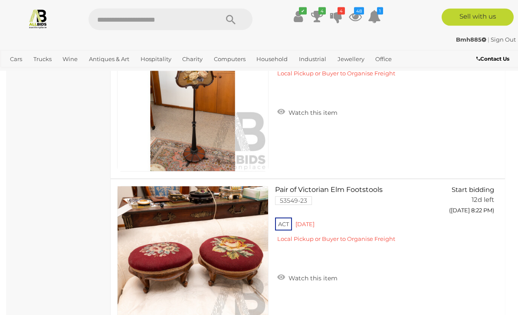
scroll to position [3768, 0]
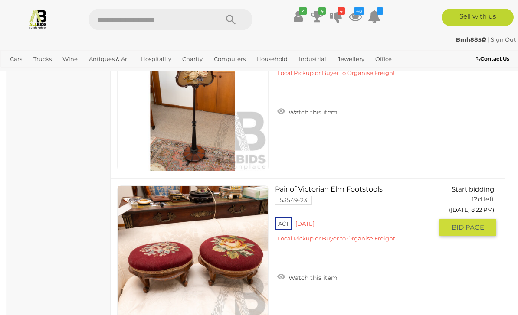
click at [361, 191] on link "Pair of Victorian Elm Footstools 53549-23 ACT [GEOGRAPHIC_DATA]" at bounding box center [357, 217] width 151 height 63
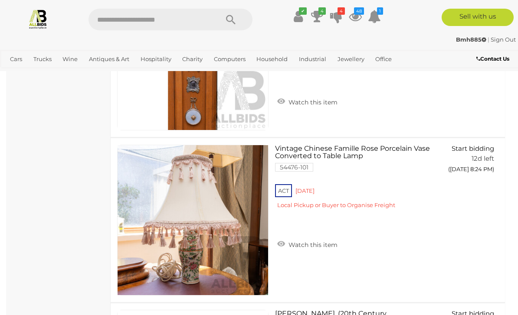
scroll to position [4472, 0]
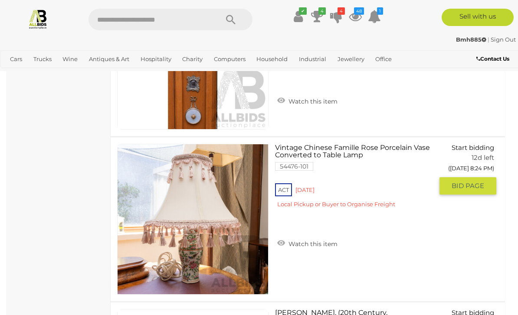
click at [363, 148] on link "Vintage Chinese Famille Rose Porcelain Vase Converted to Table Lamp 54476-101 A…" at bounding box center [357, 179] width 151 height 71
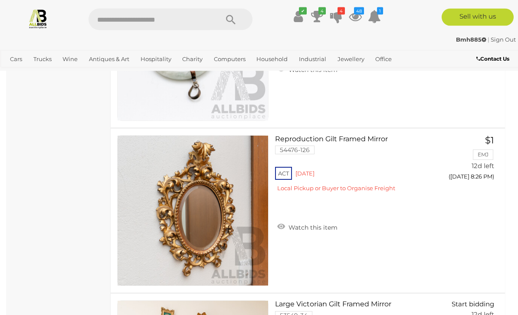
scroll to position [5143, 0]
click at [361, 141] on link "Reproduction Gilt Framed Mirror 54476-126 ACT Red Hill" at bounding box center [357, 166] width 151 height 63
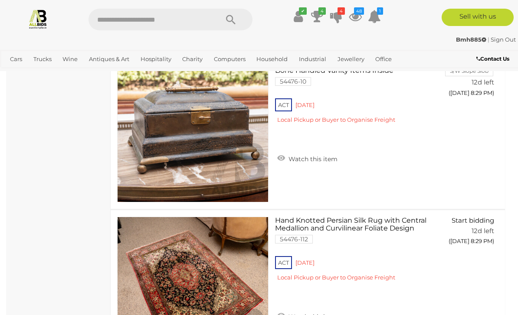
scroll to position [6055, 0]
click at [323, 14] on icon "4" at bounding box center [321, 10] width 7 height 7
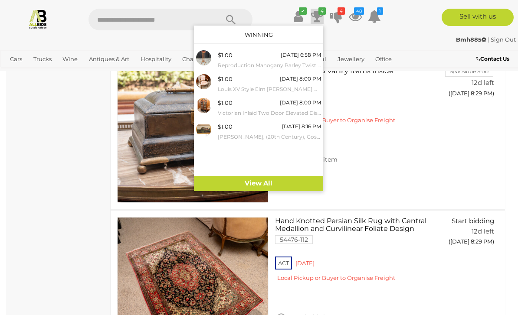
click at [277, 183] on link "View All" at bounding box center [258, 183] width 129 height 15
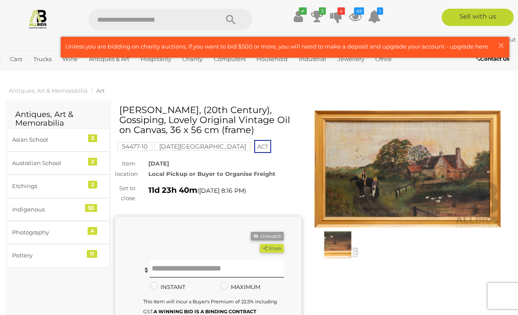
click at [430, 173] on img at bounding box center [408, 169] width 187 height 120
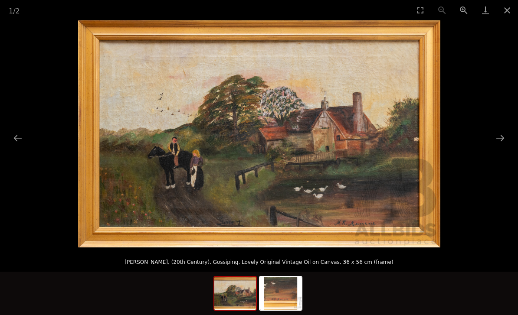
click at [285, 292] on img at bounding box center [281, 293] width 42 height 33
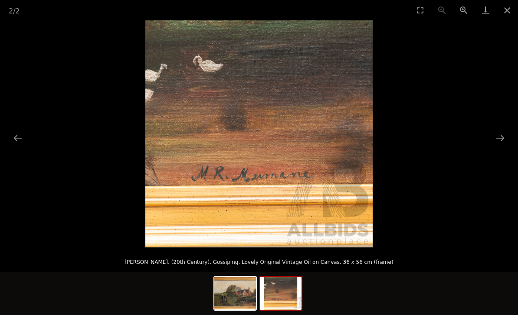
click at [245, 298] on img at bounding box center [235, 293] width 42 height 33
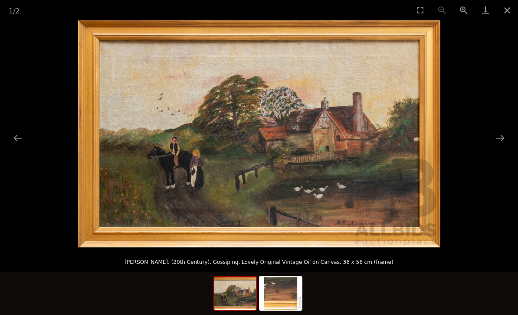
click at [513, 10] on button "Close gallery" at bounding box center [507, 10] width 22 height 20
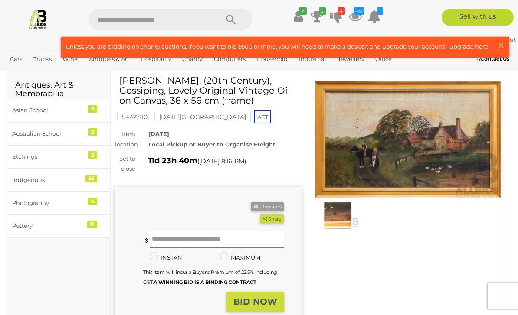
scroll to position [31, 0]
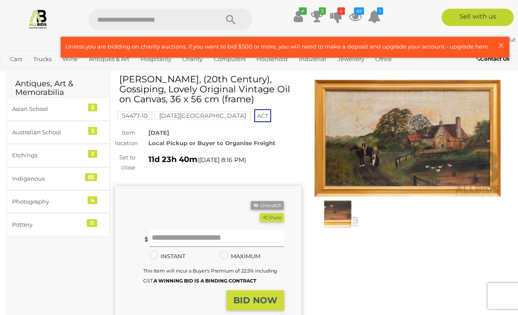
click at [183, 237] on input "text" at bounding box center [217, 238] width 135 height 17
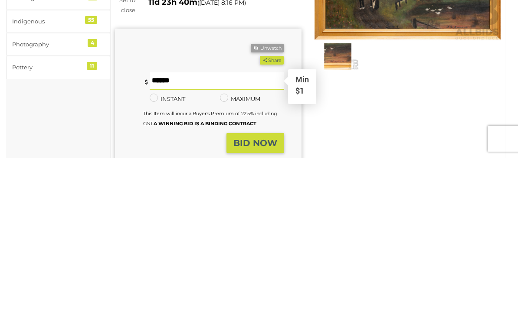
type input "**"
click at [256, 295] on strong "BID NOW" at bounding box center [255, 300] width 44 height 10
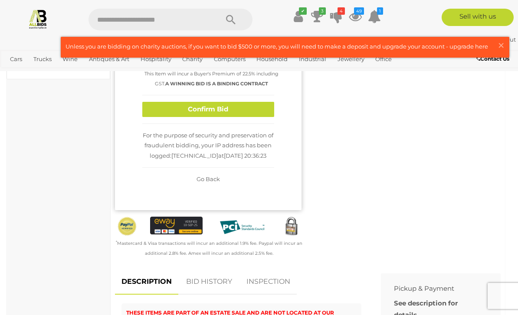
click at [224, 109] on button "Confirm Bid" at bounding box center [208, 109] width 132 height 15
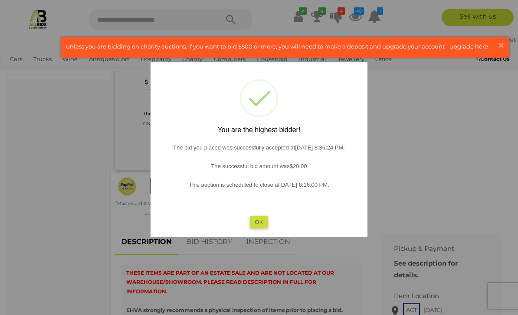
click at [265, 228] on button "OK" at bounding box center [259, 222] width 19 height 13
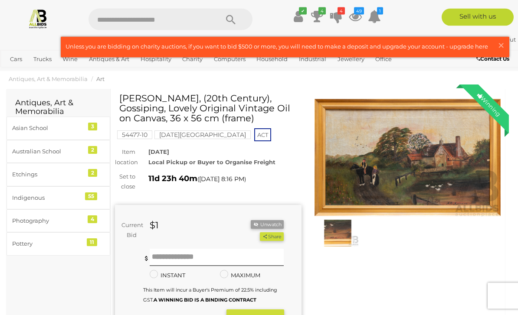
scroll to position [0, 0]
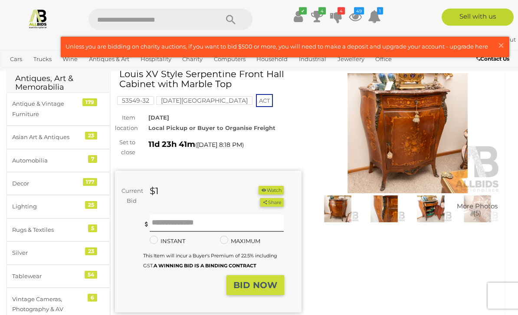
scroll to position [24, 0]
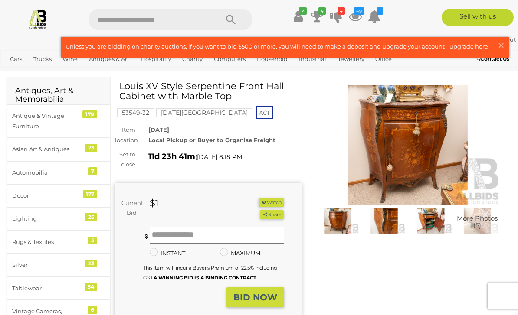
click at [426, 157] on img at bounding box center [408, 145] width 187 height 120
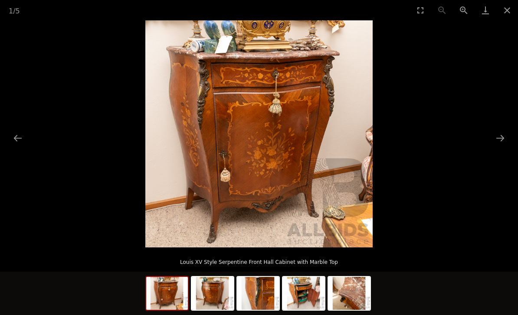
click at [501, 139] on button "Next slide" at bounding box center [500, 138] width 18 height 17
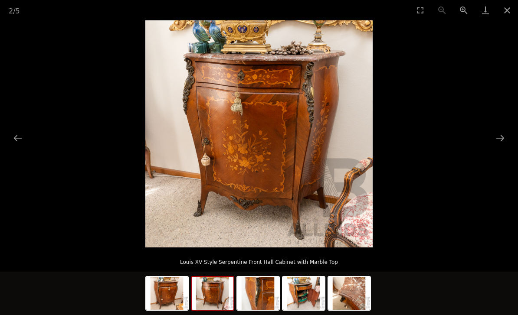
click at [502, 139] on button "Next slide" at bounding box center [500, 138] width 18 height 17
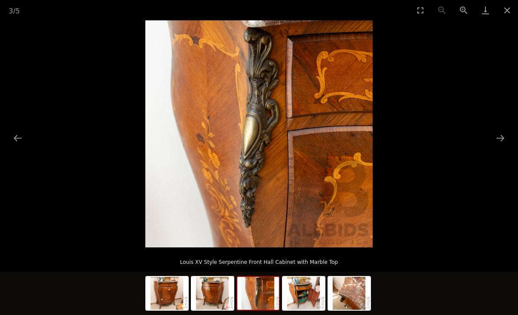
click at [502, 141] on button "Next slide" at bounding box center [500, 138] width 18 height 17
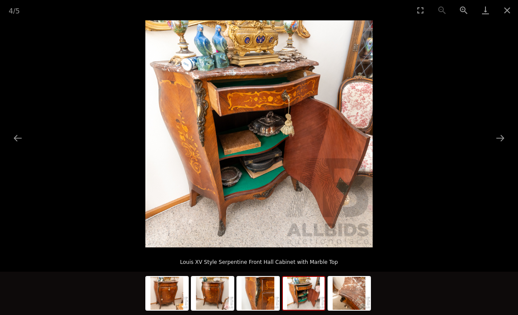
click at [503, 140] on button "Next slide" at bounding box center [500, 138] width 18 height 17
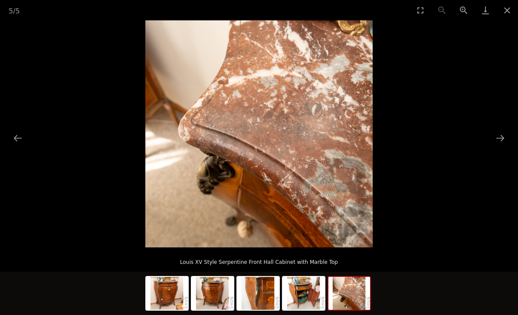
click at [513, 10] on button "Close gallery" at bounding box center [507, 10] width 22 height 20
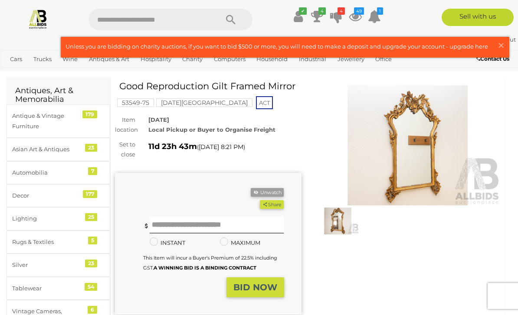
scroll to position [18, 0]
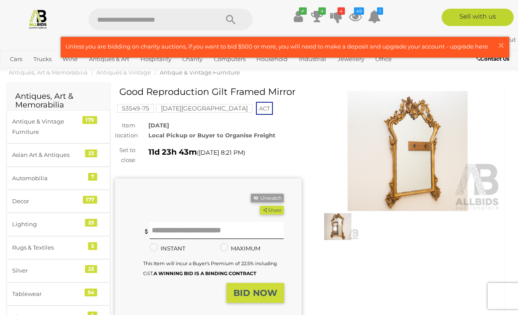
click at [429, 156] on img at bounding box center [408, 151] width 187 height 120
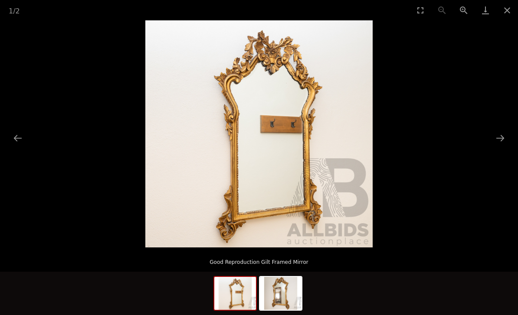
click at [292, 292] on img at bounding box center [281, 293] width 42 height 33
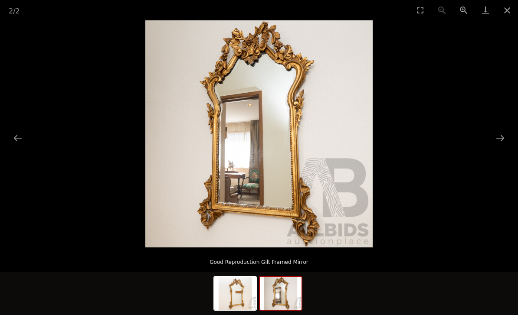
click at [245, 286] on img at bounding box center [235, 293] width 42 height 33
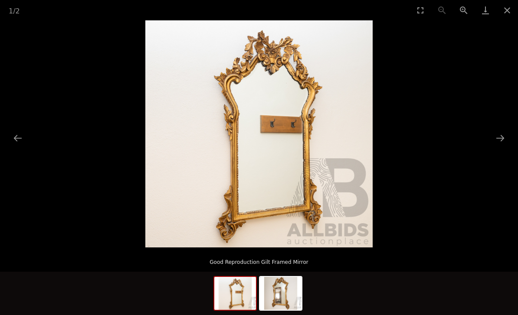
click at [515, 10] on button "Close gallery" at bounding box center [507, 10] width 22 height 20
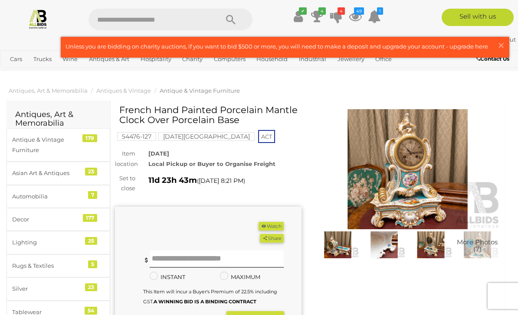
click at [276, 226] on button "Watch" at bounding box center [271, 226] width 25 height 9
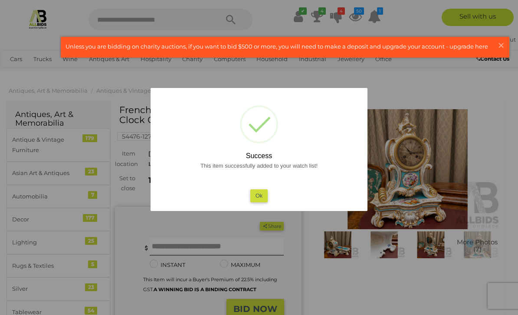
click at [263, 197] on button "Ok" at bounding box center [259, 196] width 18 height 13
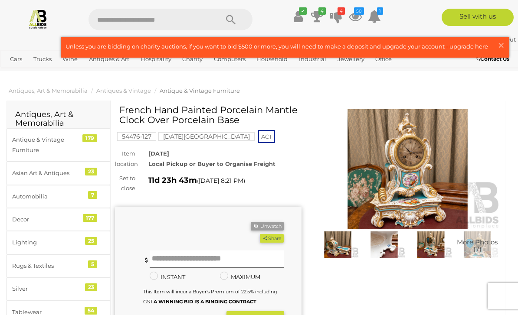
click at [415, 173] on img at bounding box center [408, 169] width 187 height 120
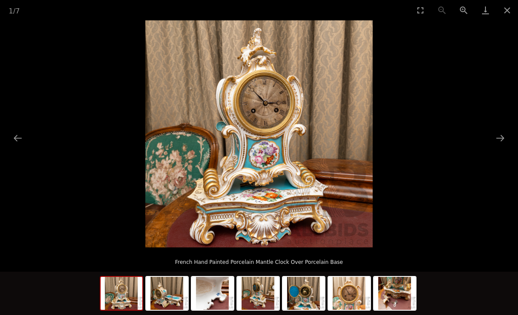
click at [504, 138] on button "Next slide" at bounding box center [500, 138] width 18 height 17
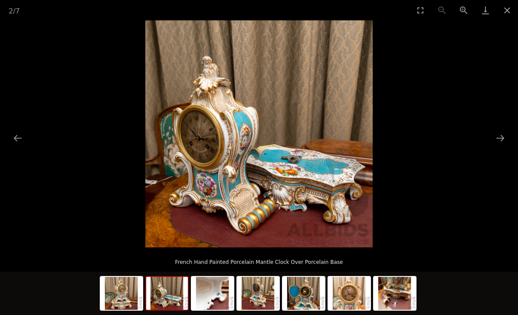
click at [502, 141] on button "Next slide" at bounding box center [500, 138] width 18 height 17
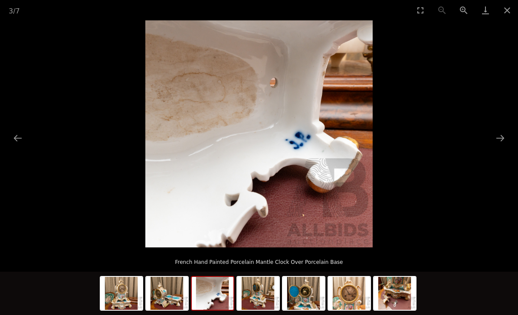
click at [499, 140] on button "Next slide" at bounding box center [500, 138] width 18 height 17
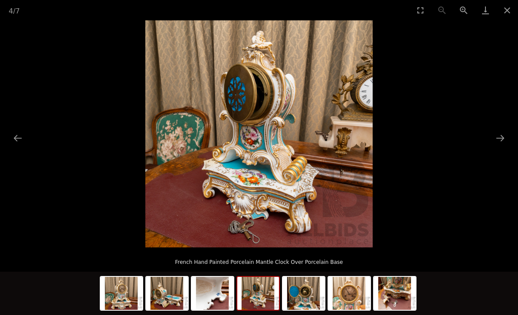
click at [499, 144] on button "Next slide" at bounding box center [500, 138] width 18 height 17
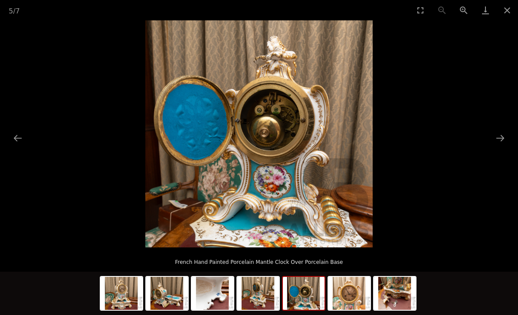
click at [503, 143] on button "Next slide" at bounding box center [500, 138] width 18 height 17
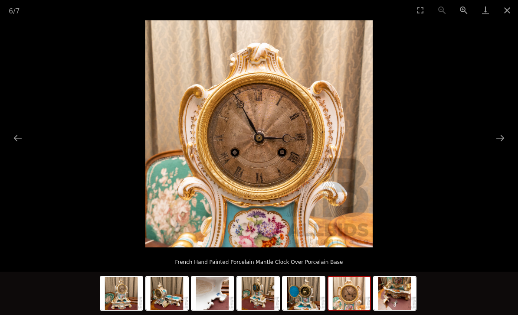
click at [504, 142] on button "Next slide" at bounding box center [500, 138] width 18 height 17
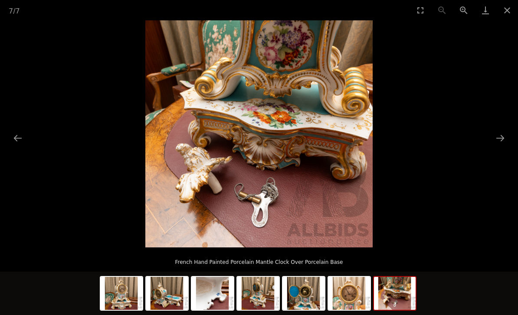
click at [500, 144] on button "Next slide" at bounding box center [500, 138] width 18 height 17
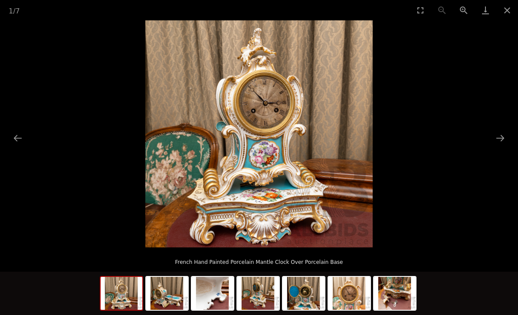
click at [505, 10] on button "Close gallery" at bounding box center [507, 10] width 22 height 20
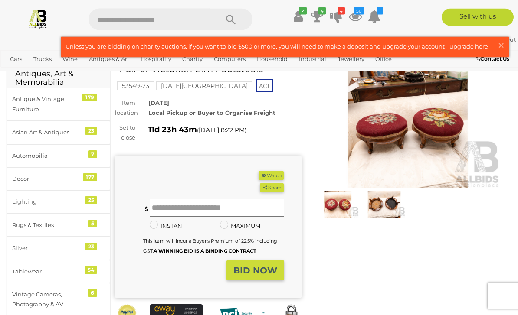
scroll to position [21, 0]
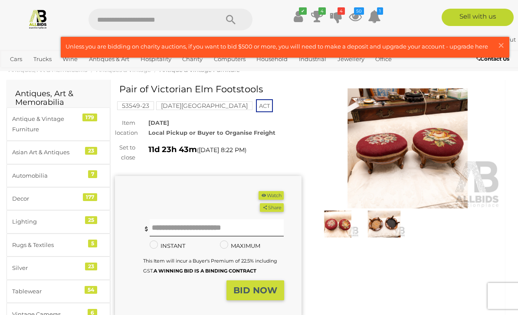
click at [413, 155] on img at bounding box center [408, 149] width 187 height 120
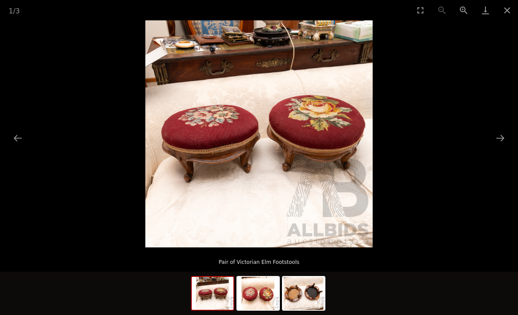
click at [268, 292] on img at bounding box center [258, 293] width 42 height 33
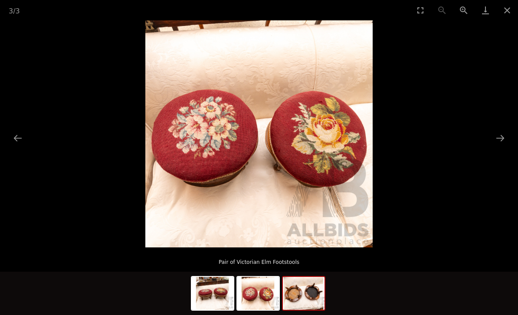
click at [308, 291] on img at bounding box center [304, 293] width 42 height 33
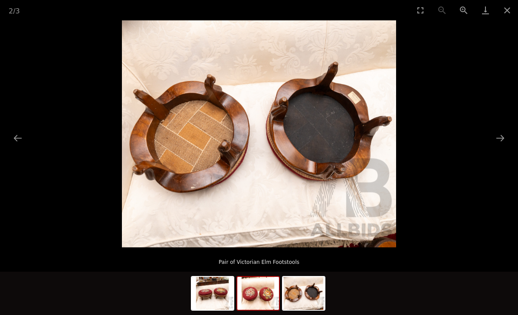
click img
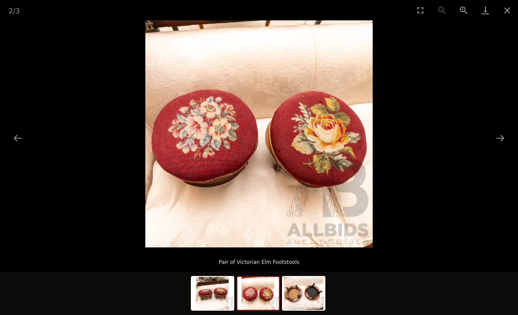
click img
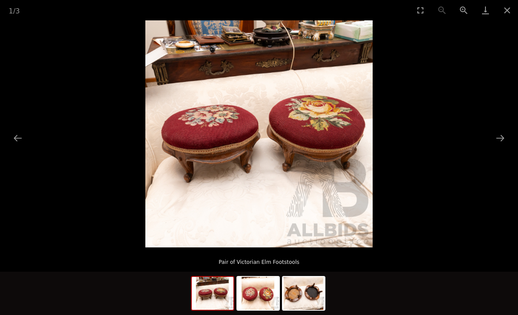
click button "Close gallery"
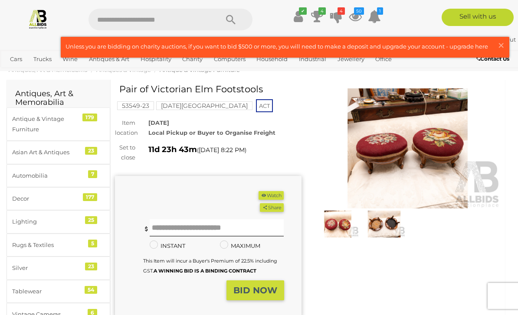
click button "Watch"
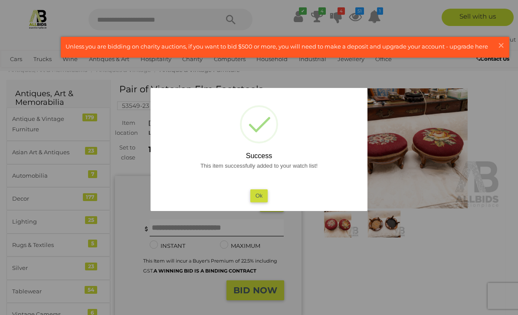
click button "Ok"
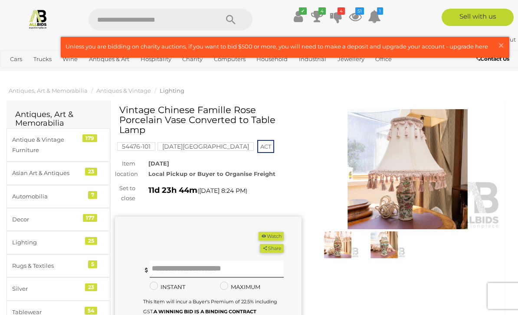
click at [416, 171] on img at bounding box center [408, 169] width 187 height 120
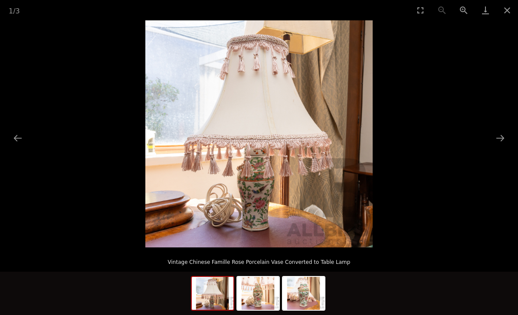
click at [267, 293] on img at bounding box center [258, 293] width 42 height 33
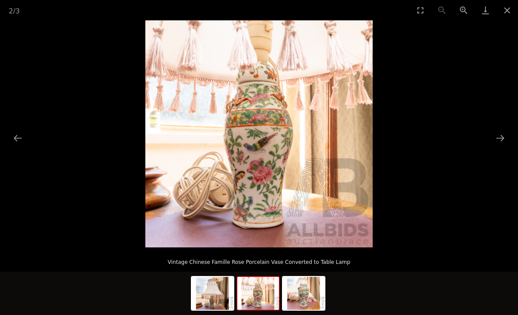
click at [312, 293] on img at bounding box center [304, 293] width 42 height 33
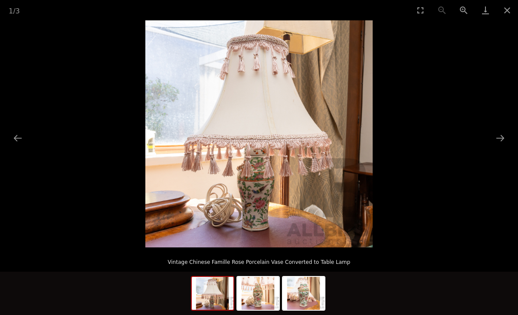
click at [227, 284] on img at bounding box center [213, 293] width 42 height 33
click at [510, 10] on button "Close gallery" at bounding box center [507, 10] width 22 height 20
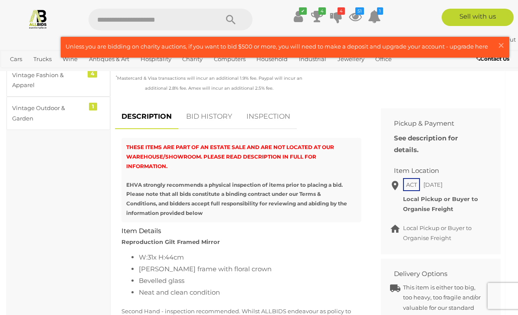
scroll to position [295, 0]
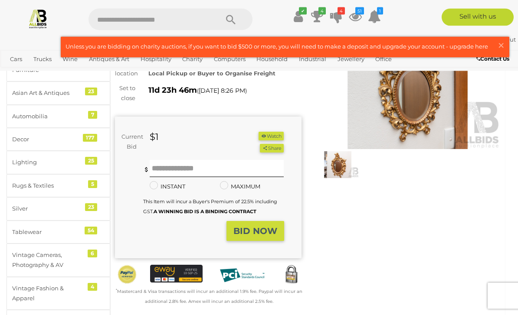
click at [436, 119] on img at bounding box center [408, 90] width 187 height 120
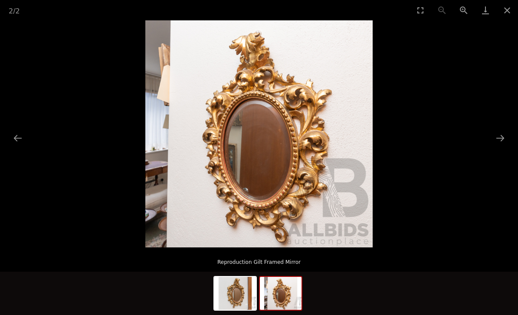
click at [295, 289] on img at bounding box center [281, 293] width 42 height 33
click at [510, 14] on button "Close gallery" at bounding box center [507, 10] width 22 height 20
